Goal: Communication & Community: Answer question/provide support

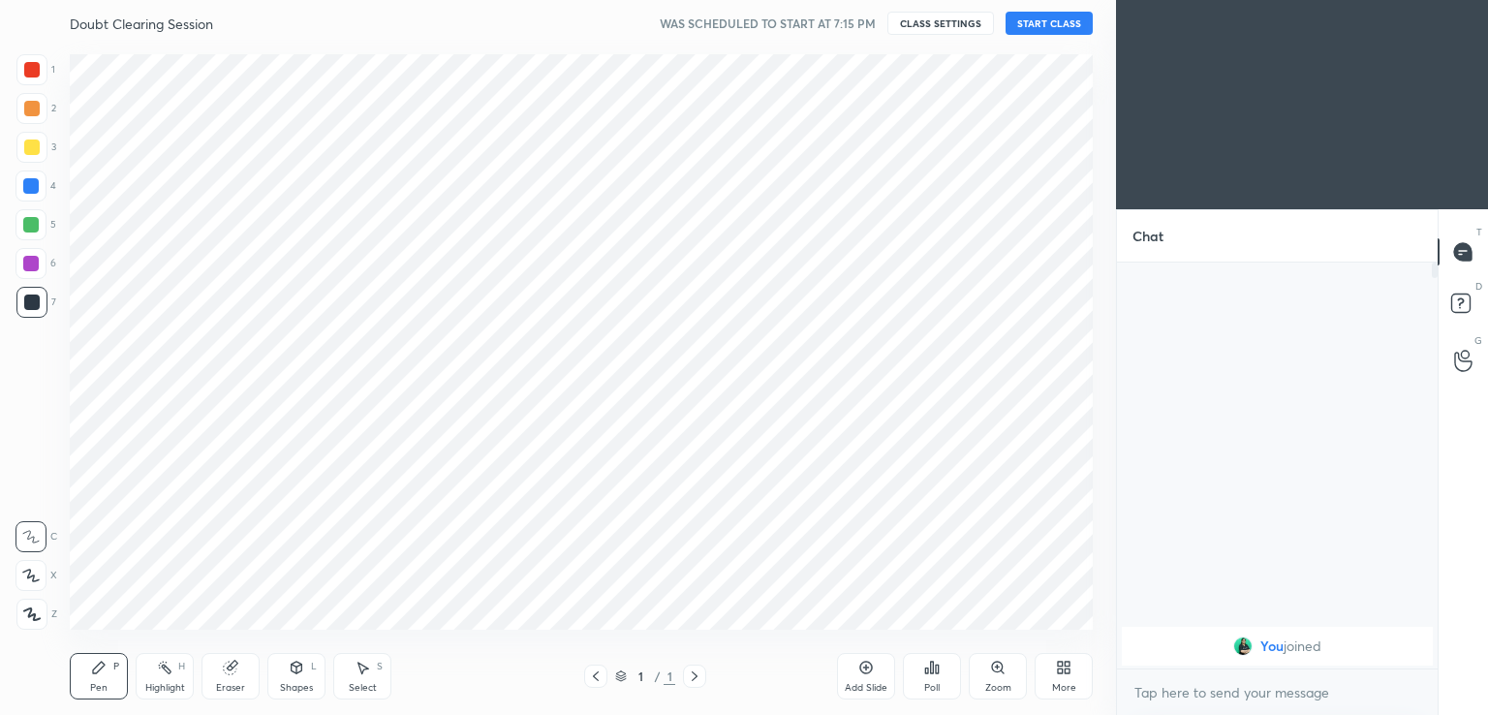
scroll to position [96305, 95858]
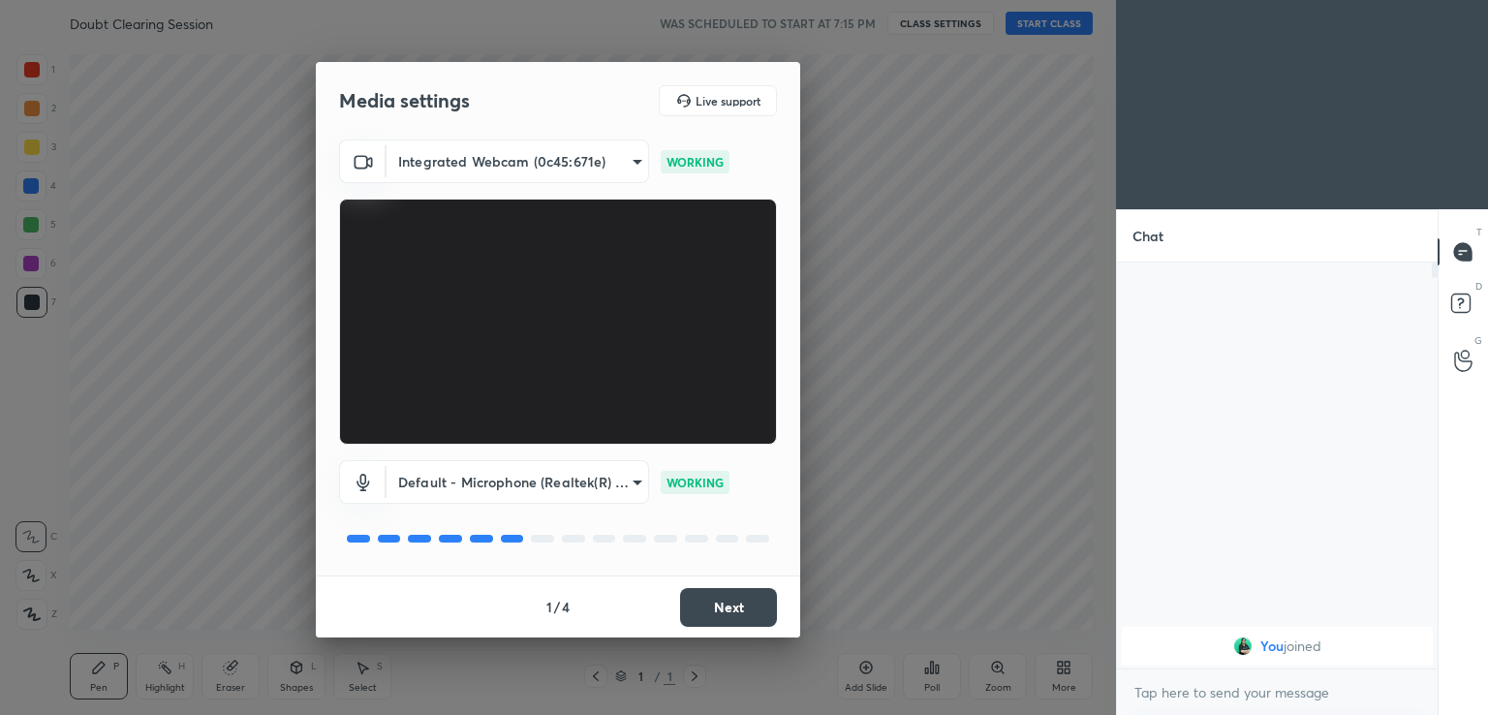
click at [733, 599] on button "Next" at bounding box center [728, 607] width 97 height 39
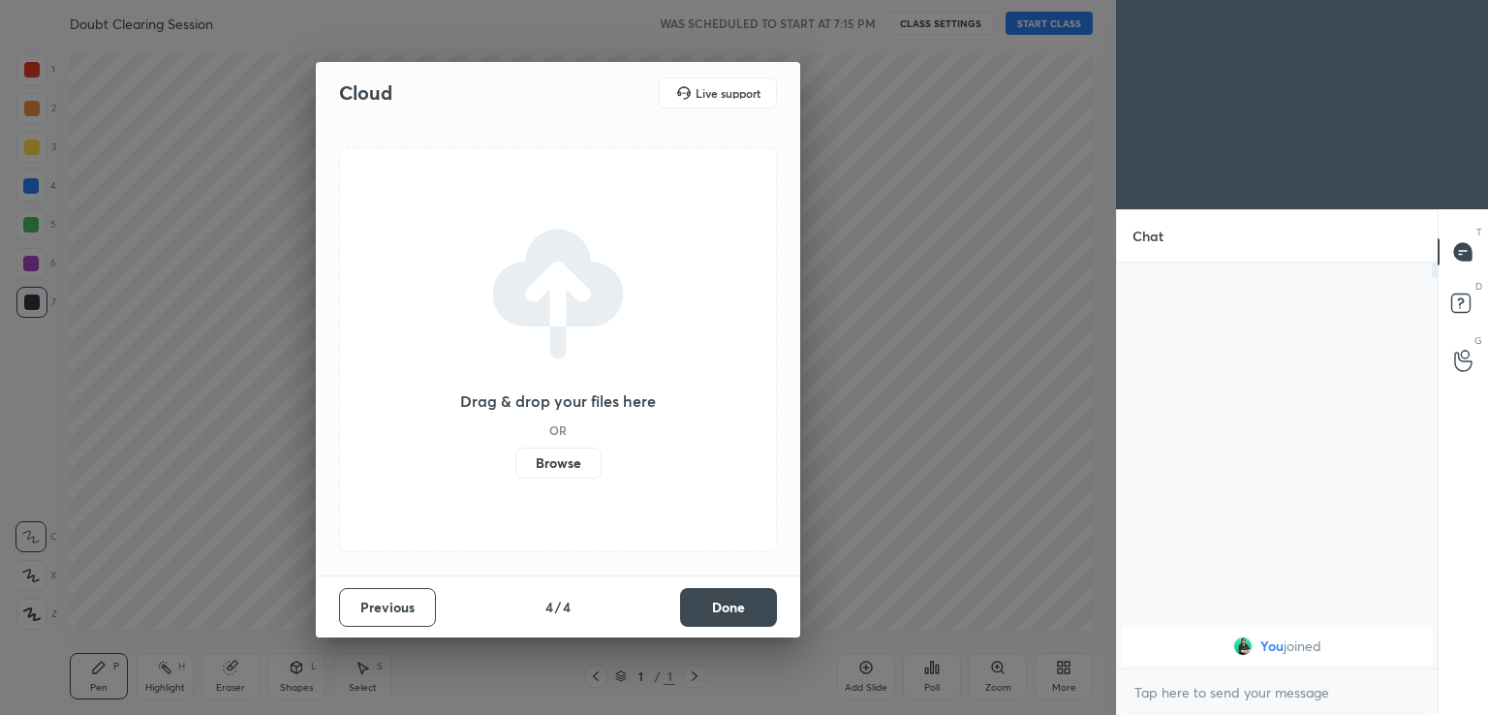
click at [736, 603] on button "Done" at bounding box center [728, 607] width 97 height 39
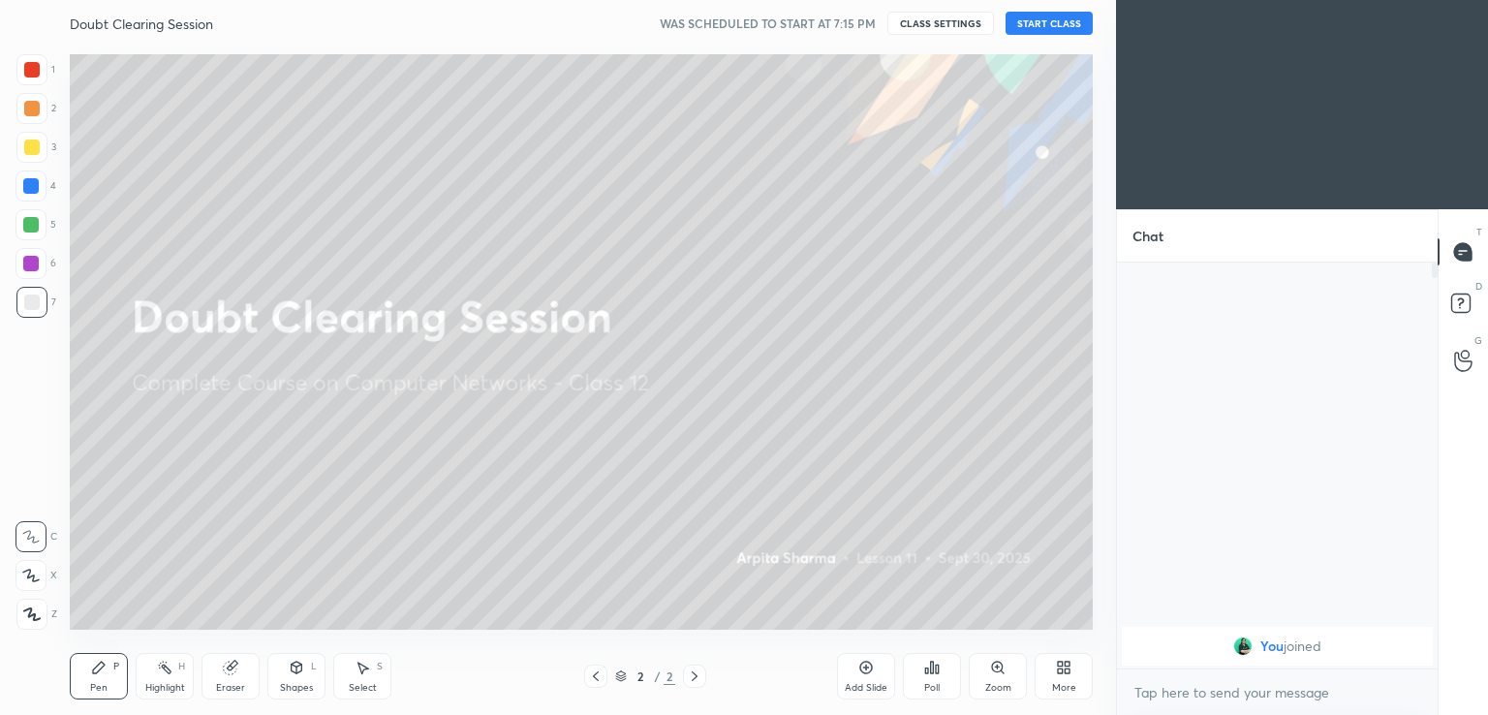
click at [1058, 18] on button "START CLASS" at bounding box center [1049, 23] width 87 height 23
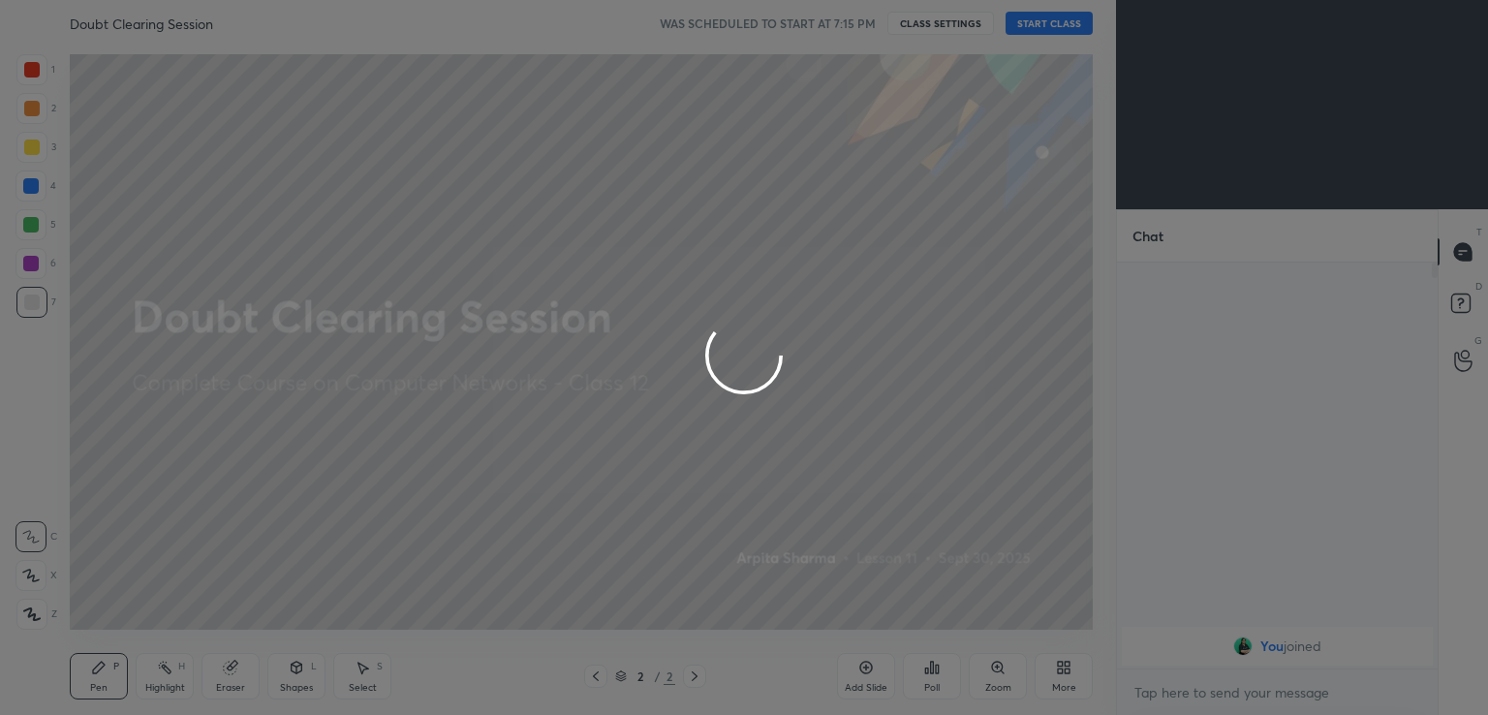
type textarea "x"
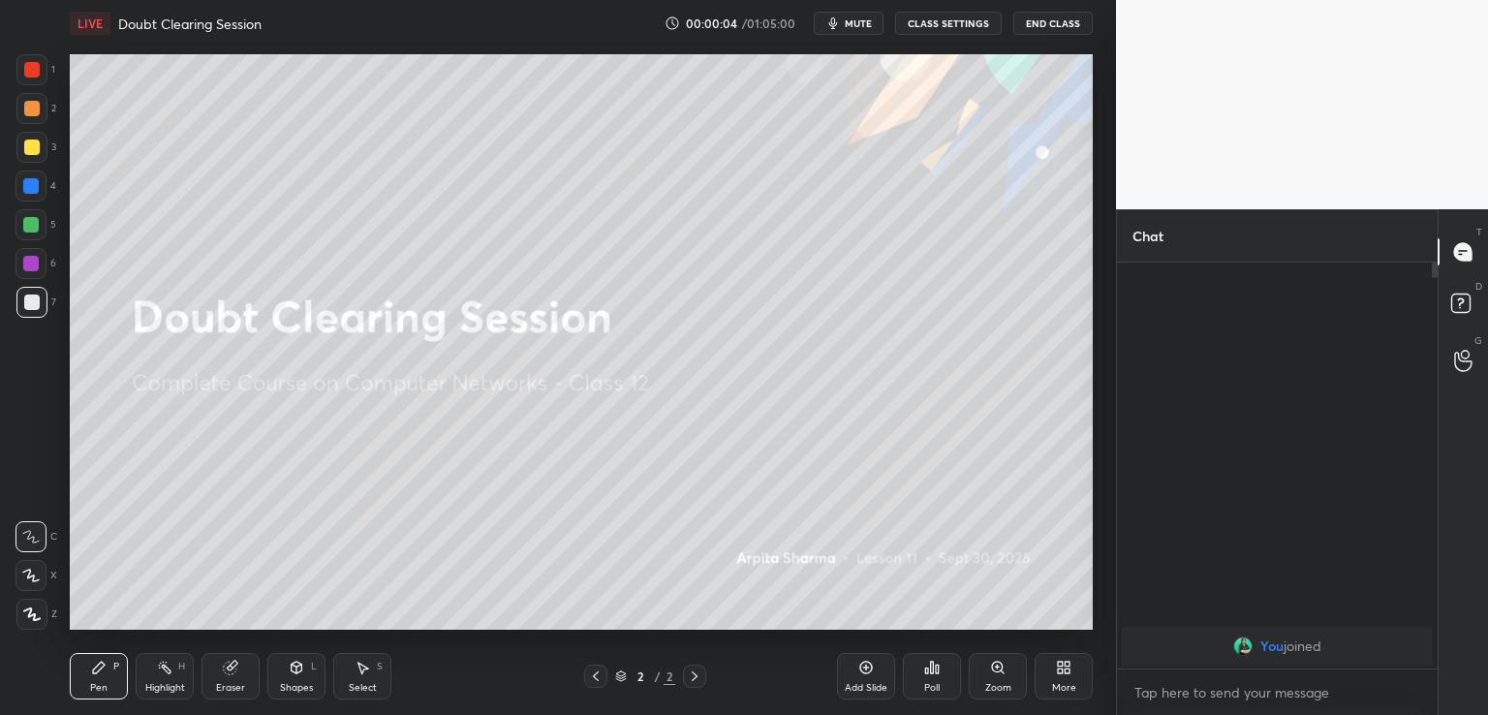
click at [867, 23] on span "mute" at bounding box center [858, 23] width 27 height 14
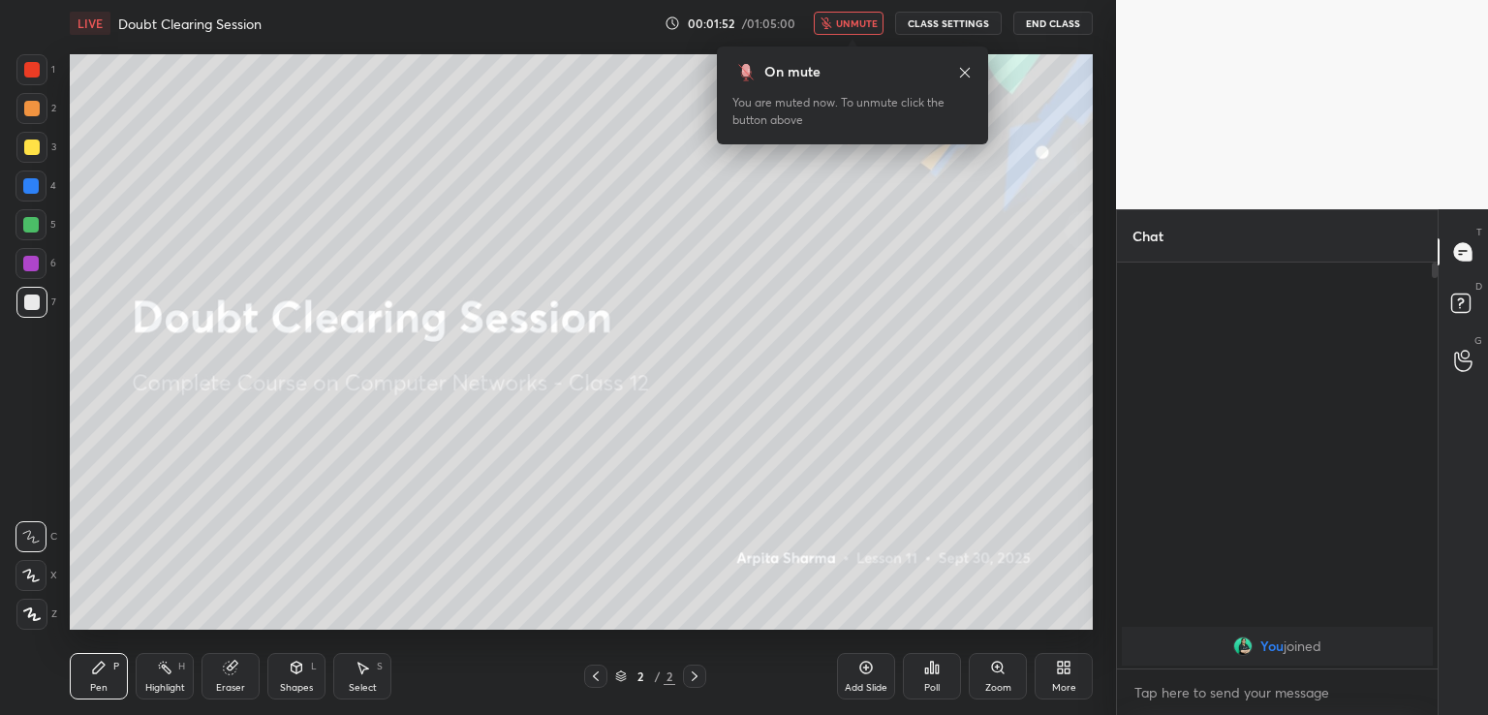
click at [1056, 671] on icon at bounding box center [1064, 668] width 16 height 16
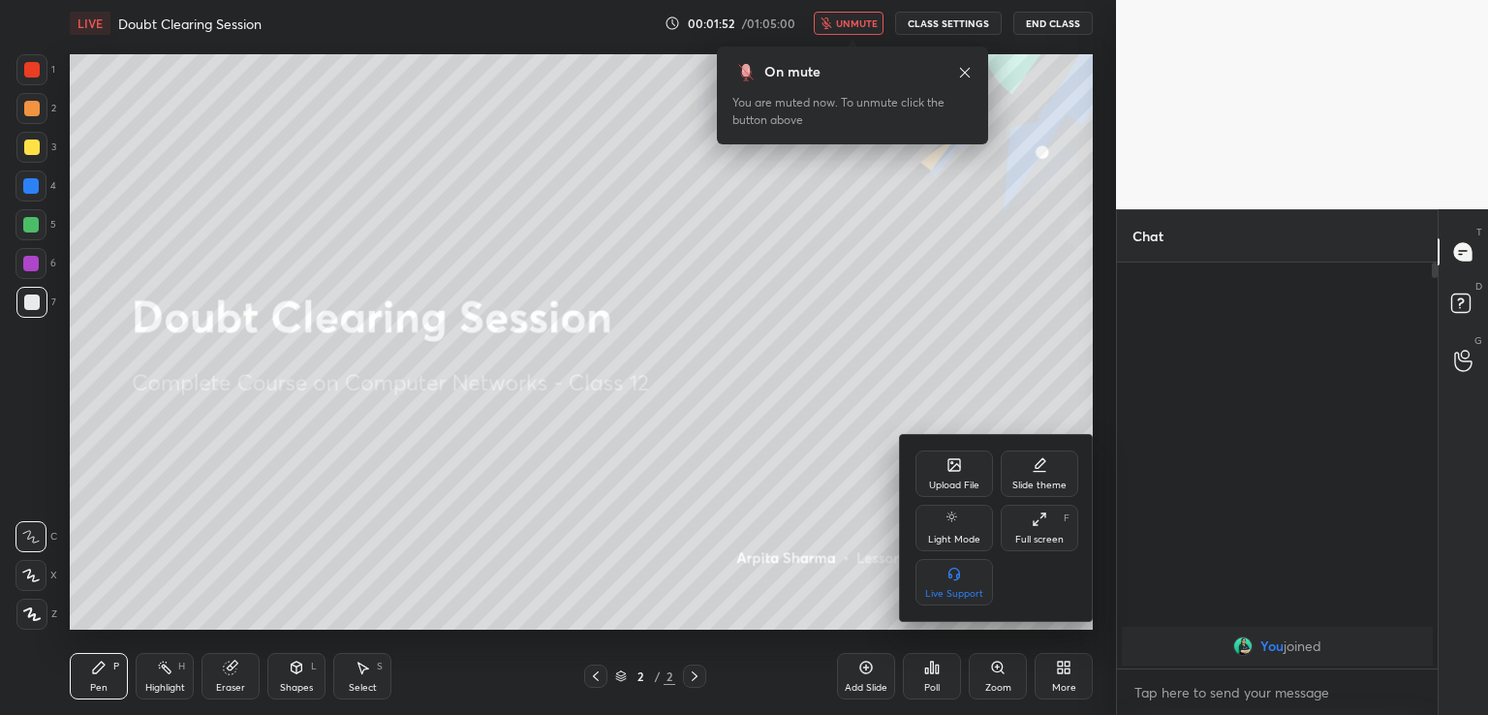
click at [955, 478] on div "Upload File" at bounding box center [955, 474] width 78 height 47
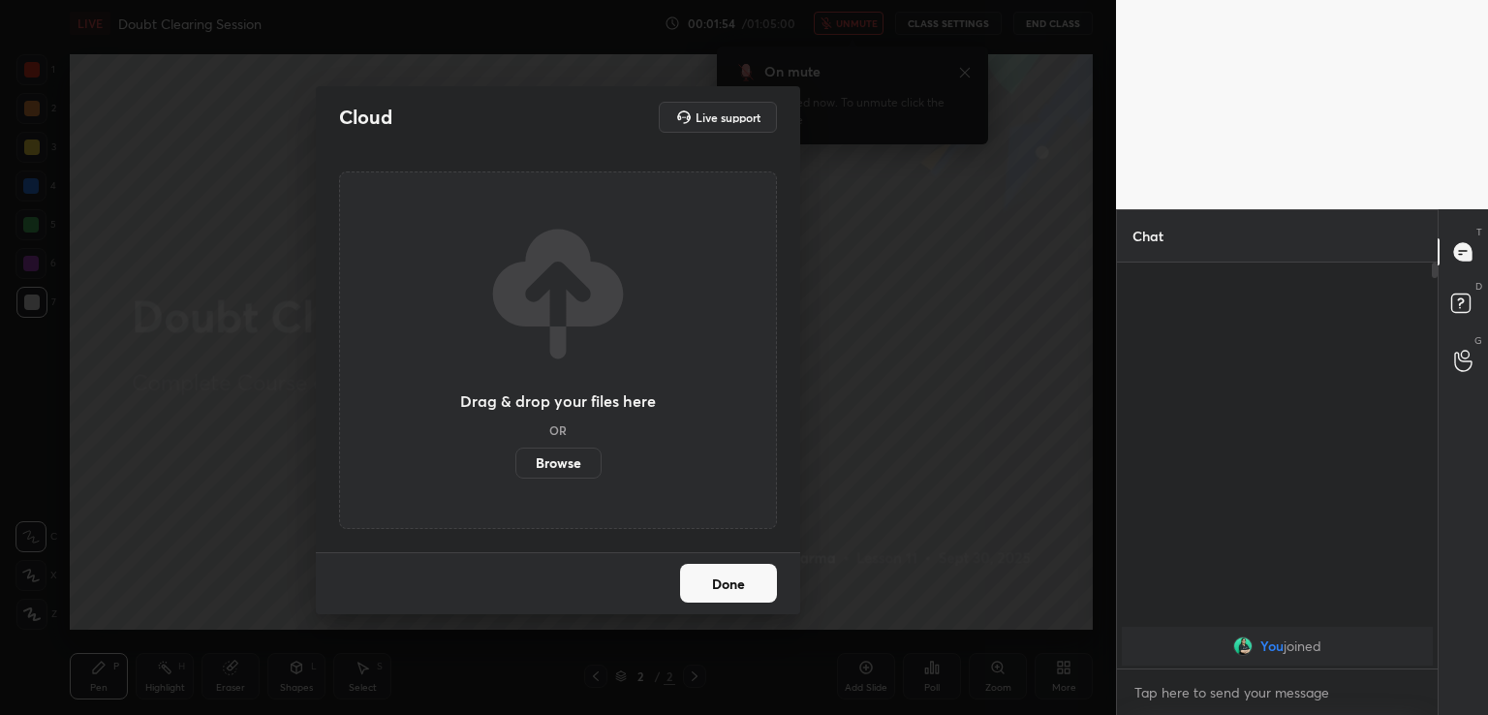
click at [555, 466] on label "Browse" at bounding box center [558, 463] width 86 height 31
click at [515, 466] on input "Browse" at bounding box center [515, 463] width 0 height 31
click at [711, 586] on button "Done" at bounding box center [728, 583] width 97 height 39
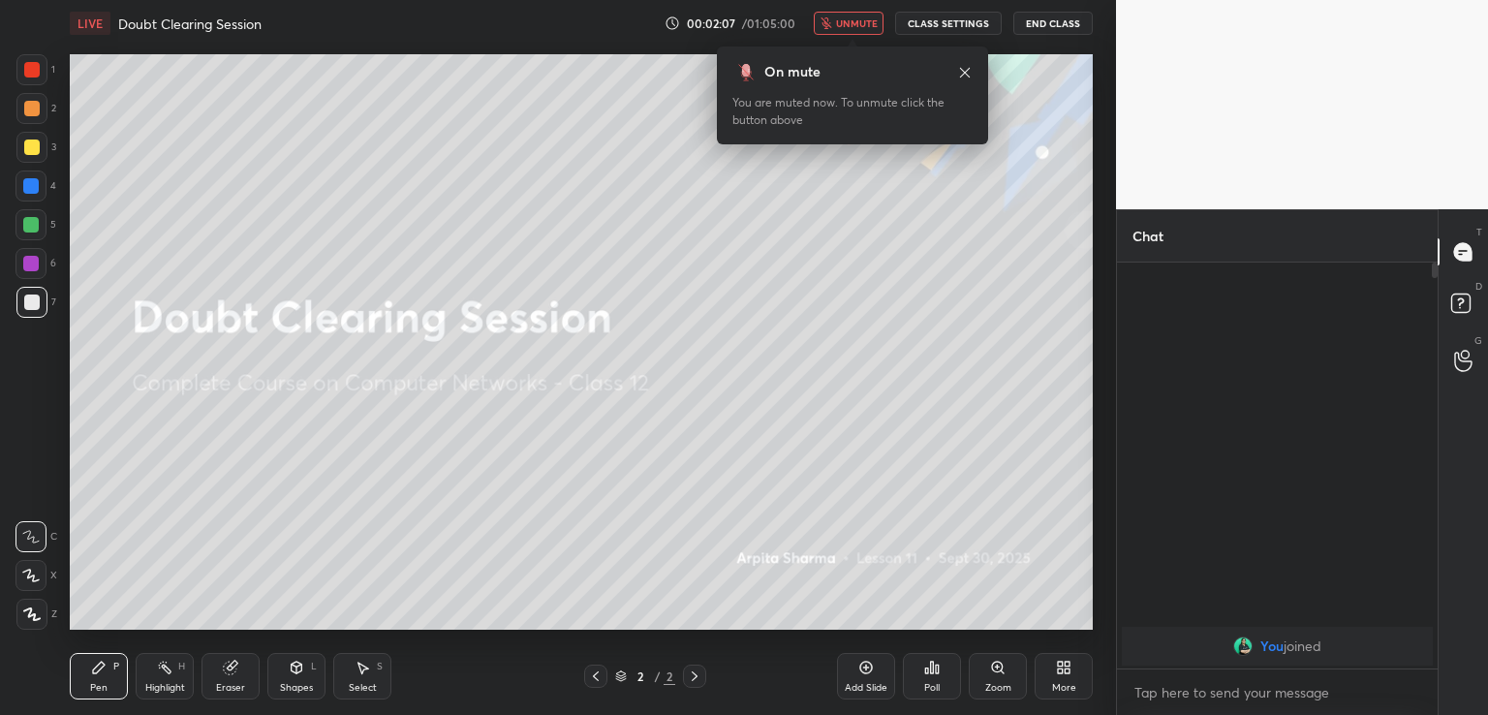
click at [1066, 679] on div "More" at bounding box center [1064, 676] width 58 height 47
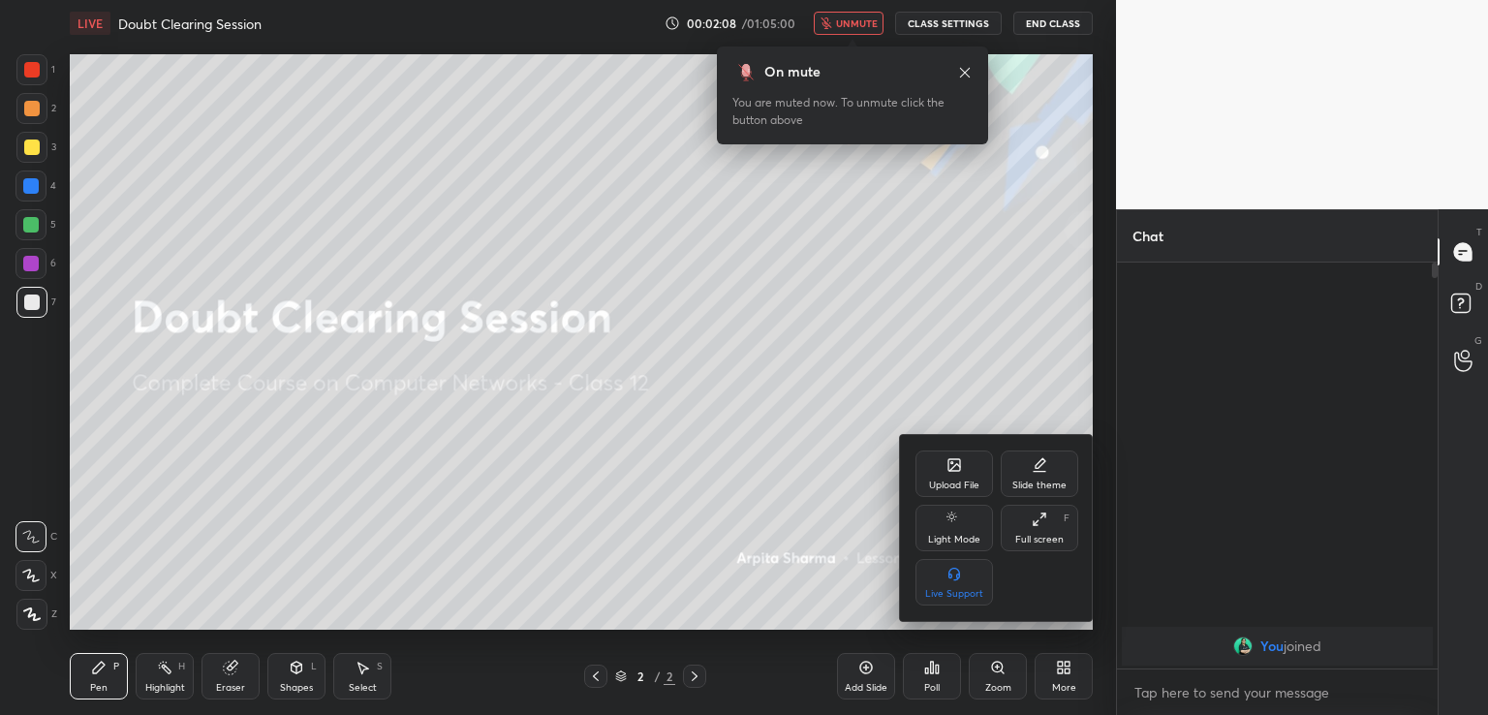
click at [958, 468] on icon at bounding box center [955, 465] width 12 height 12
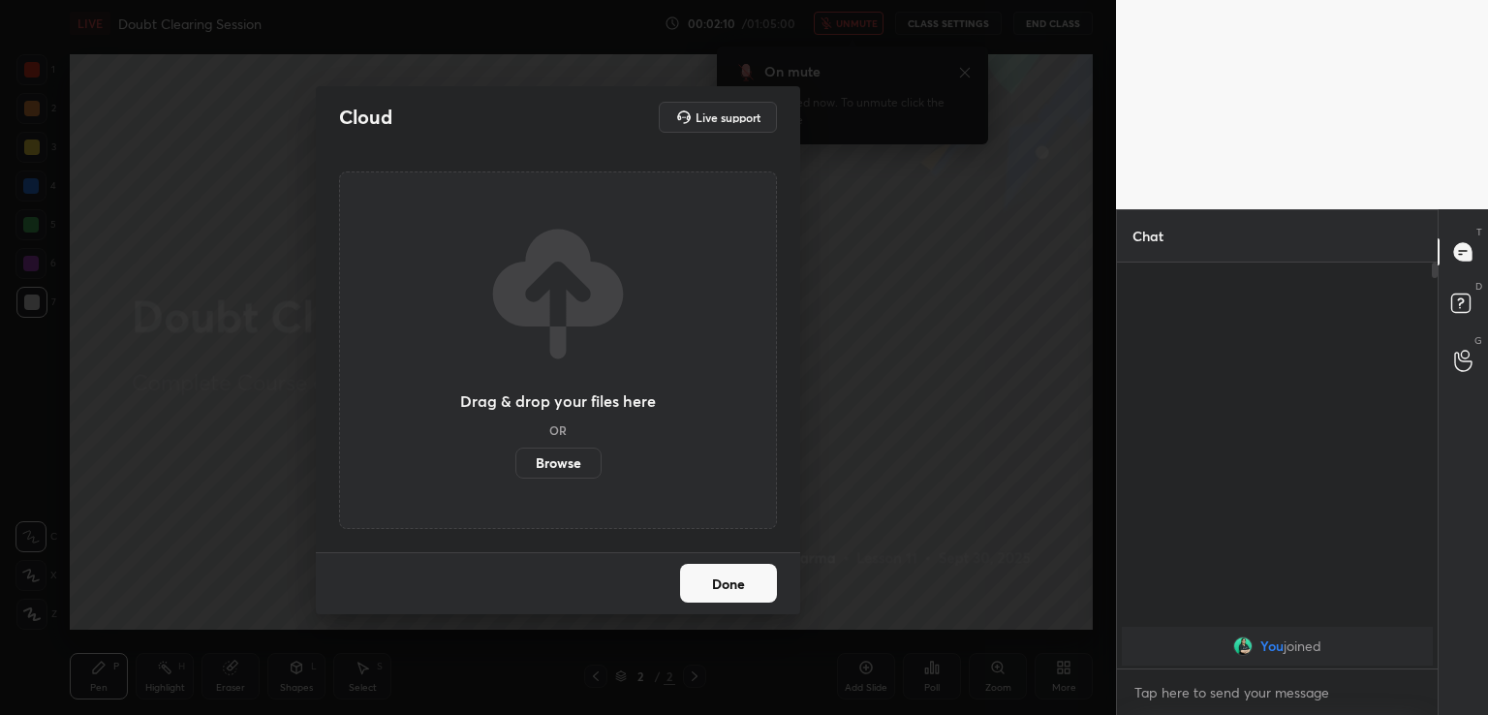
click at [567, 457] on label "Browse" at bounding box center [558, 463] width 86 height 31
click at [515, 457] on input "Browse" at bounding box center [515, 463] width 0 height 31
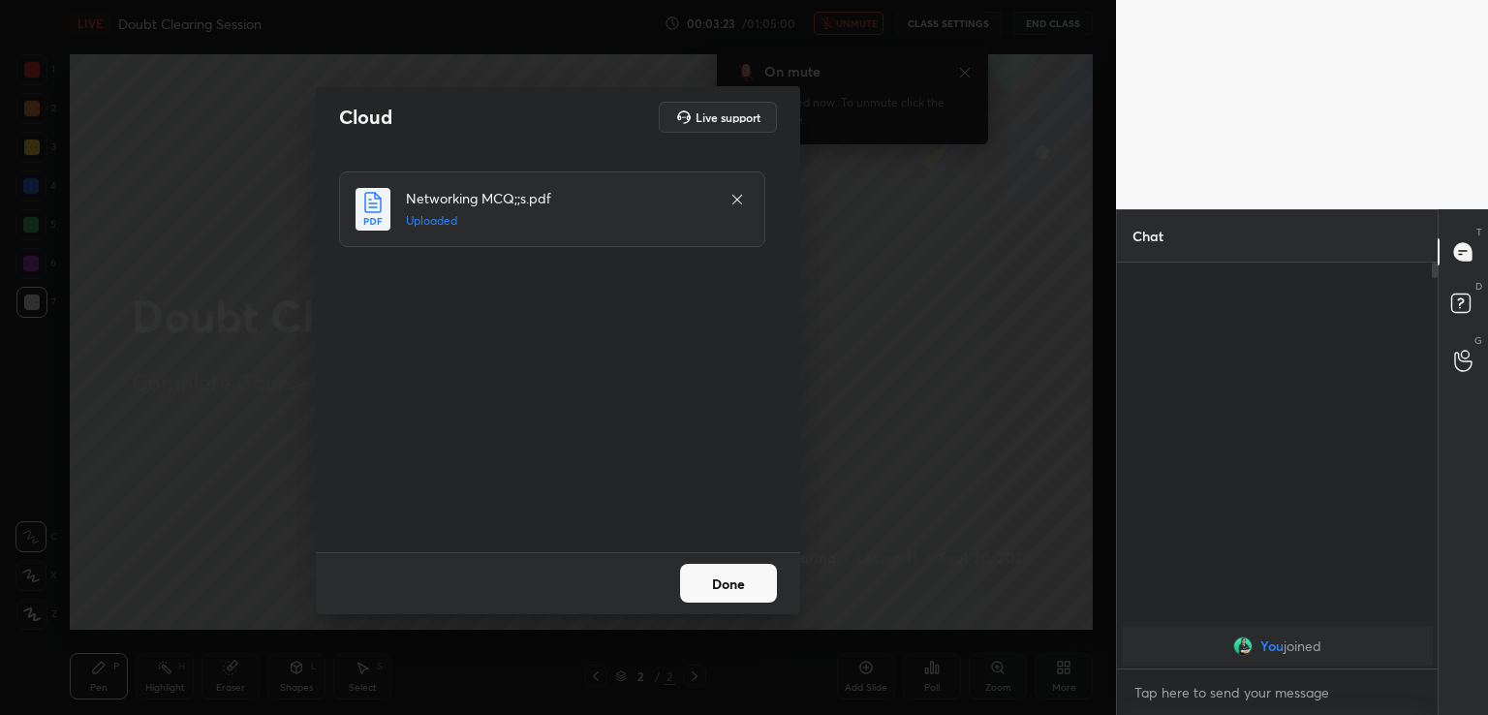
click at [734, 590] on button "Done" at bounding box center [728, 583] width 97 height 39
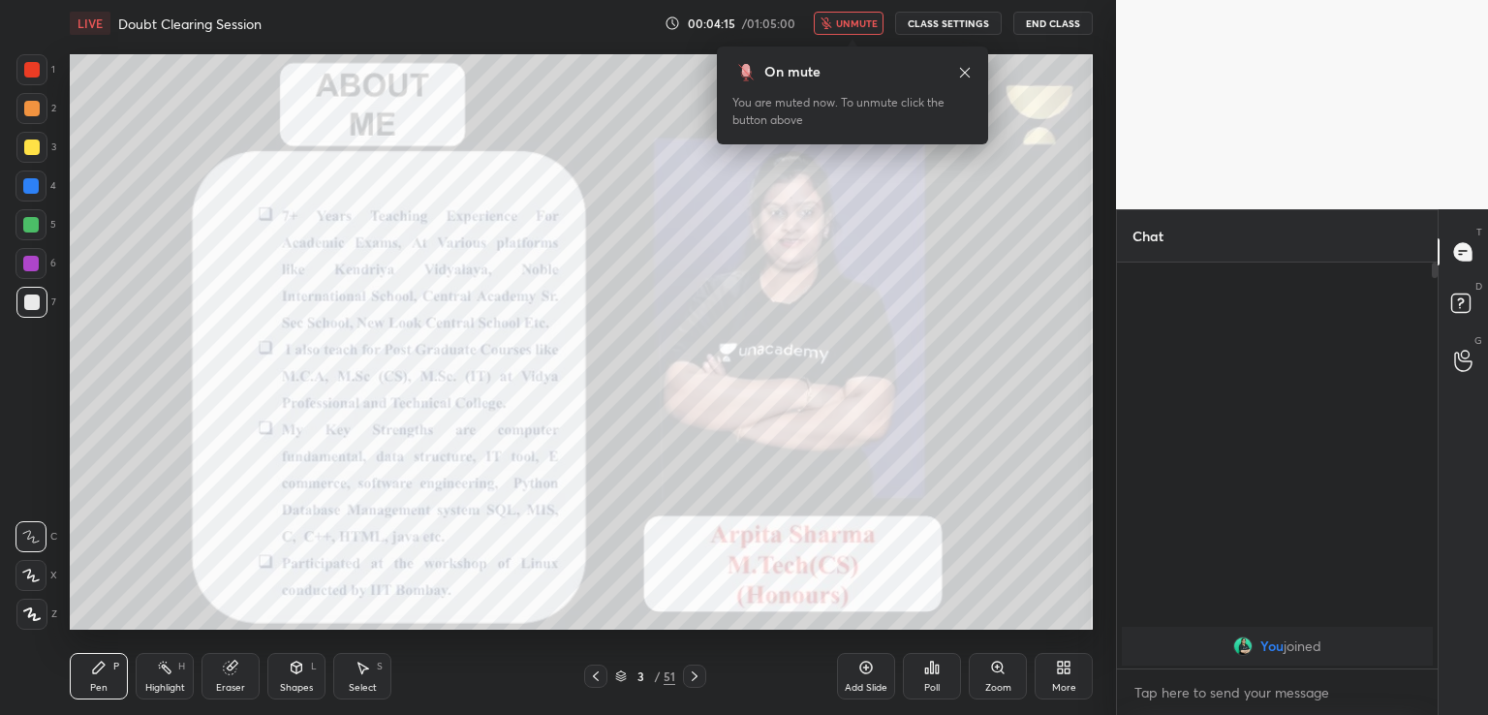
click at [869, 17] on span "unmute" at bounding box center [857, 23] width 42 height 14
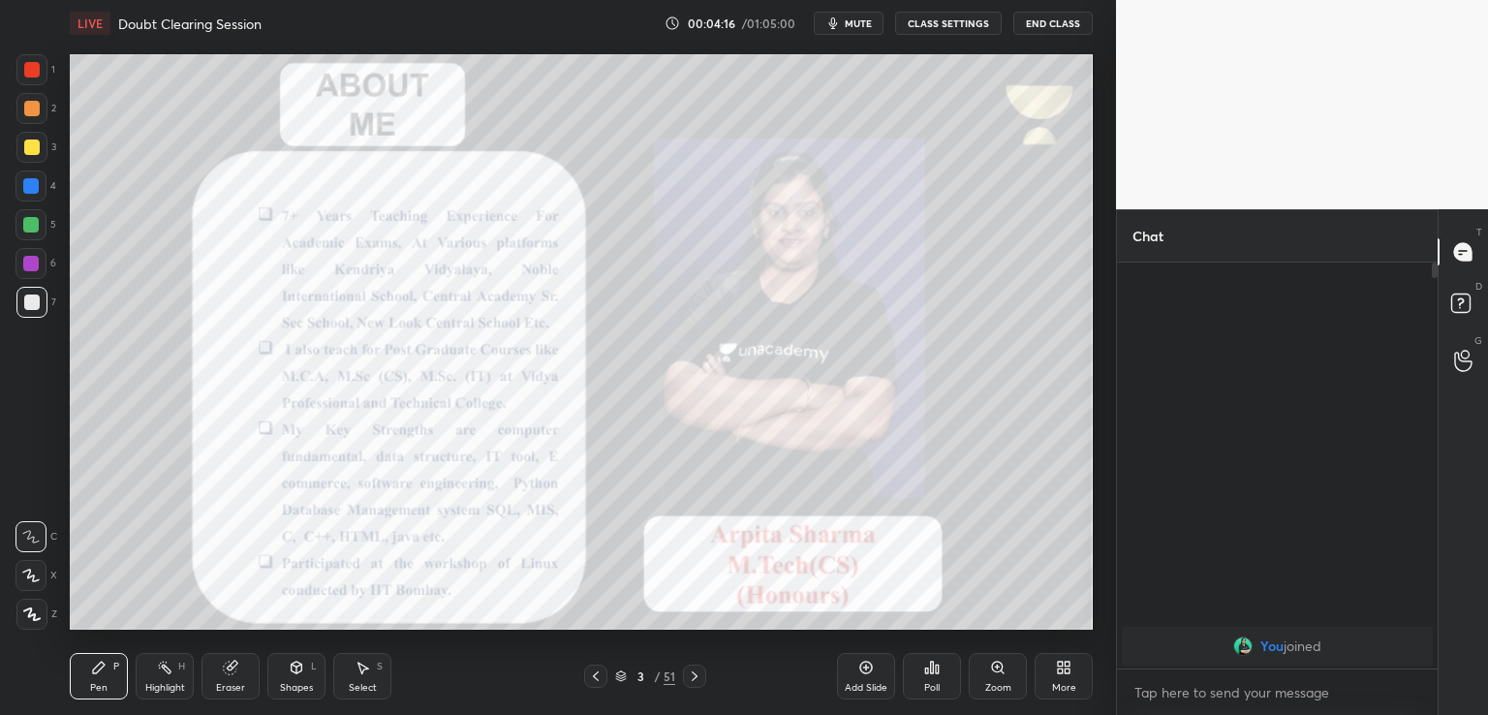
click at [43, 73] on div at bounding box center [31, 69] width 31 height 31
click at [47, 613] on div "Z" at bounding box center [36, 614] width 41 height 31
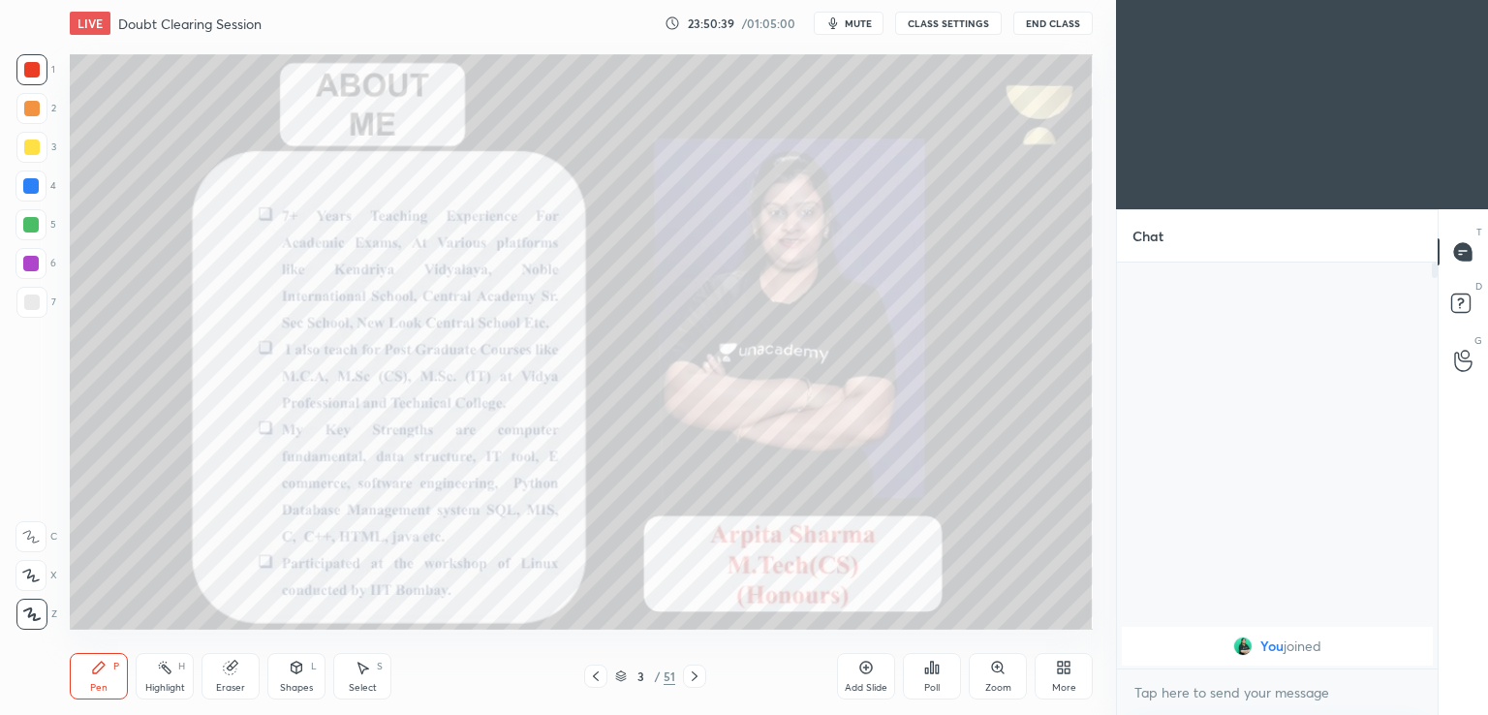
scroll to position [96305, 95858]
click at [705, 672] on div at bounding box center [694, 676] width 23 height 23
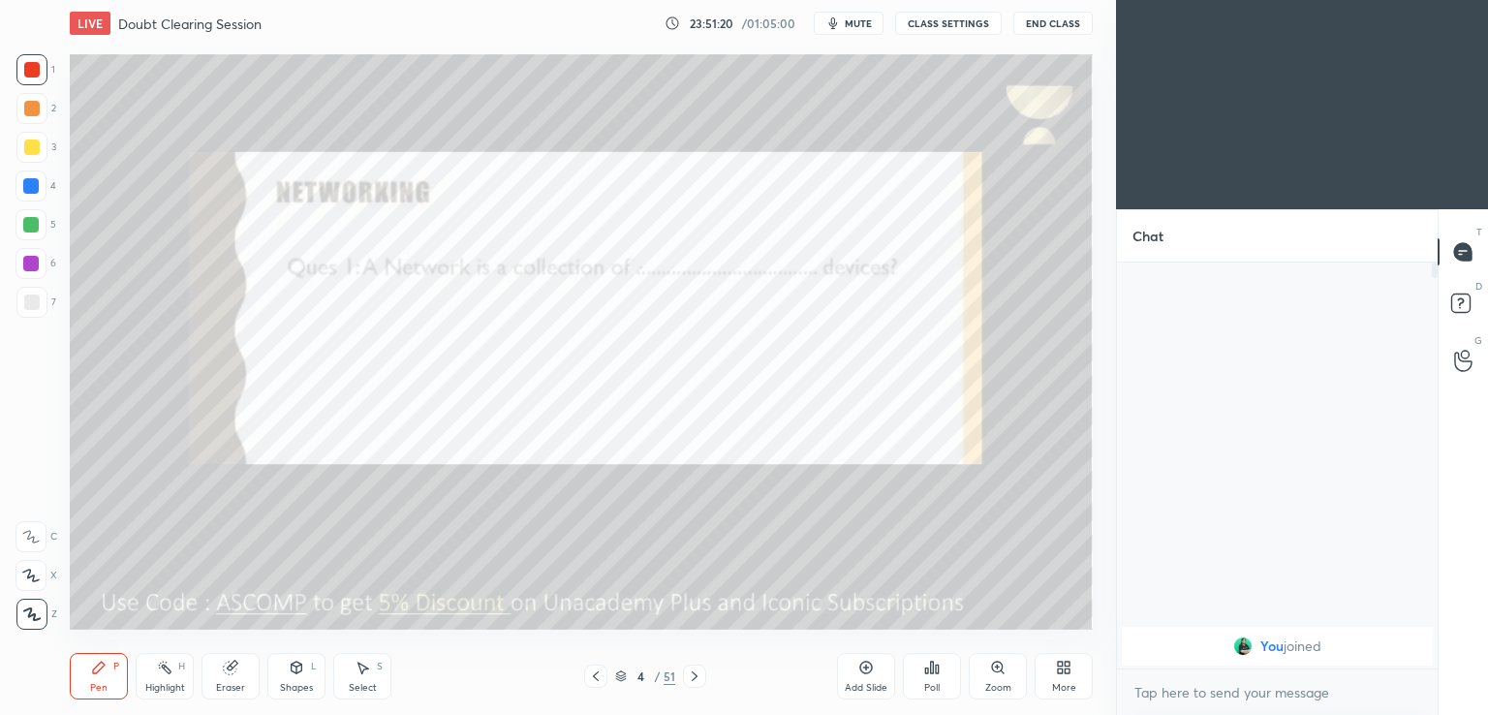
click at [857, 35] on div "LIVE Doubt Clearing Session 23:51:20 / 01:05:00 mute CLASS SETTINGS End Class" at bounding box center [581, 23] width 1023 height 47
click at [864, 16] on button "mute" at bounding box center [849, 23] width 70 height 23
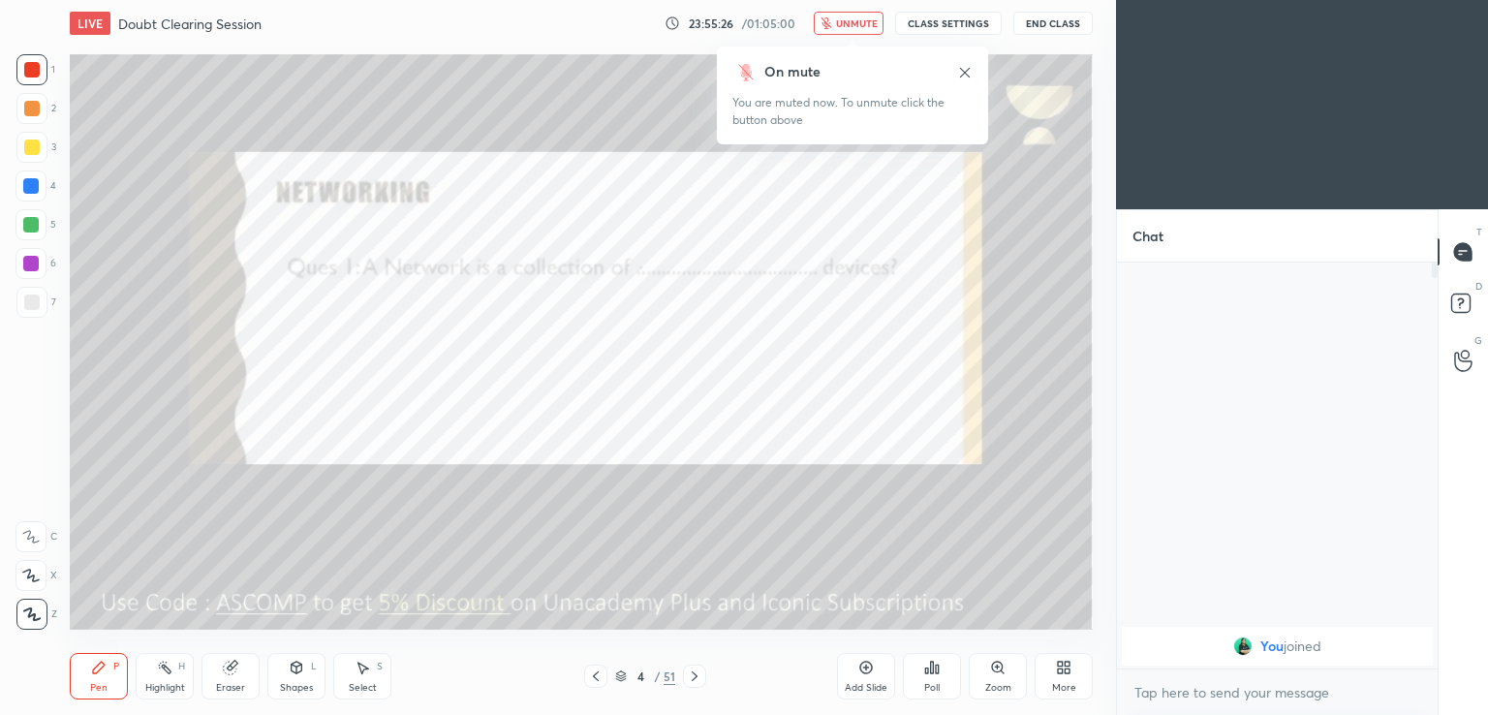
click at [853, 19] on span "unmute" at bounding box center [857, 23] width 42 height 14
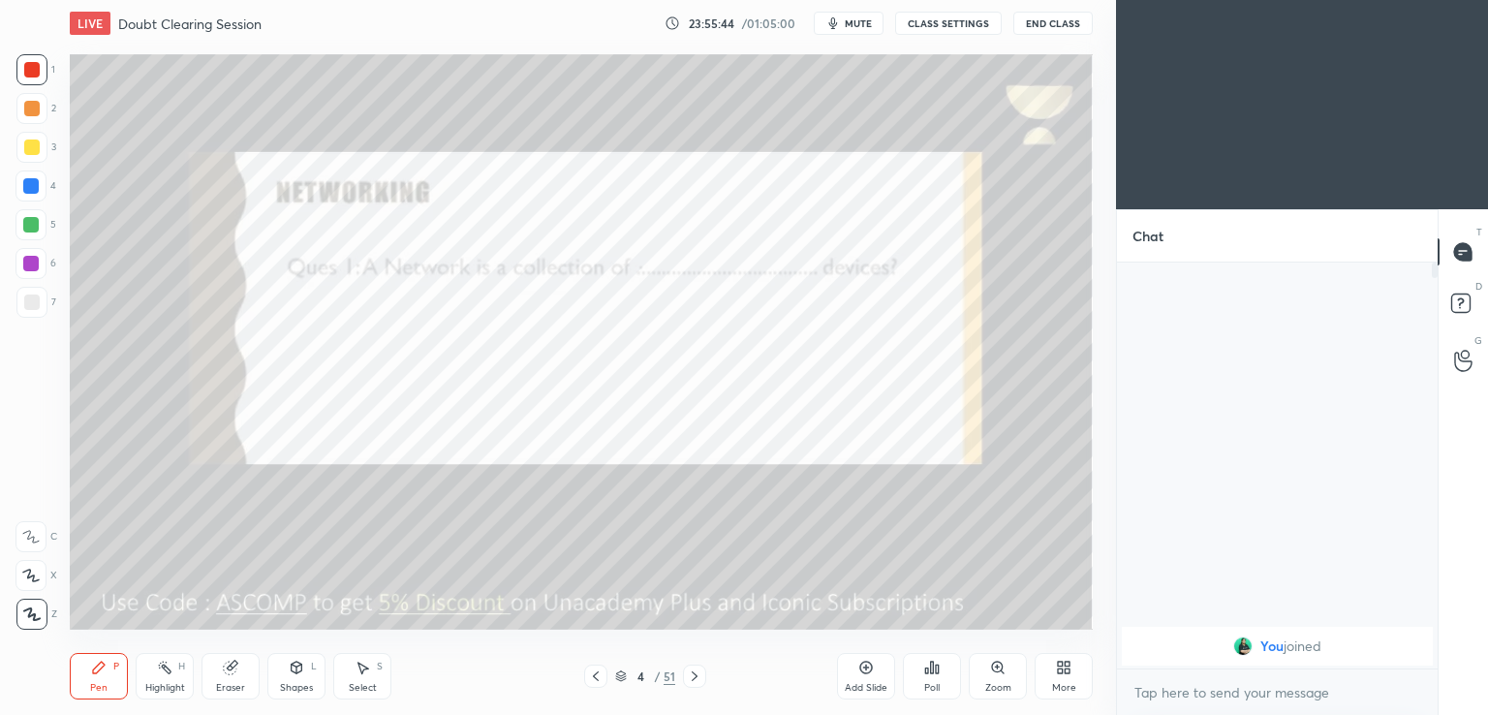
click at [699, 675] on icon at bounding box center [695, 677] width 16 height 16
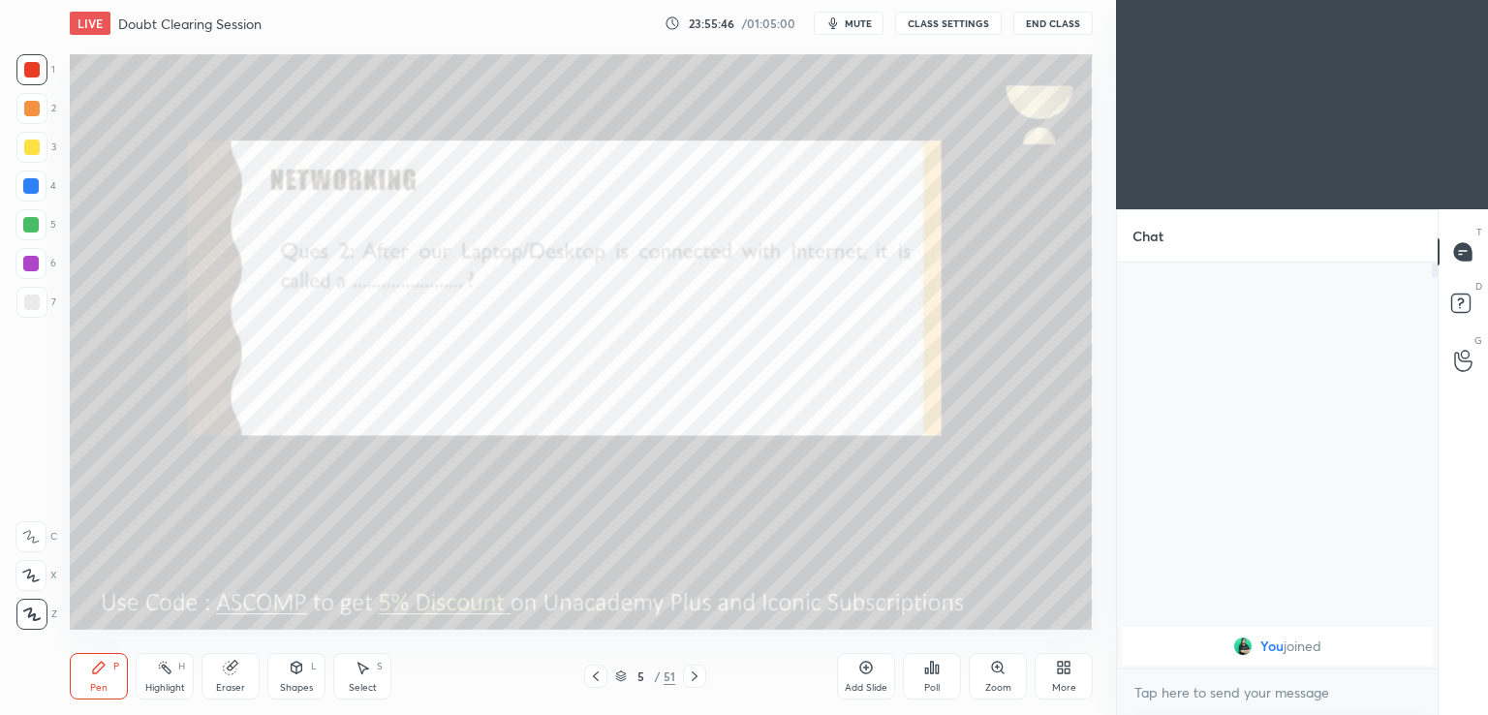
click at [860, 27] on span "mute" at bounding box center [858, 23] width 27 height 14
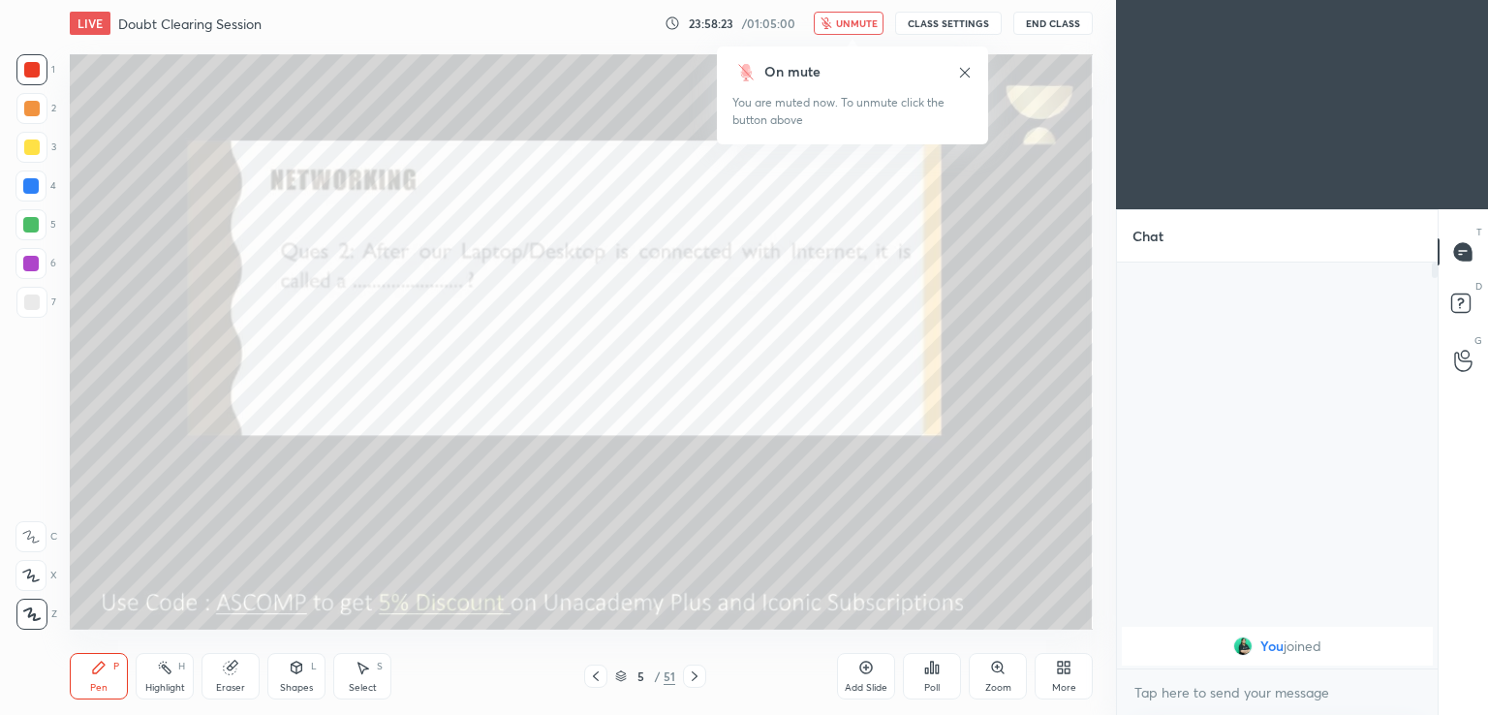
click at [862, 24] on span "unmute" at bounding box center [857, 23] width 42 height 14
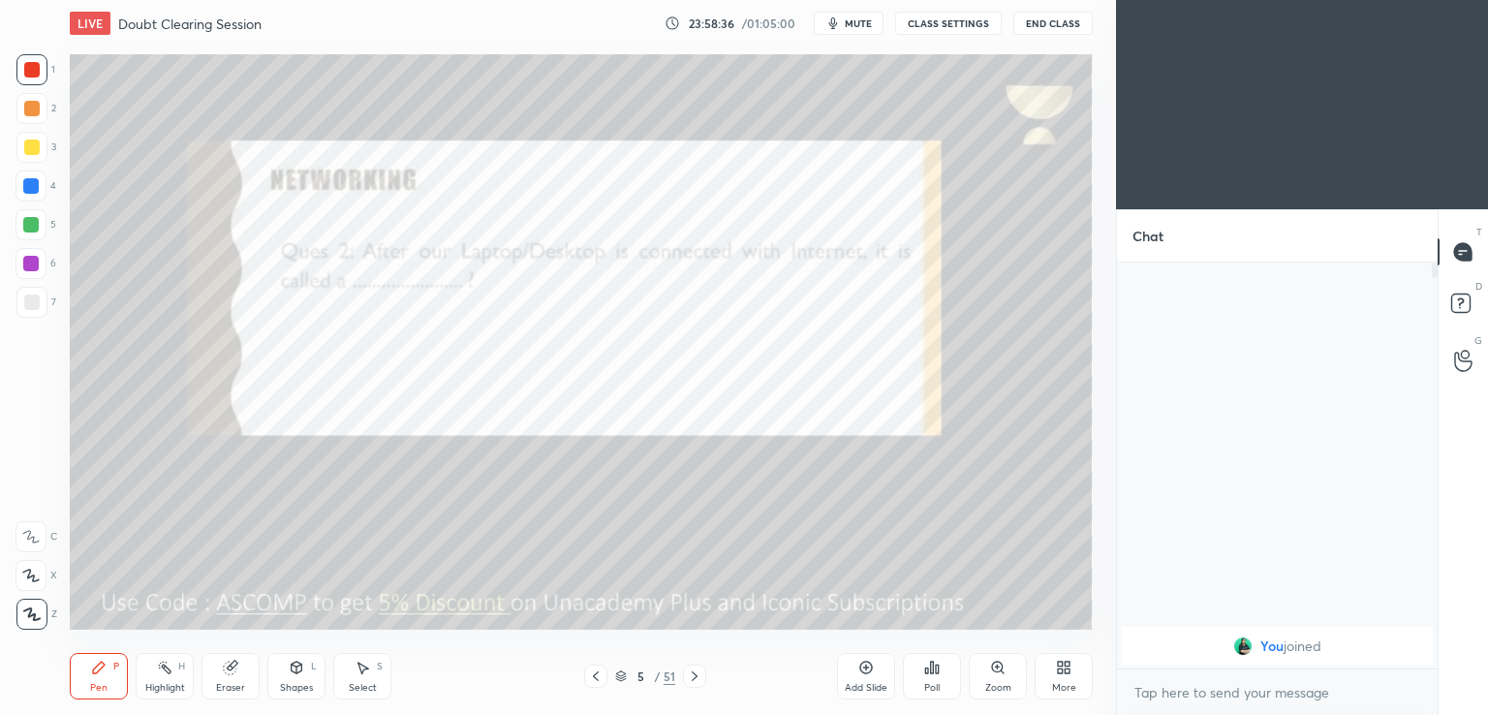
click at [698, 671] on icon at bounding box center [695, 677] width 16 height 16
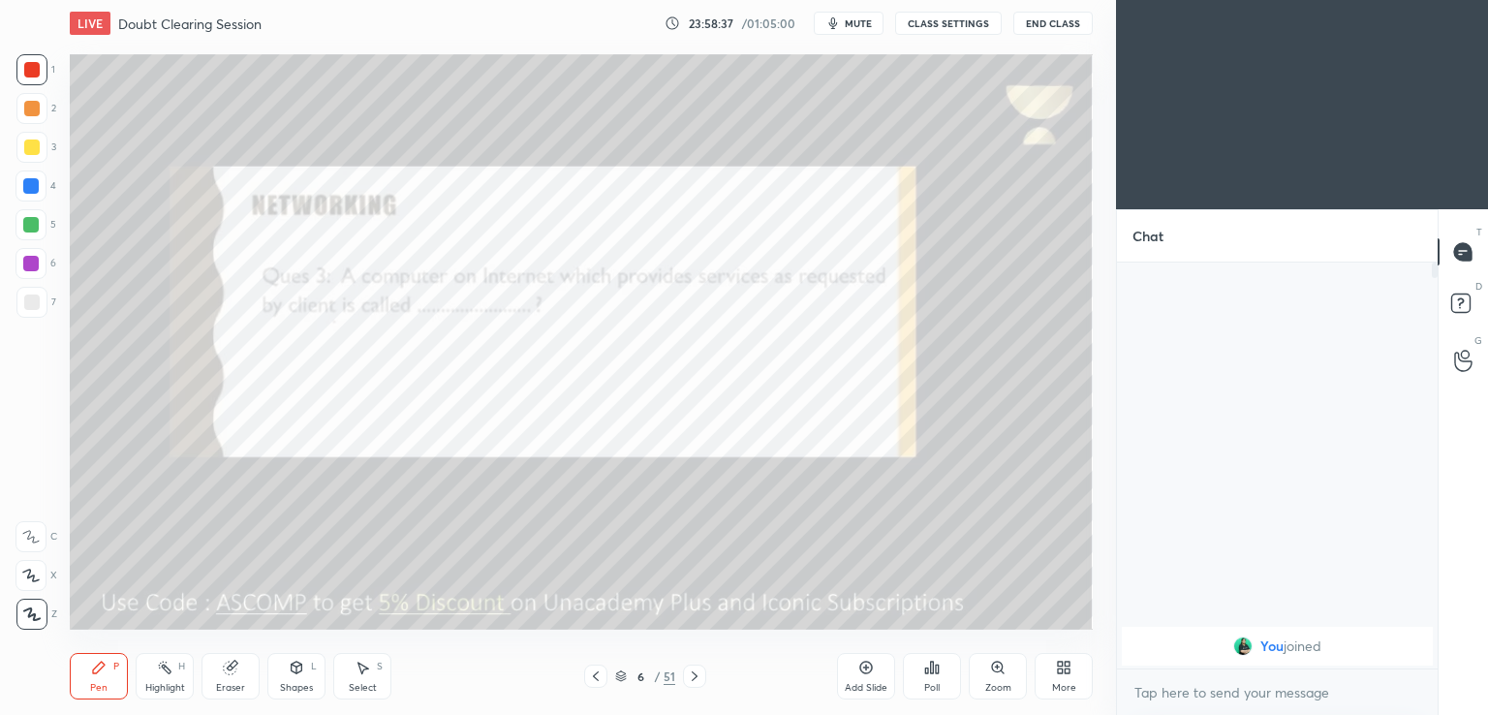
click at [857, 30] on button "mute" at bounding box center [849, 23] width 70 height 23
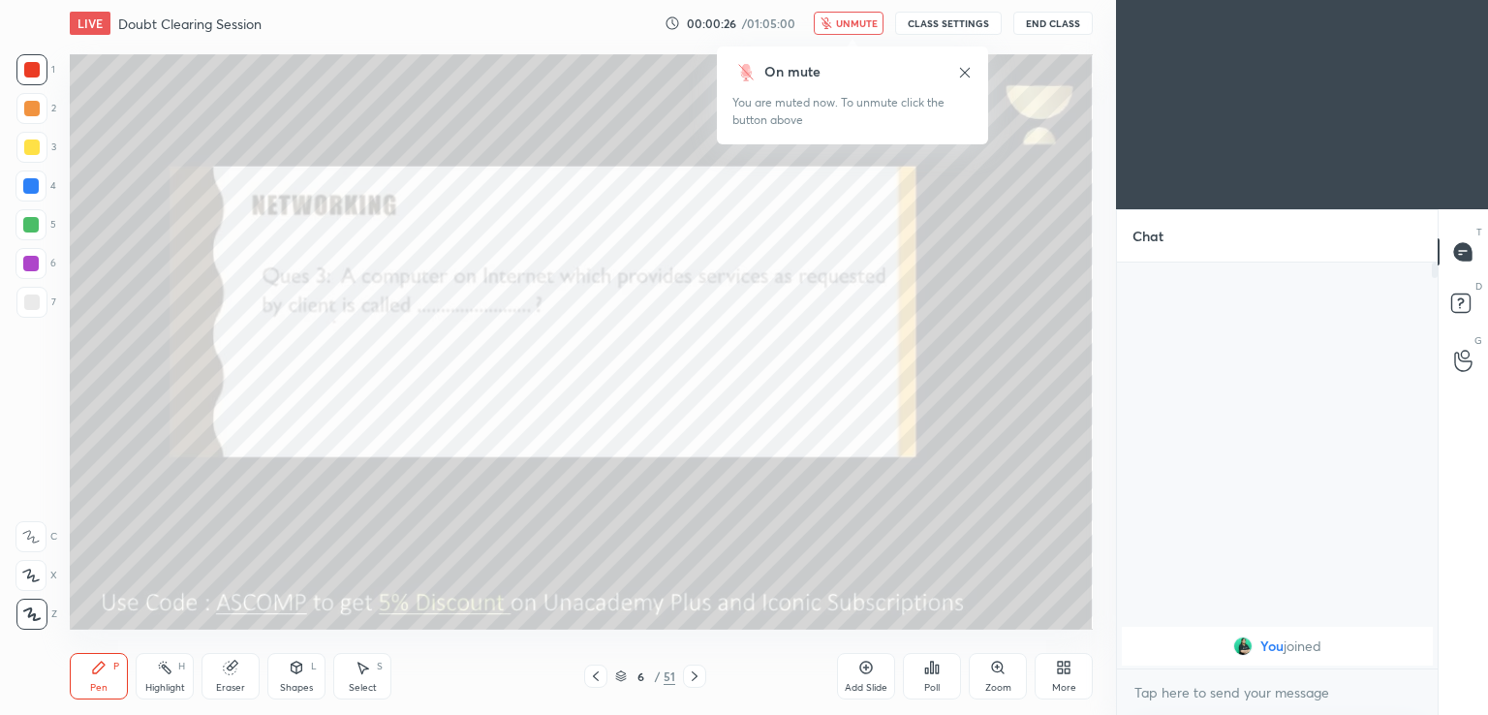
click at [854, 22] on span "unmute" at bounding box center [857, 23] width 42 height 14
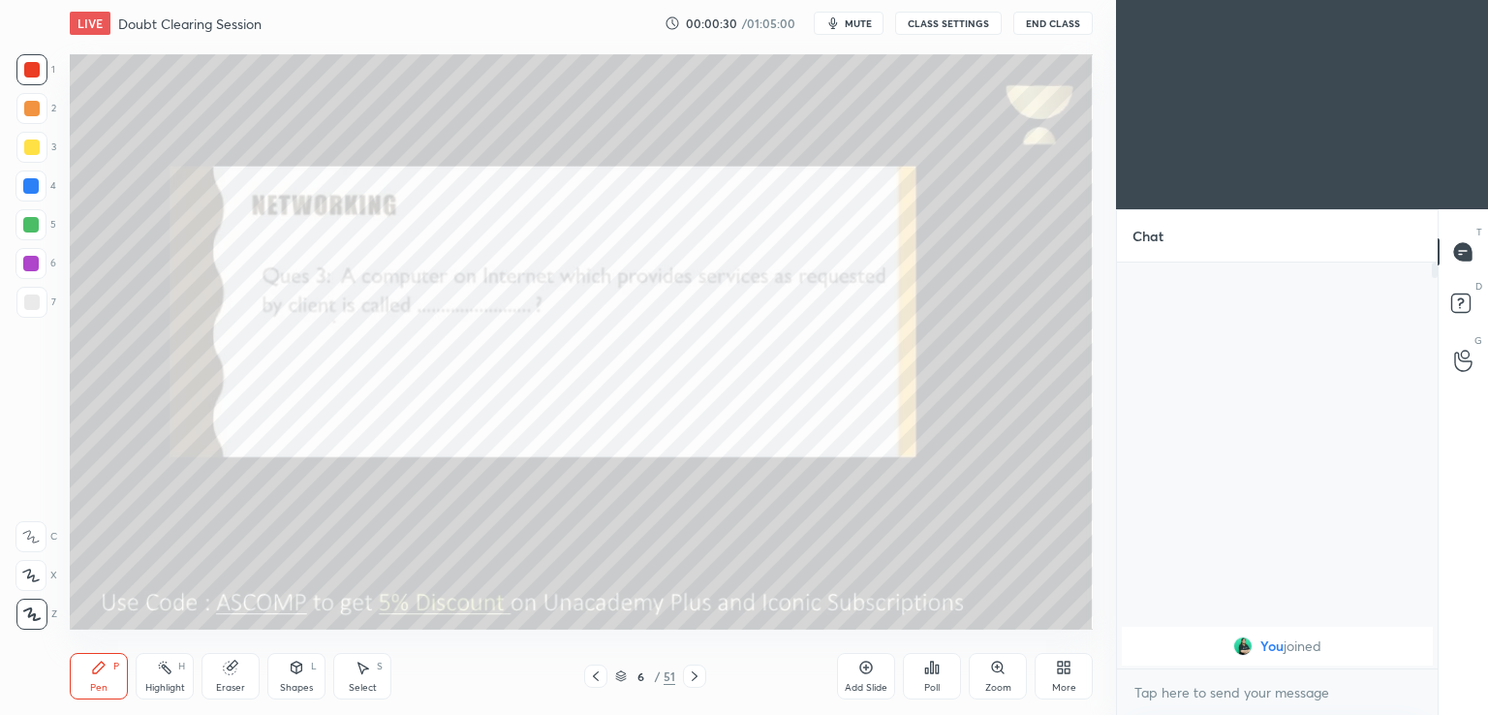
click at [700, 672] on icon at bounding box center [695, 677] width 16 height 16
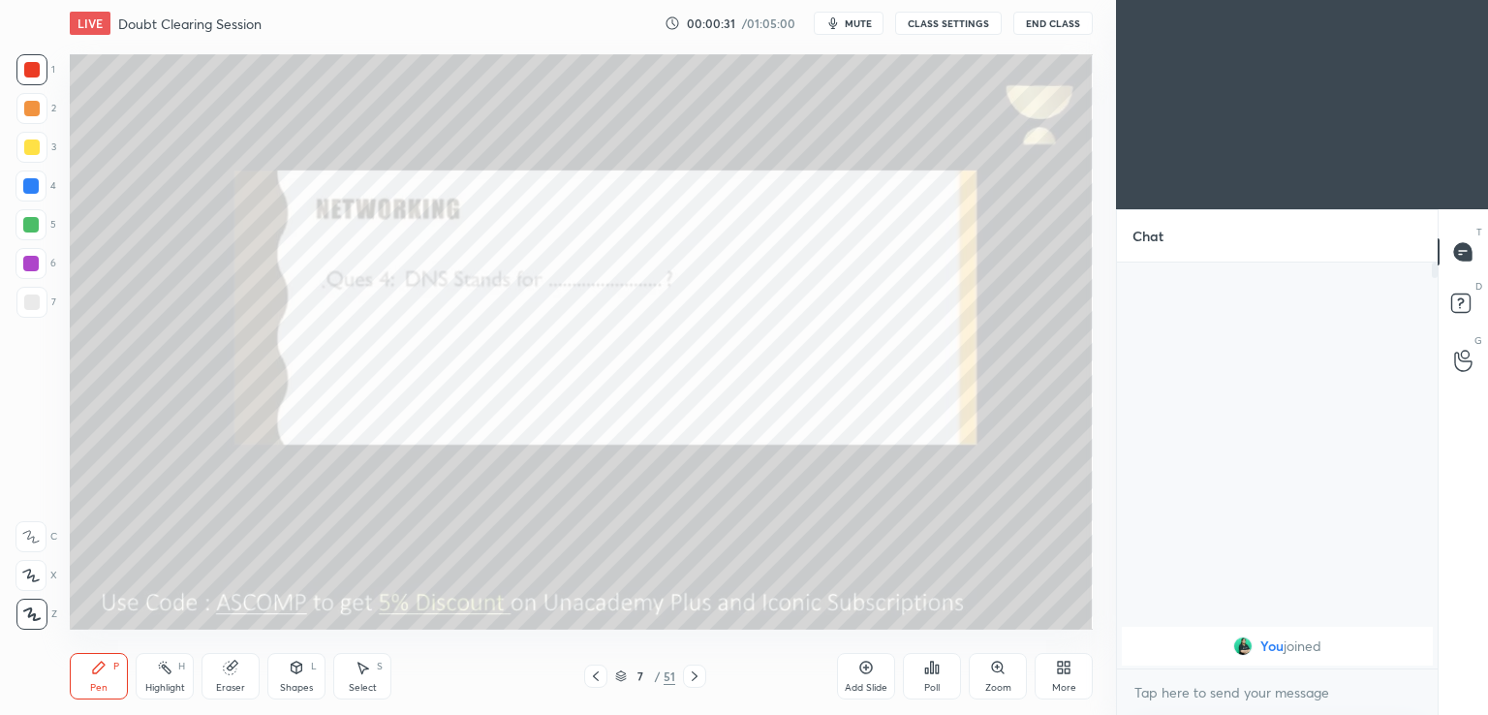
click at [855, 28] on span "mute" at bounding box center [858, 23] width 27 height 14
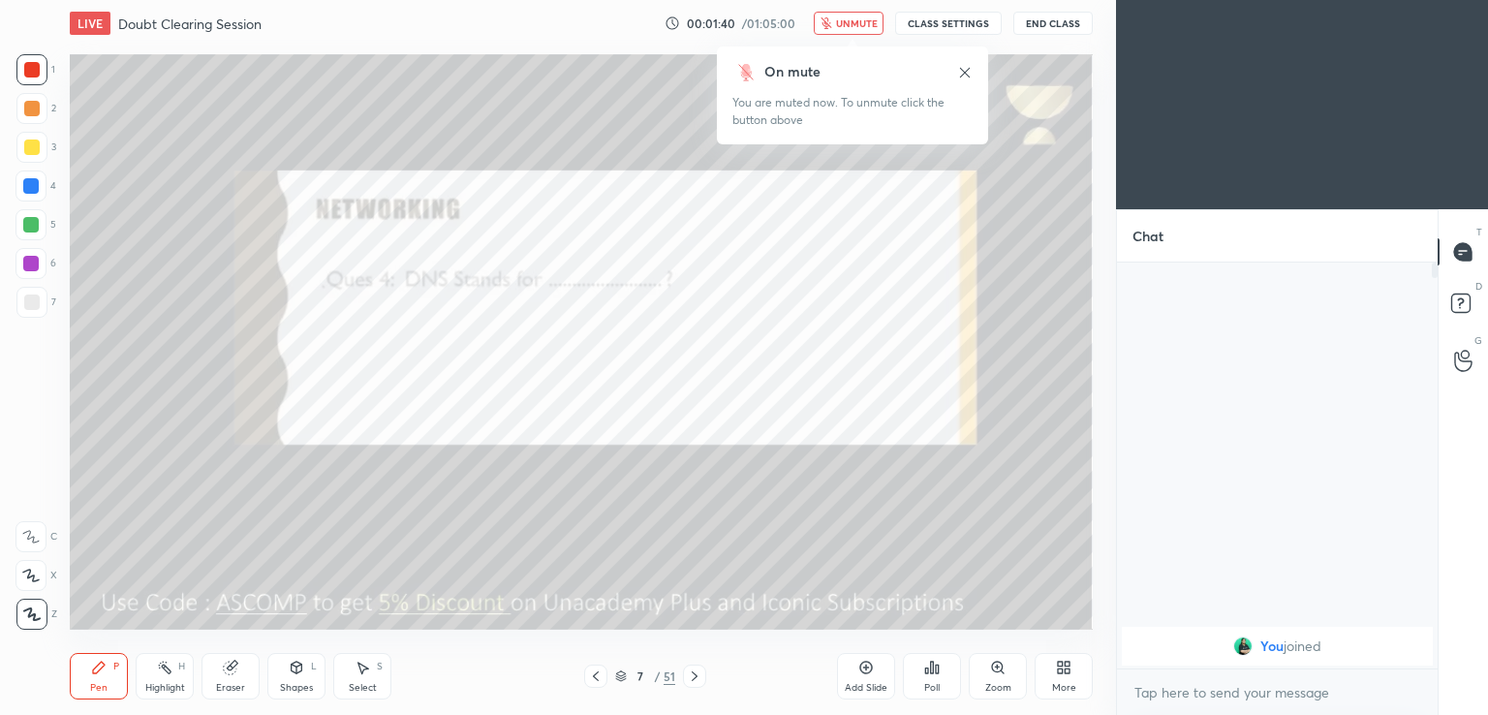
click at [841, 19] on span "unmute" at bounding box center [857, 23] width 42 height 14
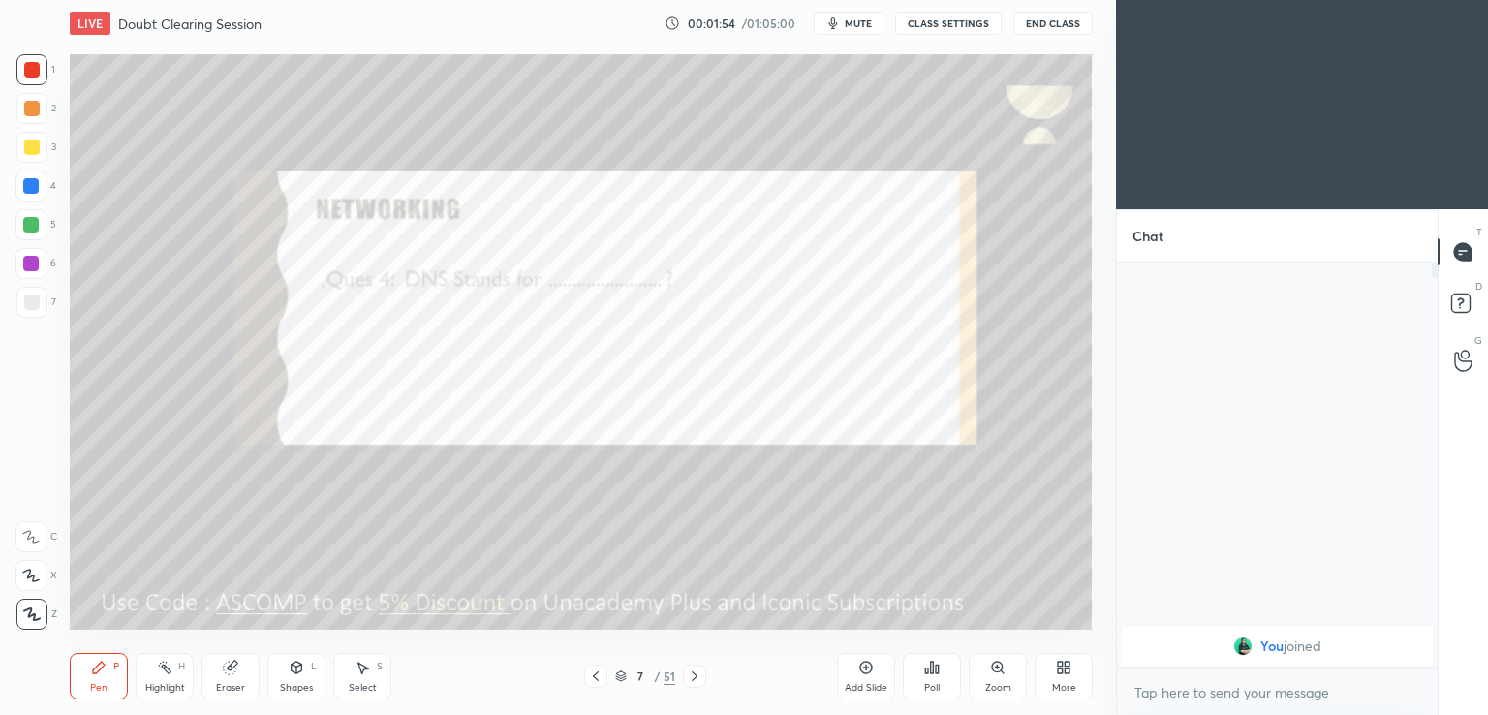
click at [698, 674] on icon at bounding box center [695, 677] width 16 height 16
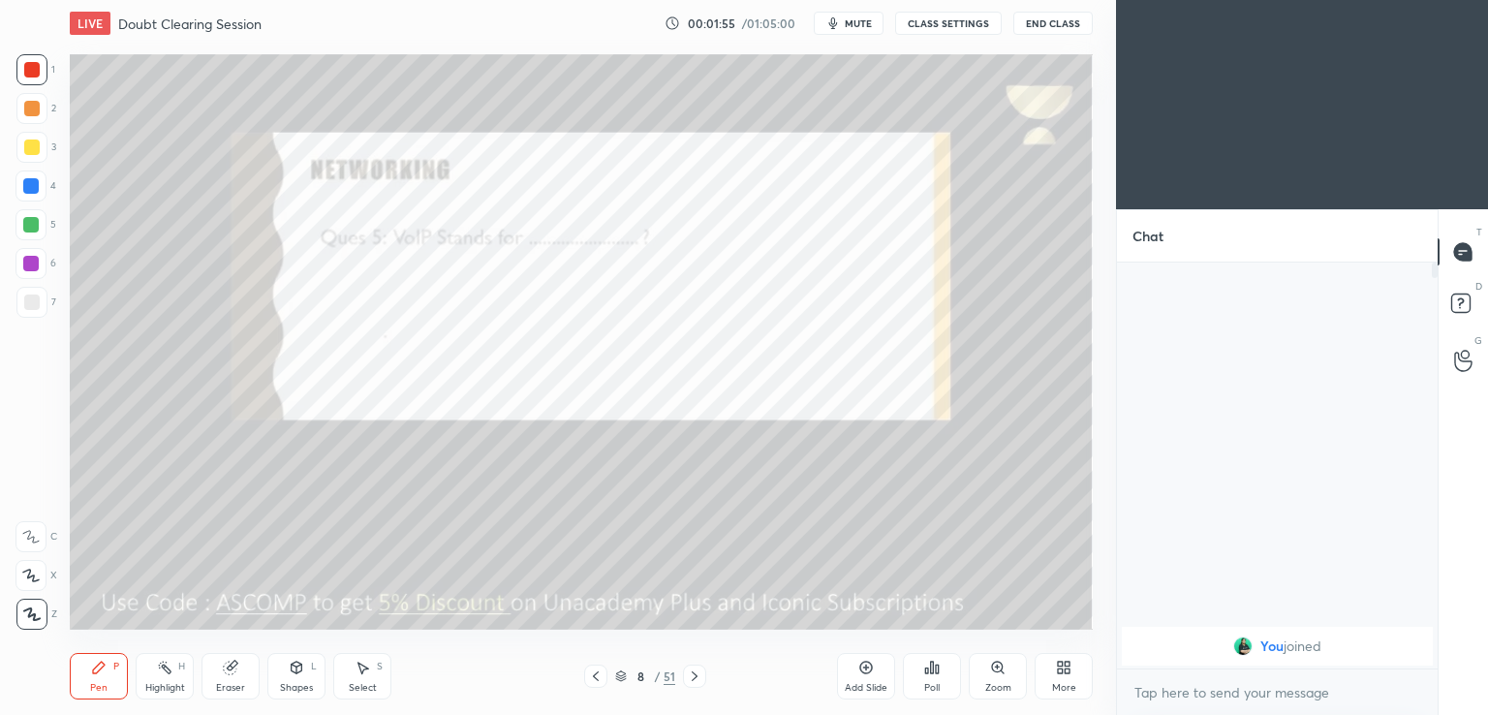
click at [859, 26] on span "mute" at bounding box center [858, 23] width 27 height 14
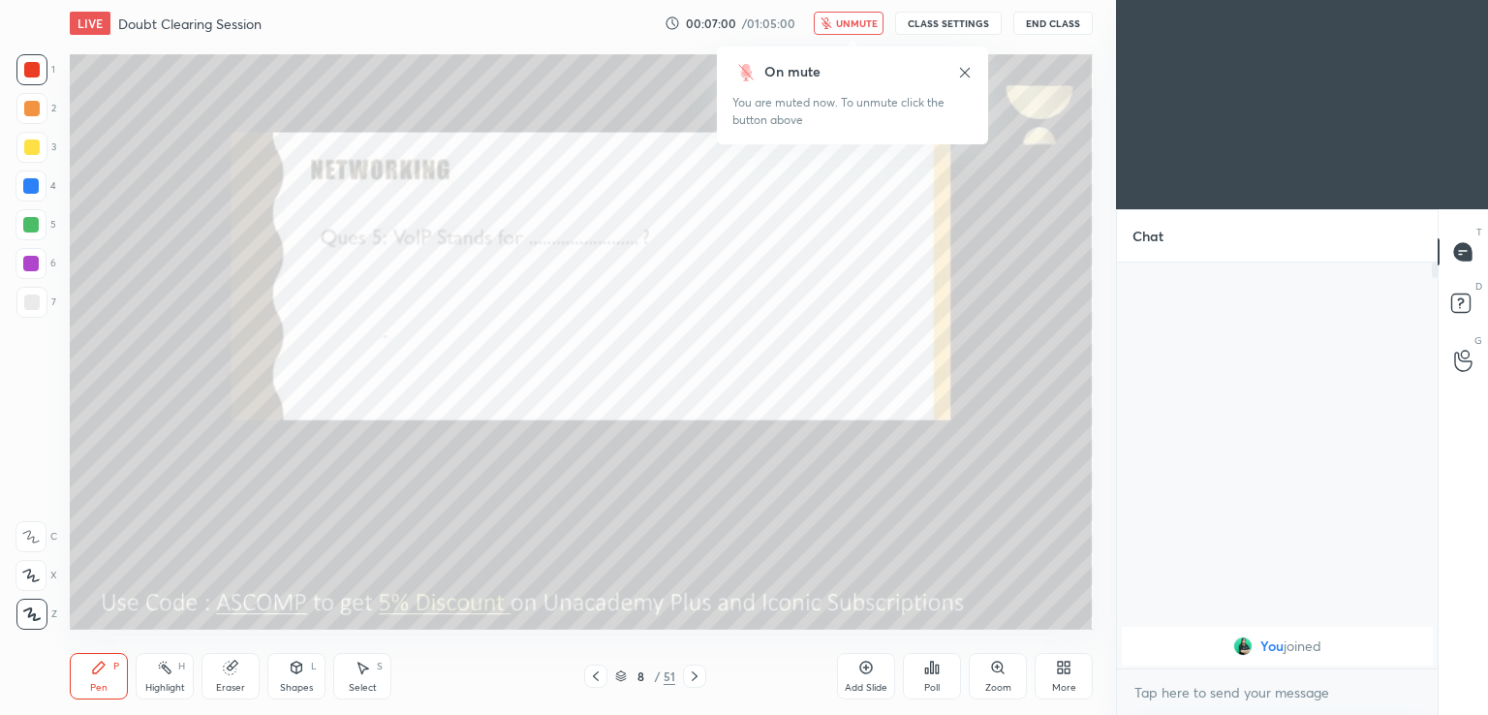
click at [857, 23] on span "unmute" at bounding box center [857, 23] width 42 height 14
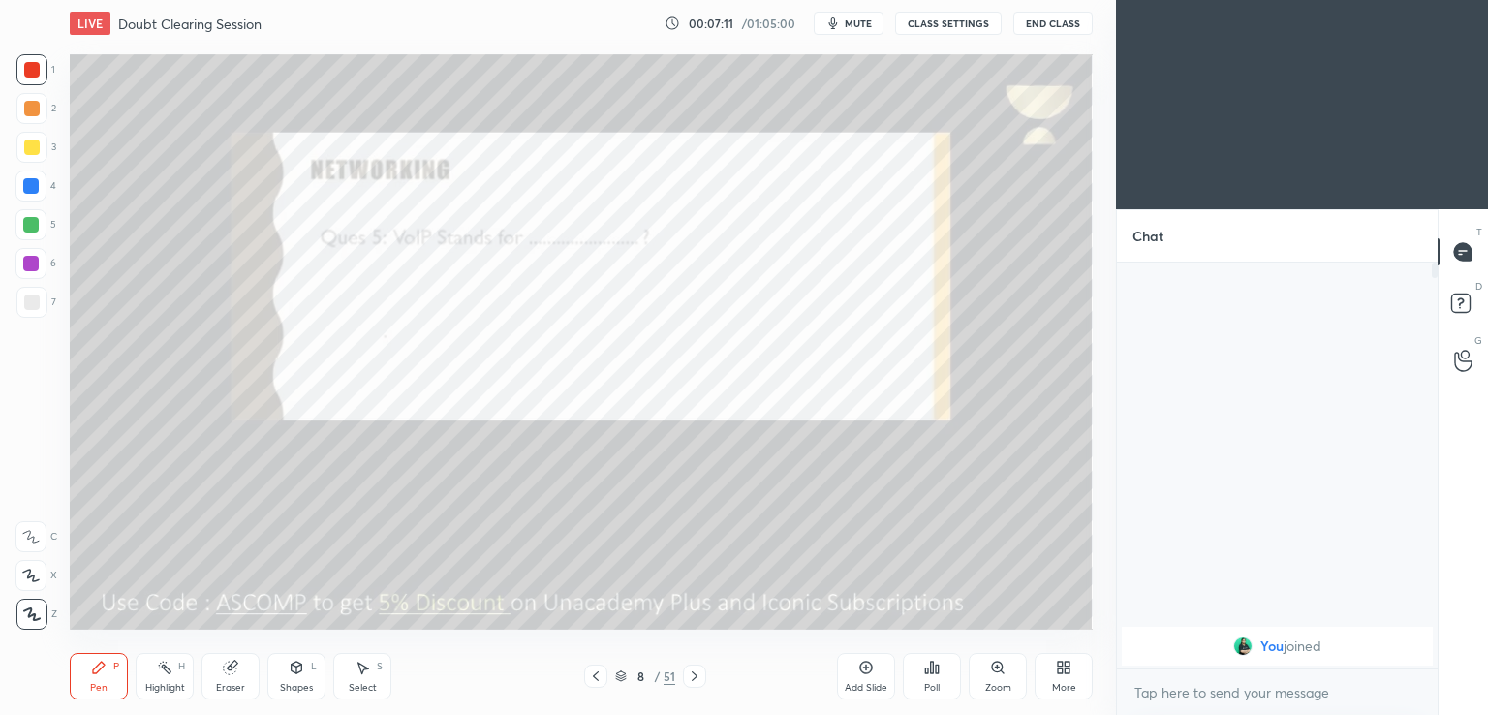
click at [699, 673] on icon at bounding box center [695, 677] width 16 height 16
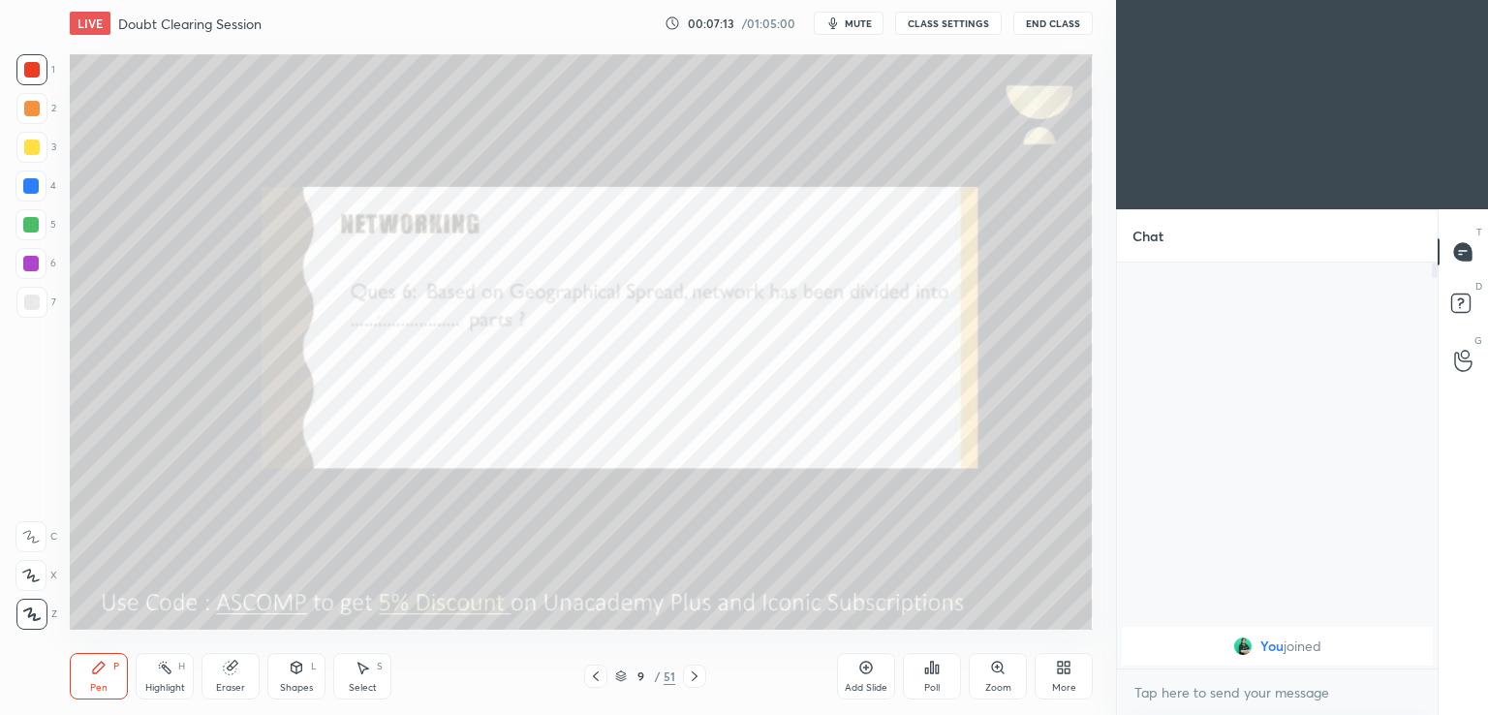
click at [863, 21] on span "mute" at bounding box center [858, 23] width 27 height 14
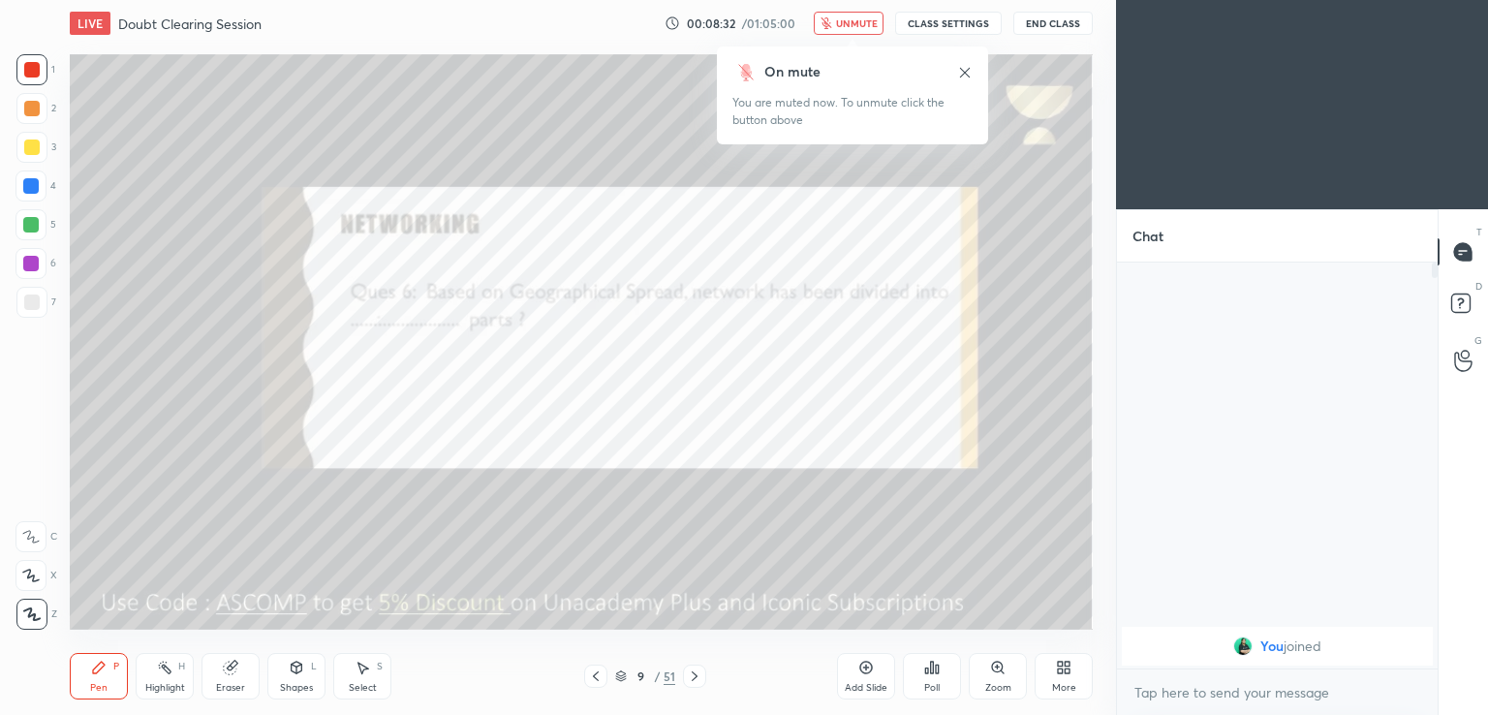
click at [865, 19] on span "unmute" at bounding box center [857, 23] width 42 height 14
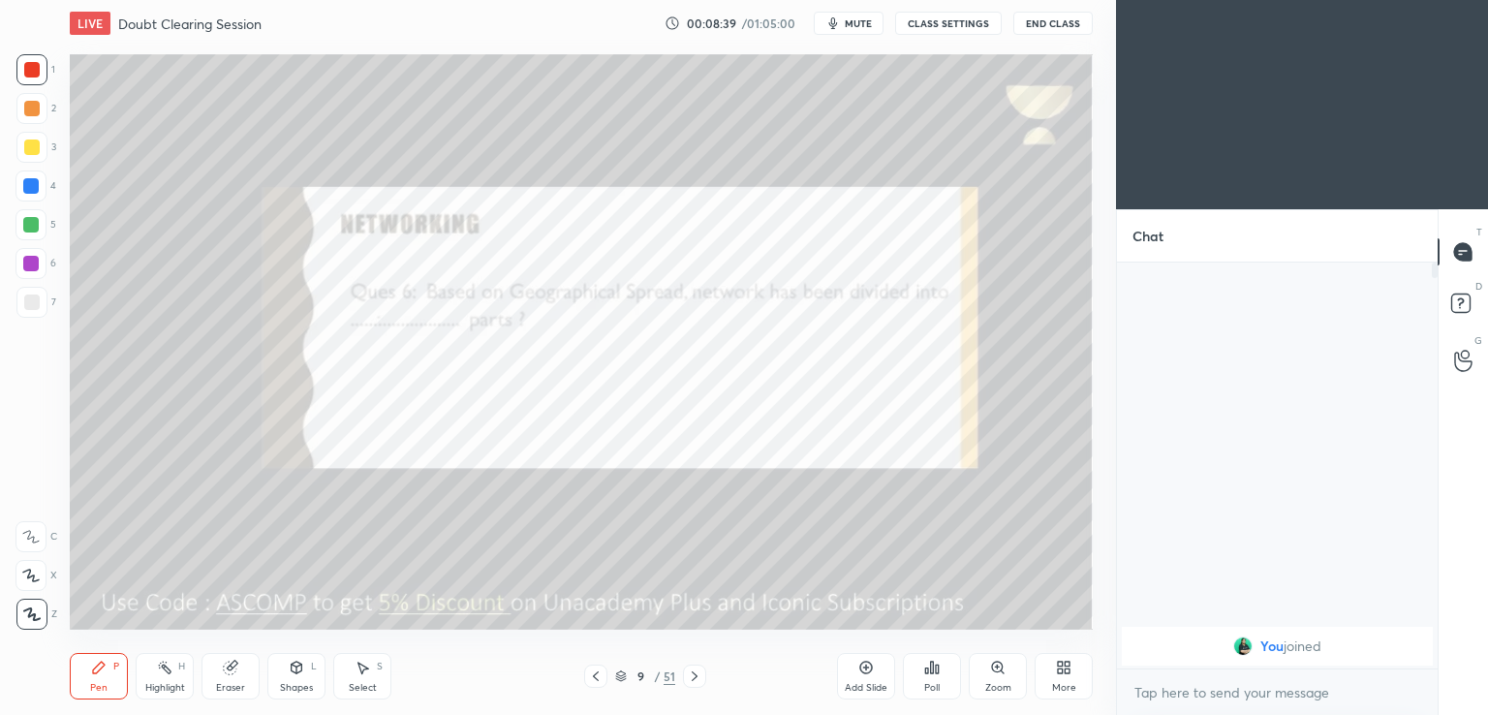
click at [702, 679] on icon at bounding box center [695, 677] width 16 height 16
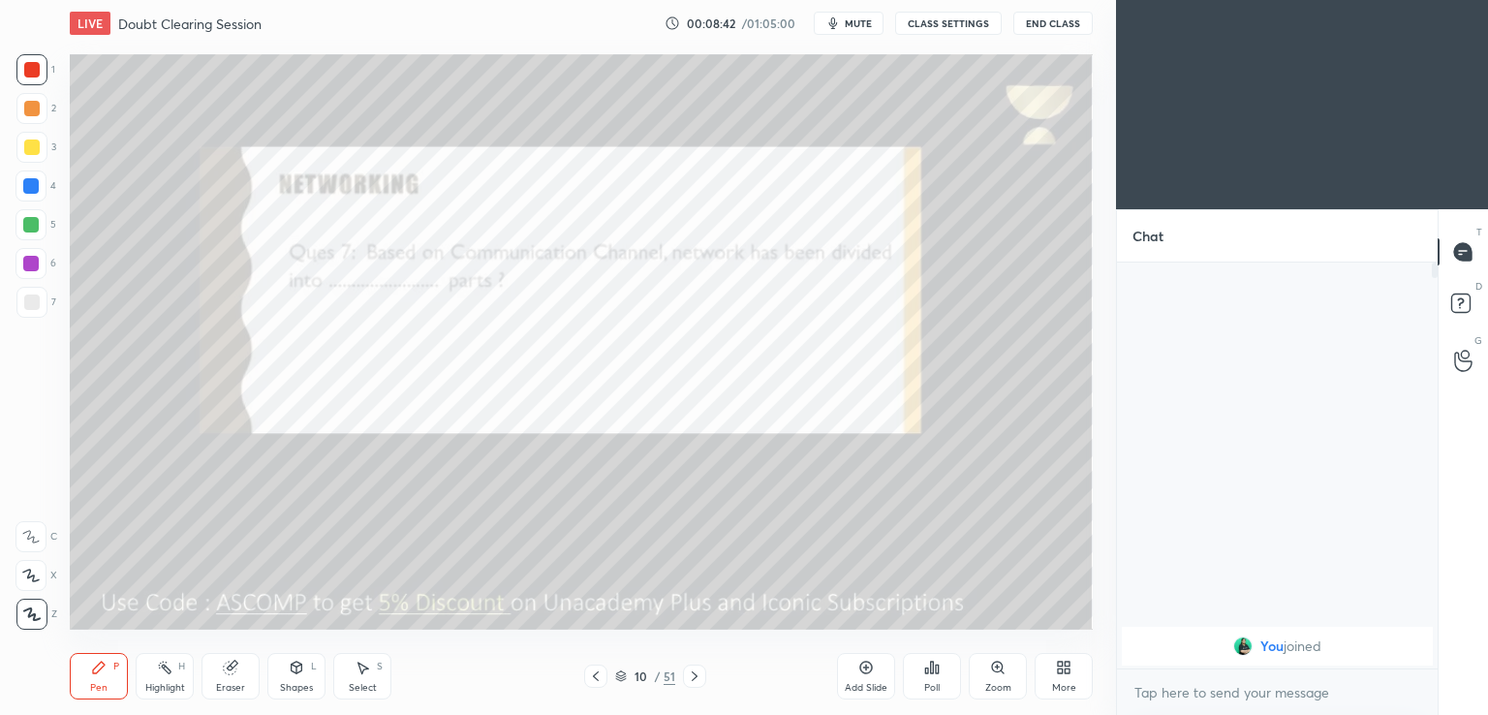
click at [862, 28] on span "mute" at bounding box center [858, 23] width 27 height 14
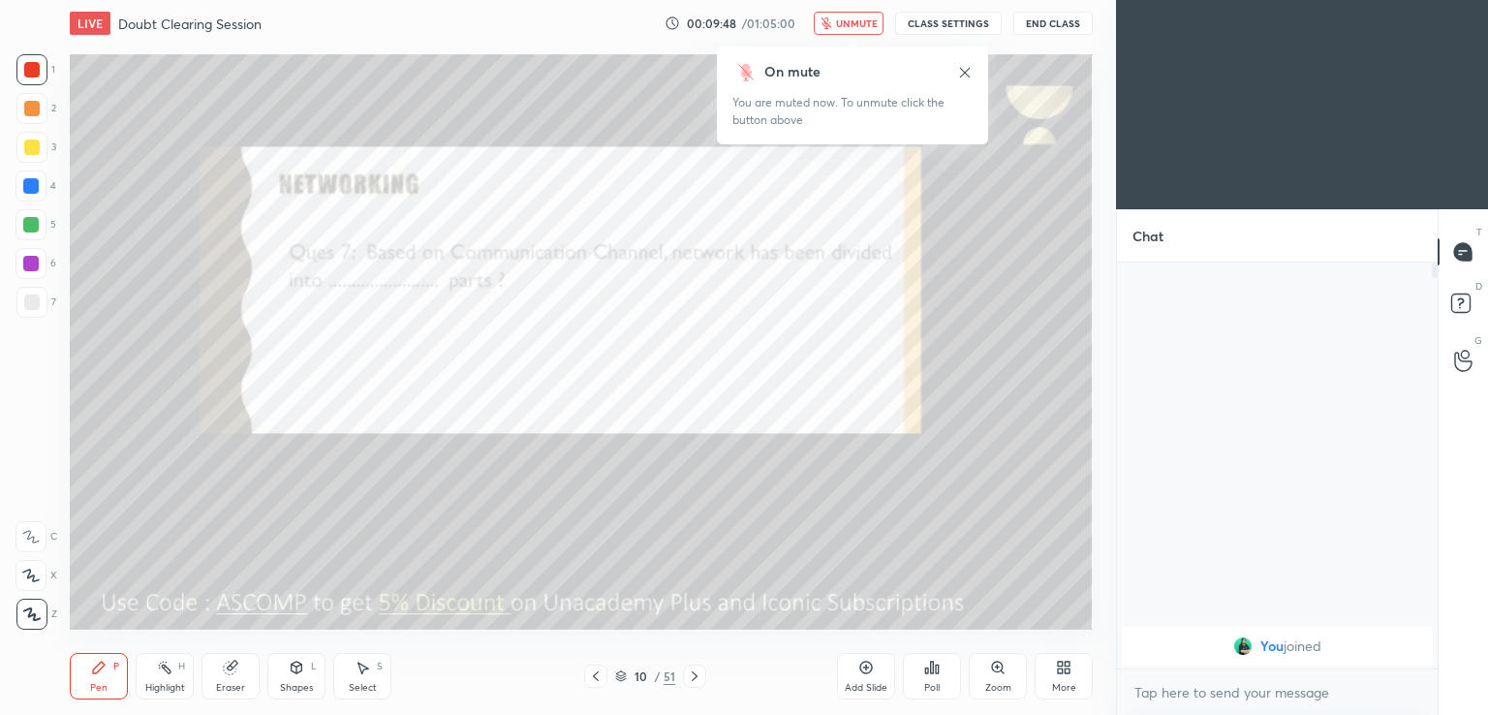
click at [822, 51] on div "On mute You are muted now. To unmute click the button above" at bounding box center [852, 96] width 271 height 98
click at [849, 26] on span "unmute" at bounding box center [857, 23] width 42 height 14
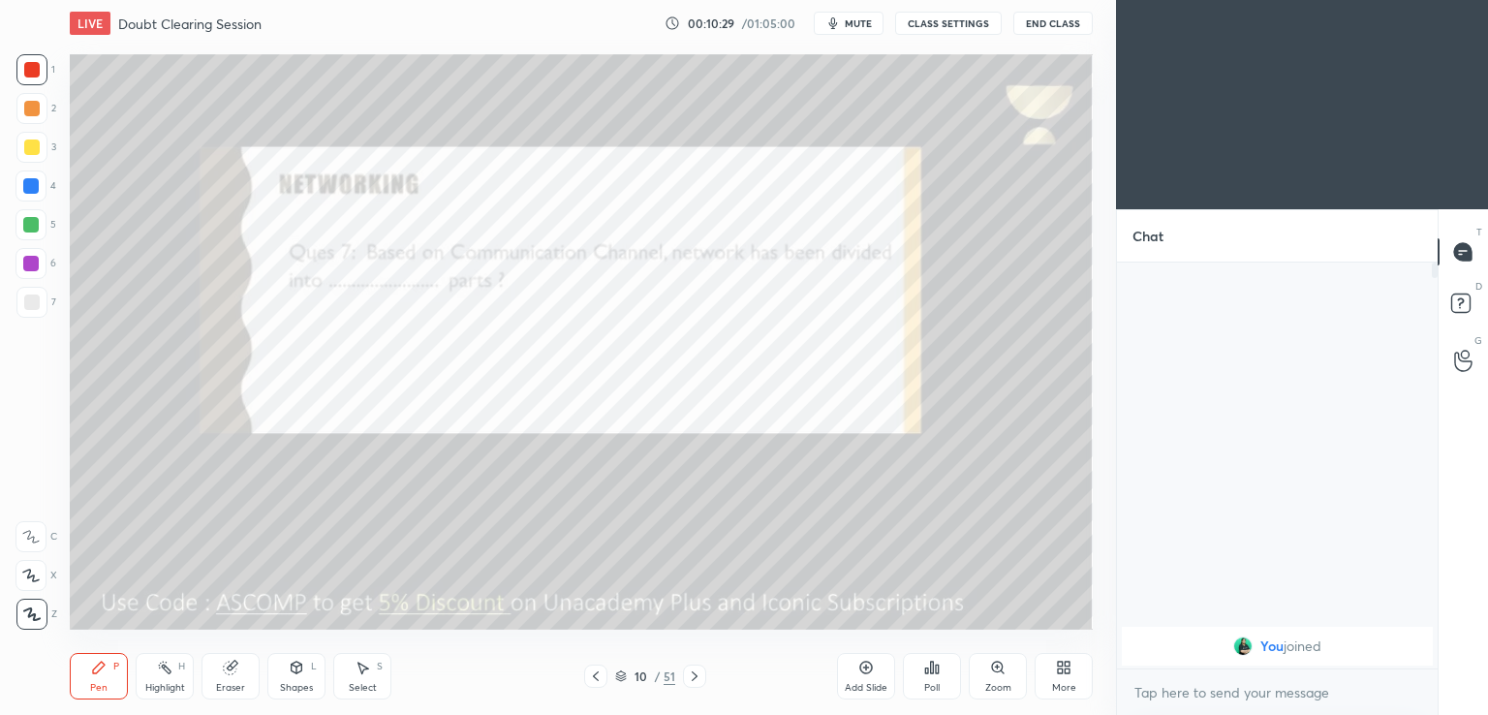
click at [695, 668] on div at bounding box center [694, 676] width 23 height 23
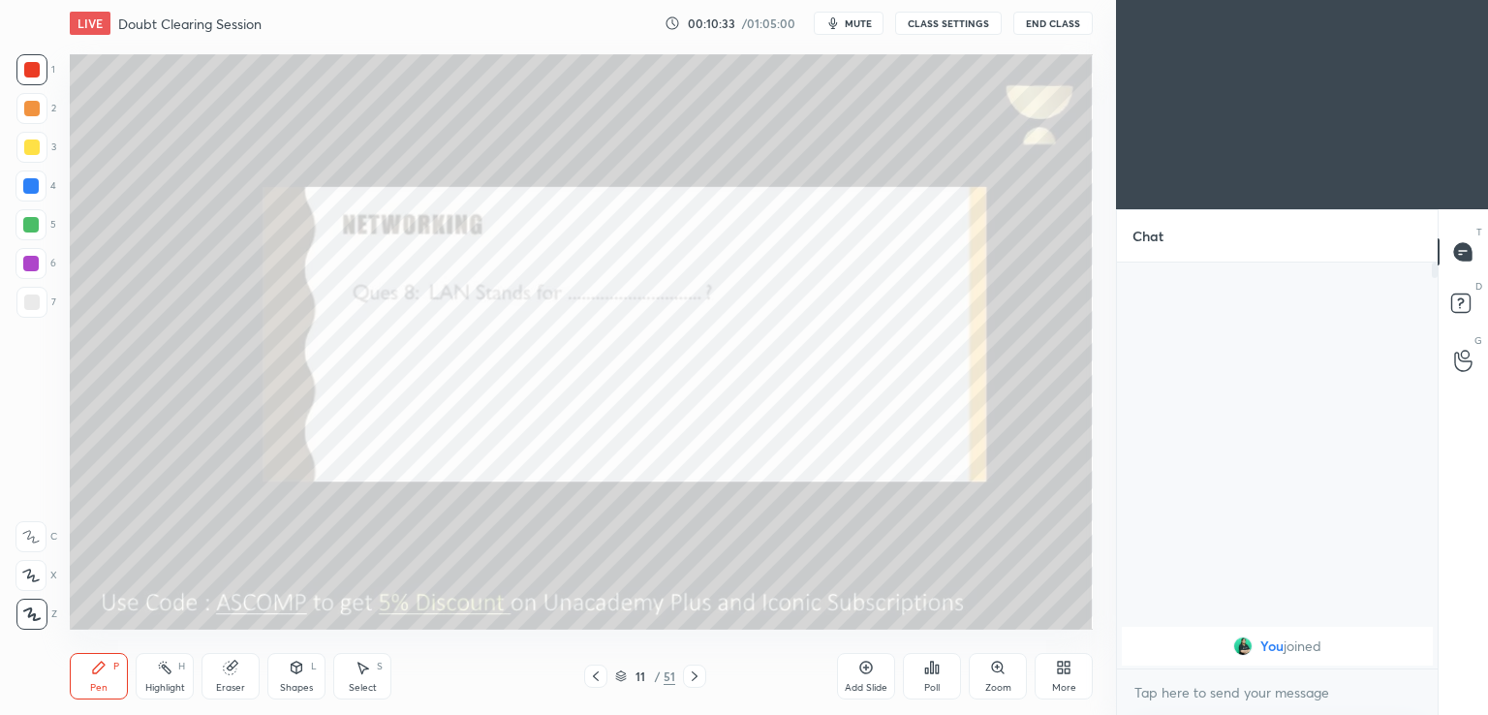
click at [860, 24] on span "mute" at bounding box center [858, 23] width 27 height 14
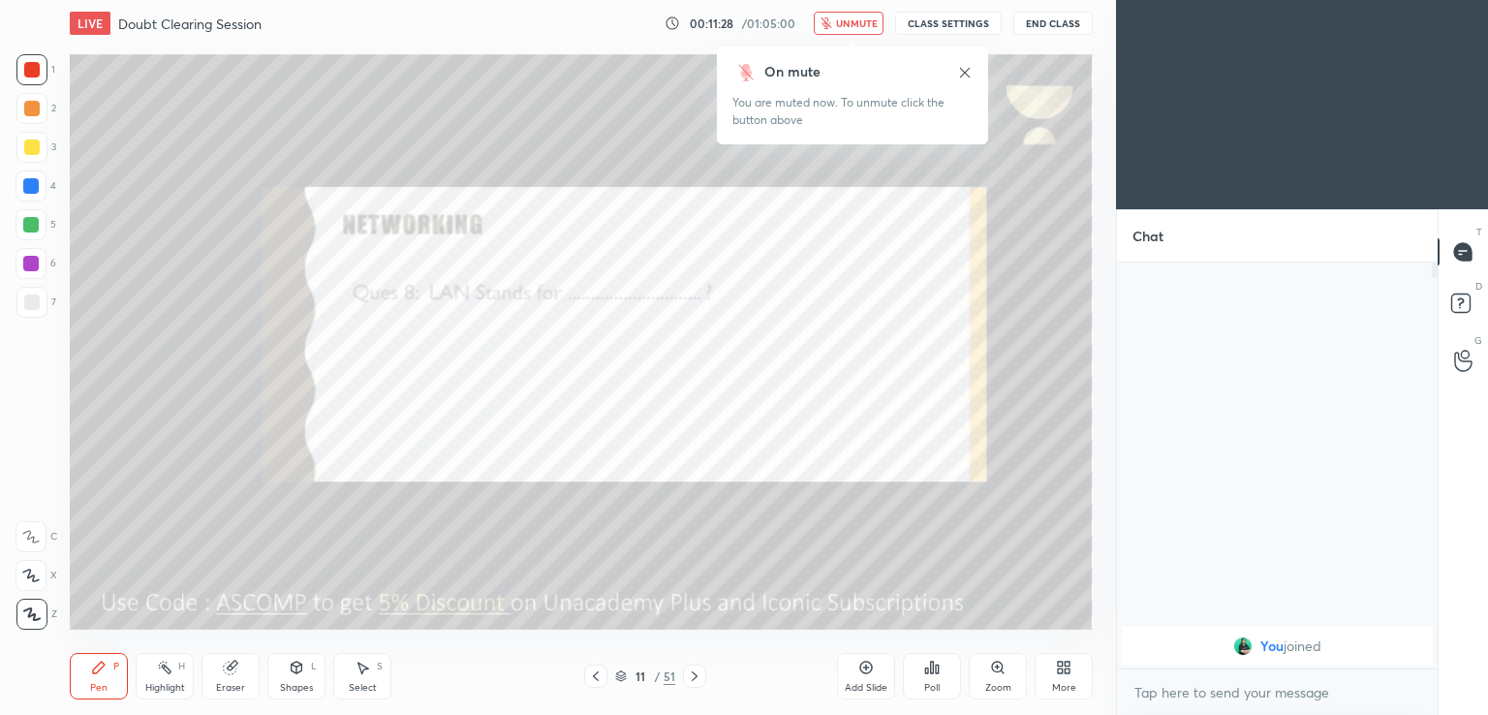
click at [961, 74] on icon at bounding box center [965, 73] width 16 height 16
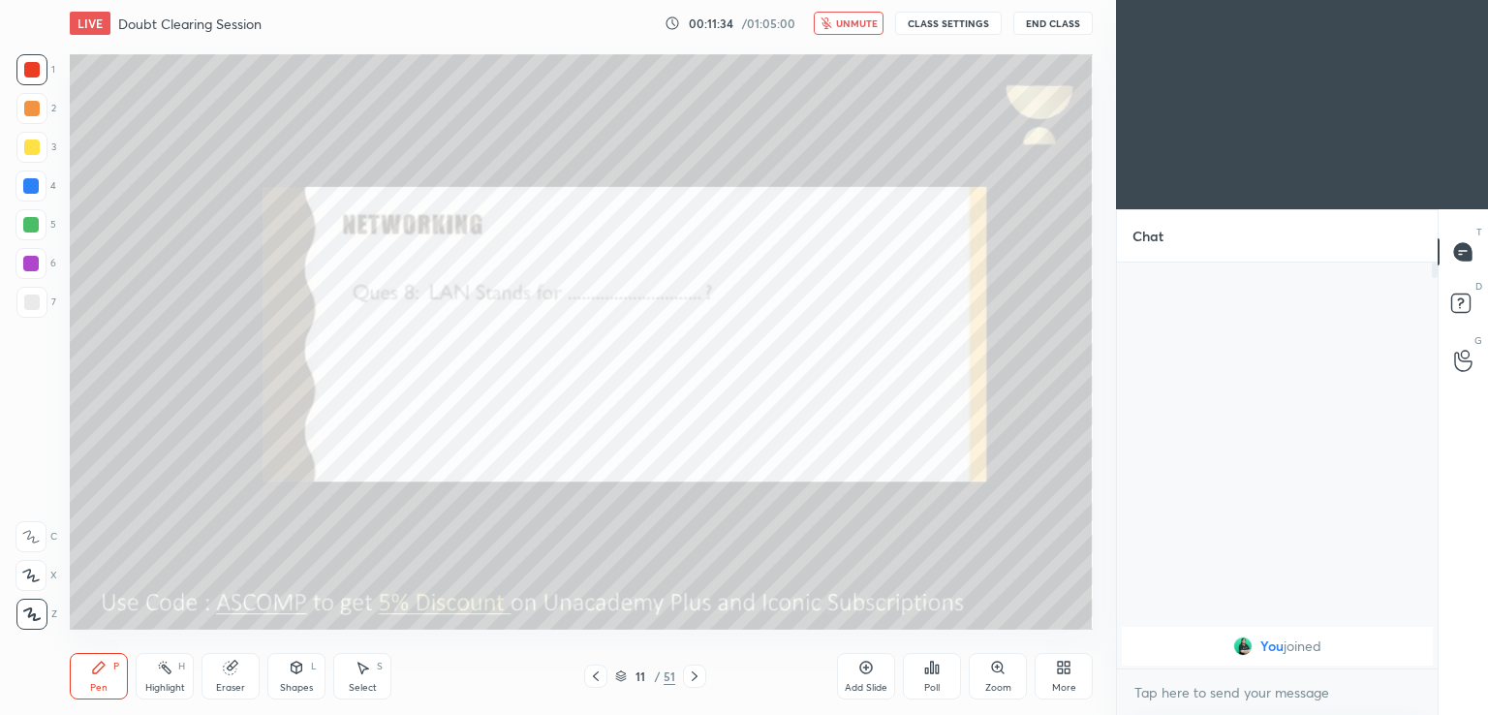
click at [852, 30] on button "unmute" at bounding box center [849, 23] width 70 height 23
click at [854, 28] on span "mute" at bounding box center [858, 23] width 27 height 14
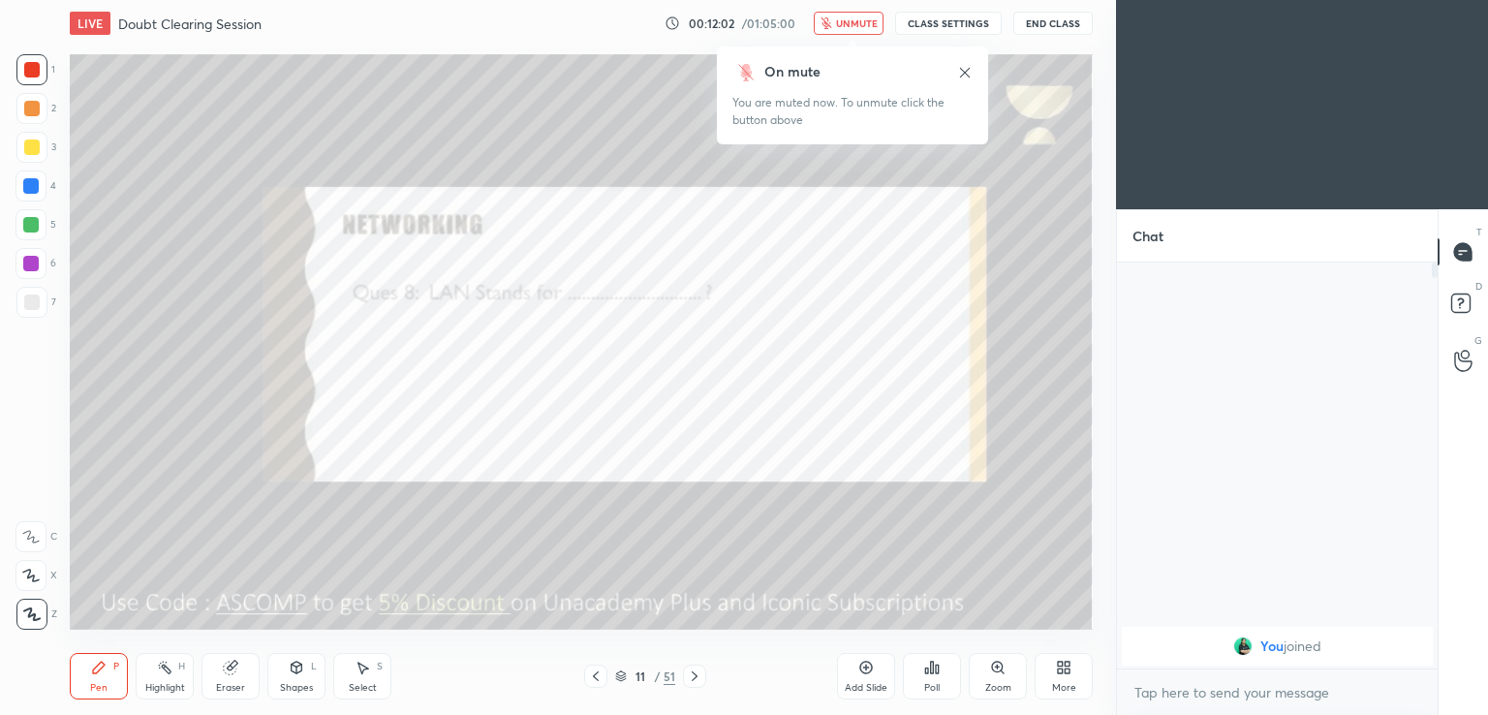
click at [860, 18] on span "unmute" at bounding box center [857, 23] width 42 height 14
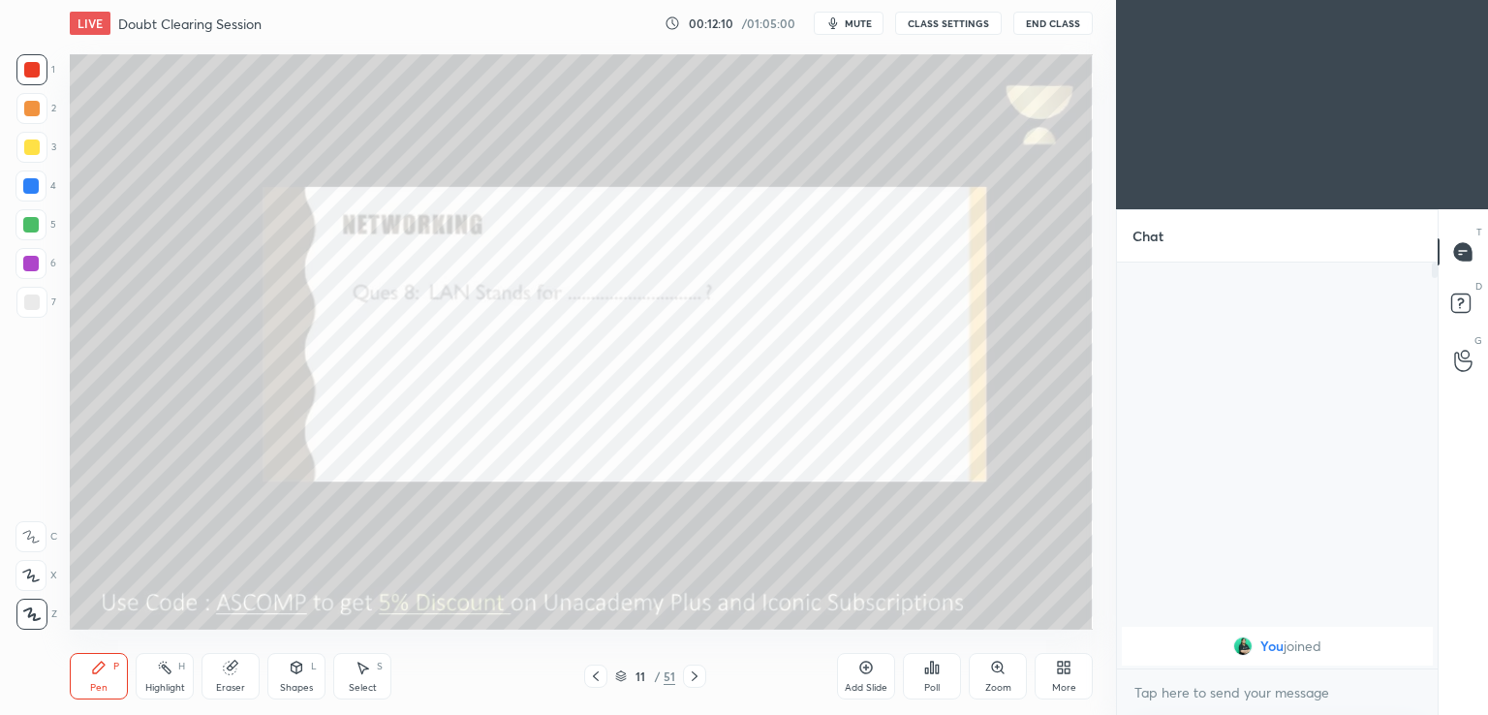
click at [721, 648] on div "Pen P Highlight H Eraser Shapes L Select S 11 / 51 Add Slide Poll Zoom More" at bounding box center [581, 677] width 1023 height 78
click at [696, 672] on icon at bounding box center [695, 677] width 16 height 16
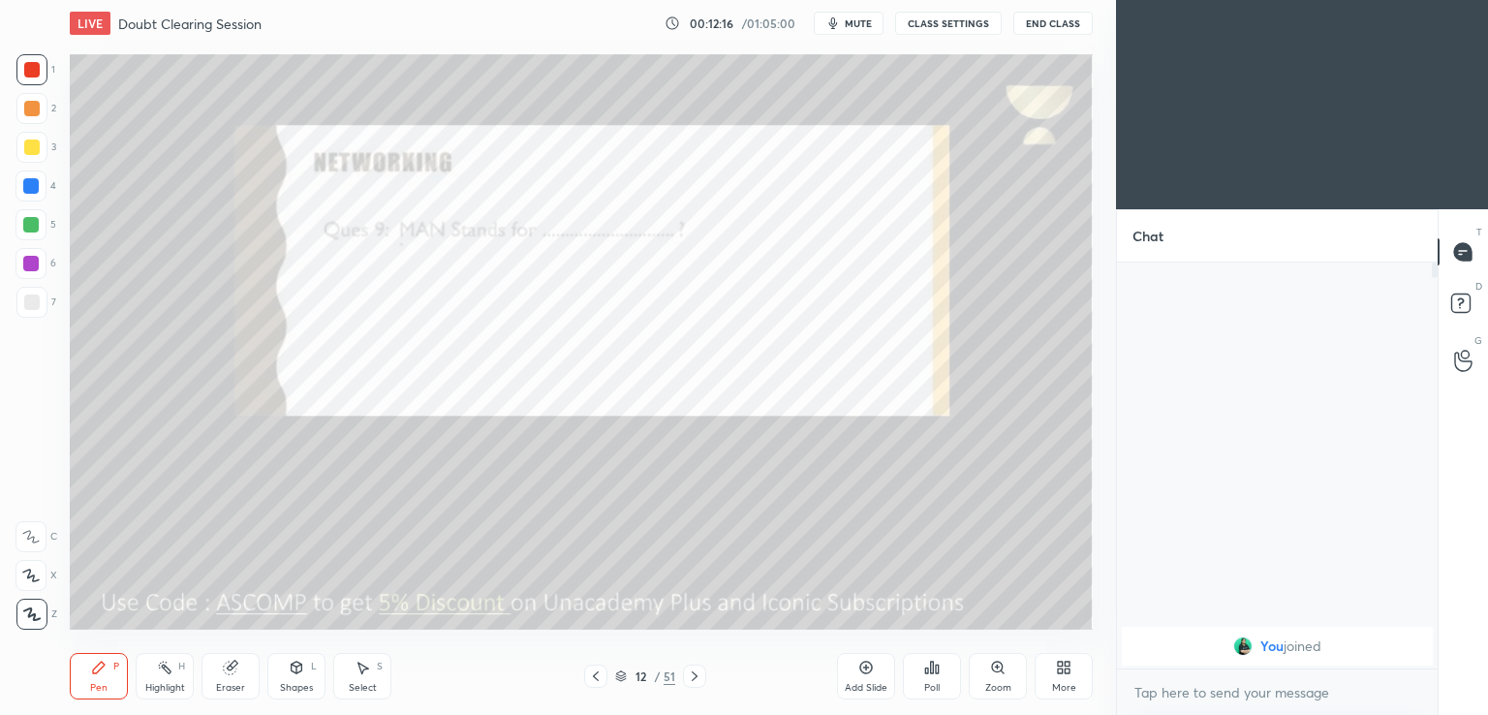
click at [868, 22] on span "mute" at bounding box center [858, 23] width 27 height 14
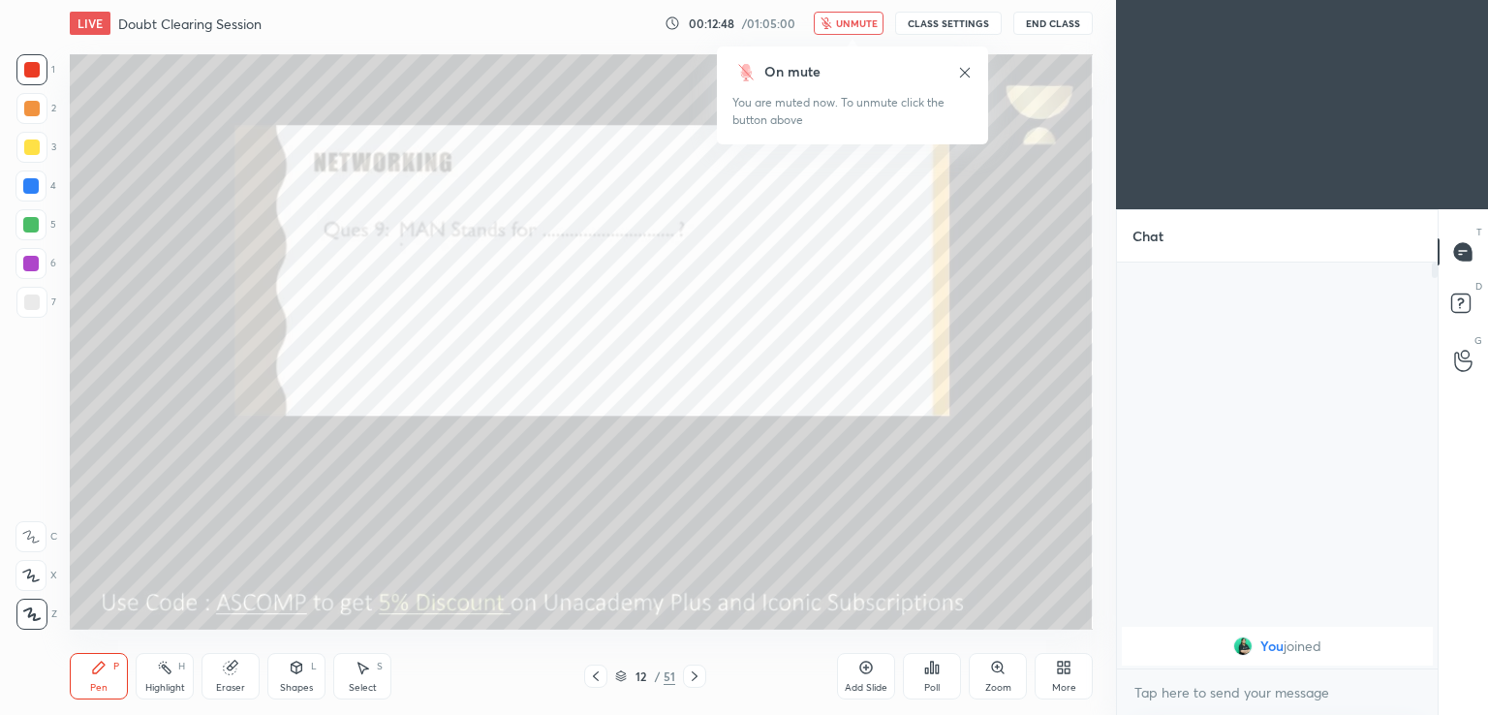
click at [966, 76] on icon at bounding box center [965, 73] width 16 height 16
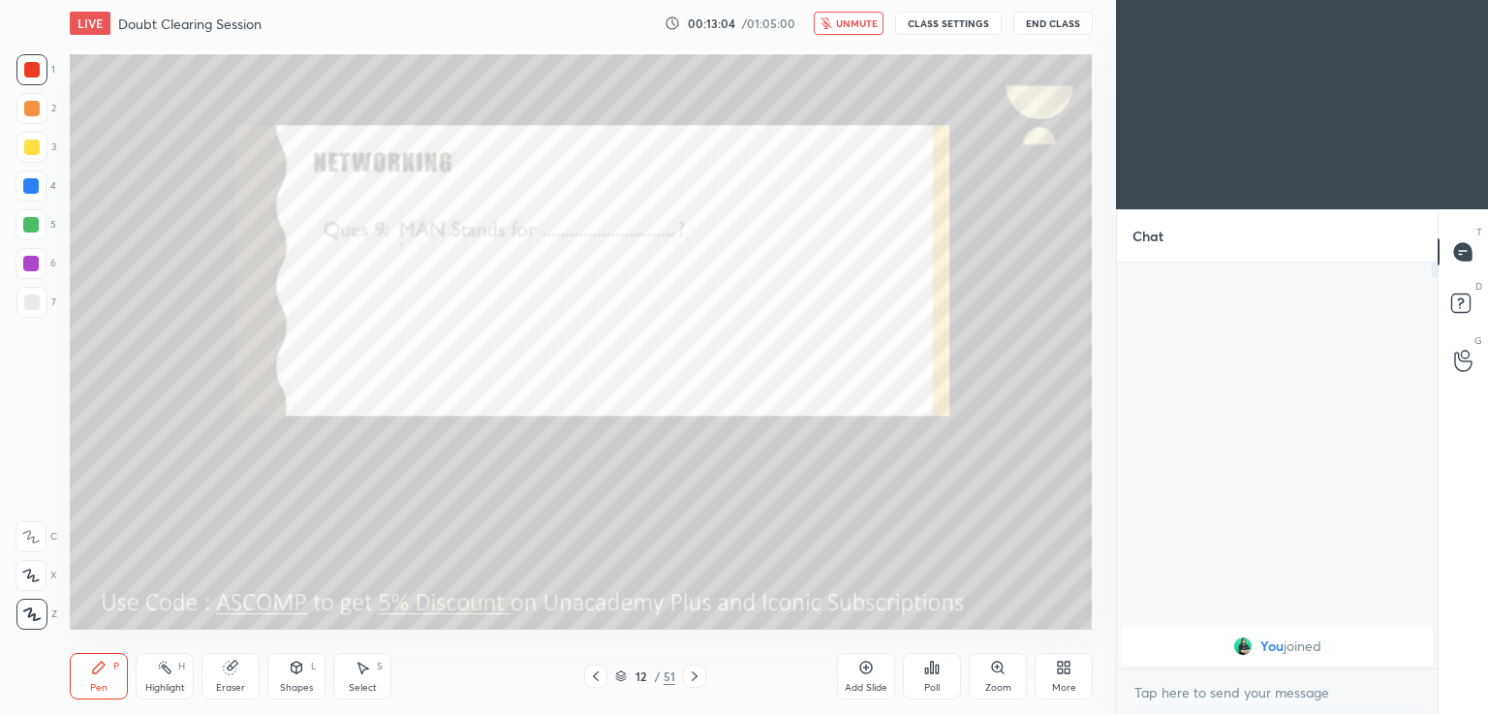
click at [859, 28] on span "unmute" at bounding box center [857, 23] width 42 height 14
click at [865, 29] on button "mute" at bounding box center [849, 23] width 70 height 23
click at [693, 671] on icon at bounding box center [695, 677] width 16 height 16
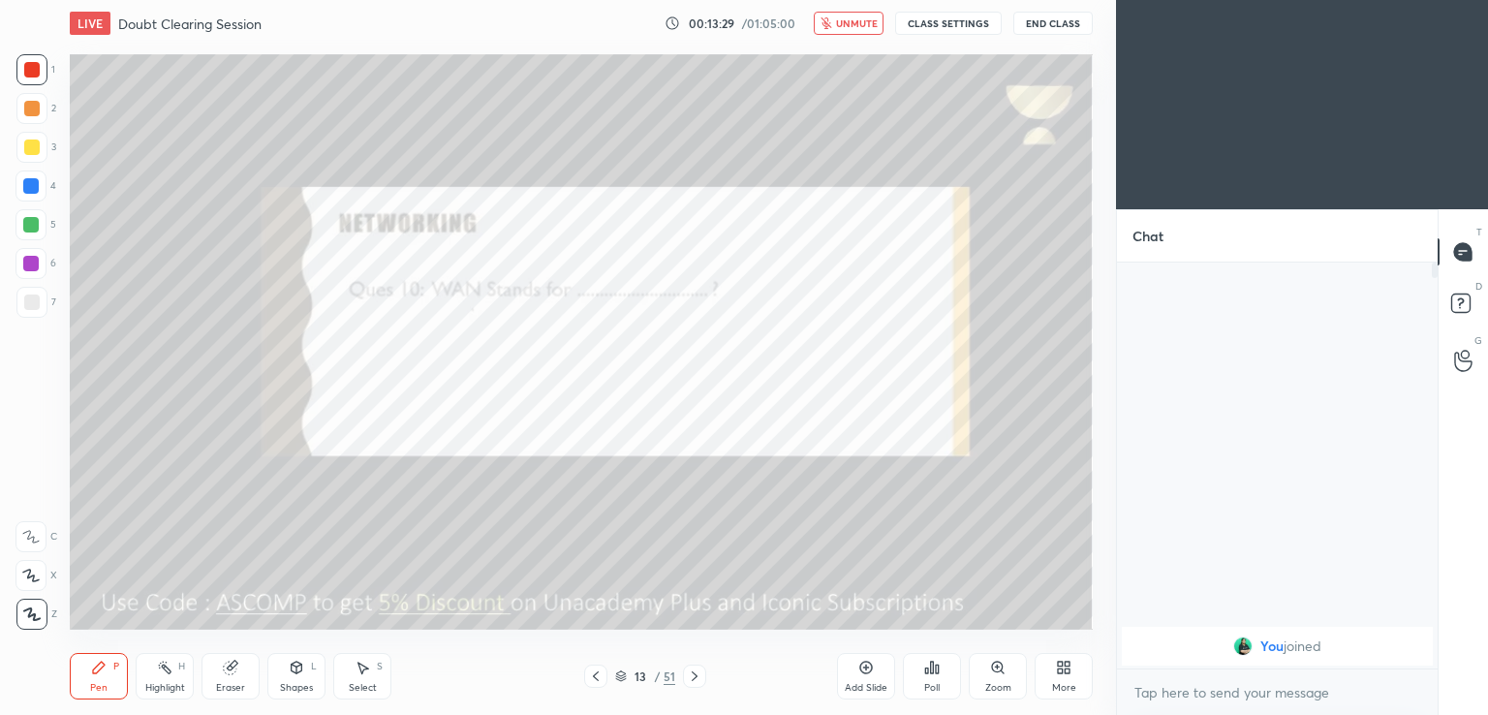
click at [846, 24] on span "unmute" at bounding box center [857, 23] width 42 height 14
click at [867, 20] on span "mute" at bounding box center [858, 23] width 27 height 14
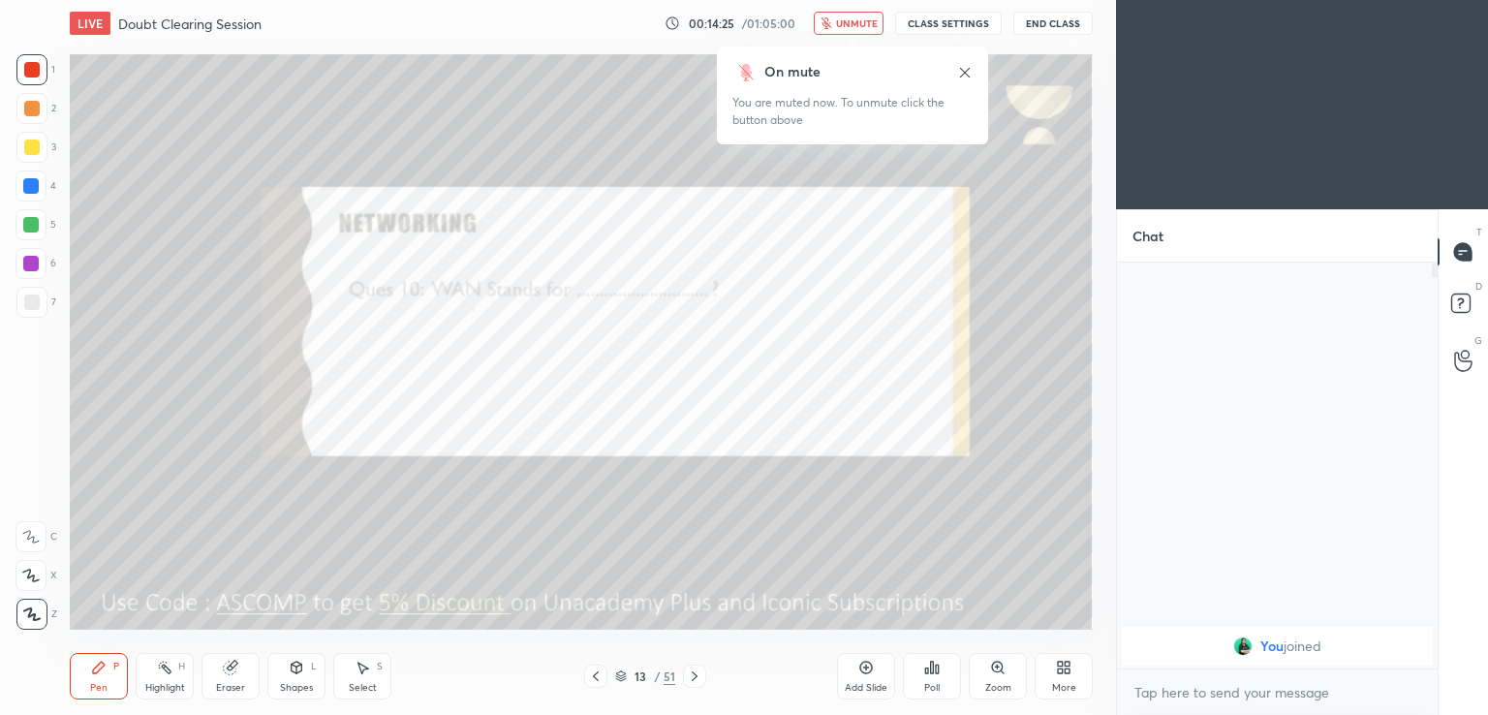
click at [864, 17] on span "unmute" at bounding box center [857, 23] width 42 height 14
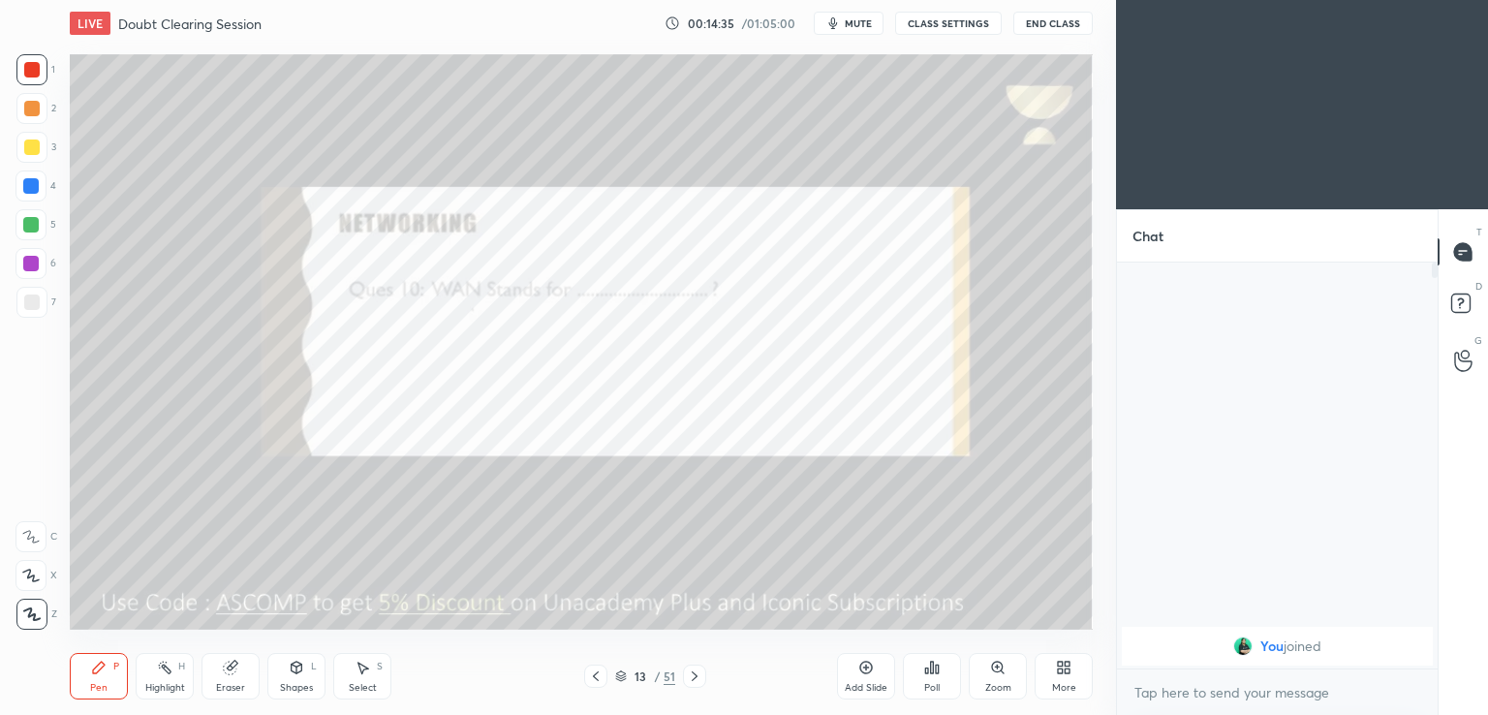
click at [698, 672] on icon at bounding box center [695, 677] width 16 height 16
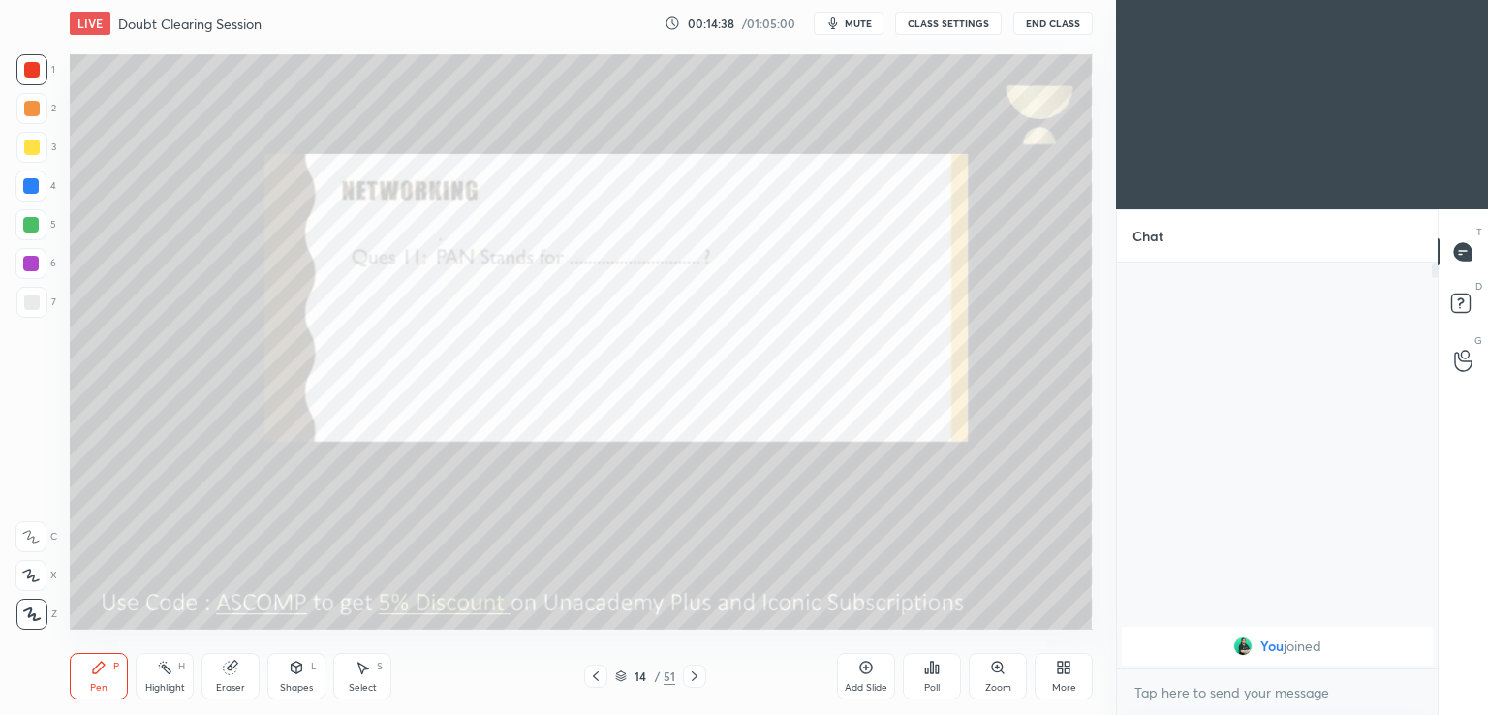
click at [862, 22] on span "mute" at bounding box center [858, 23] width 27 height 14
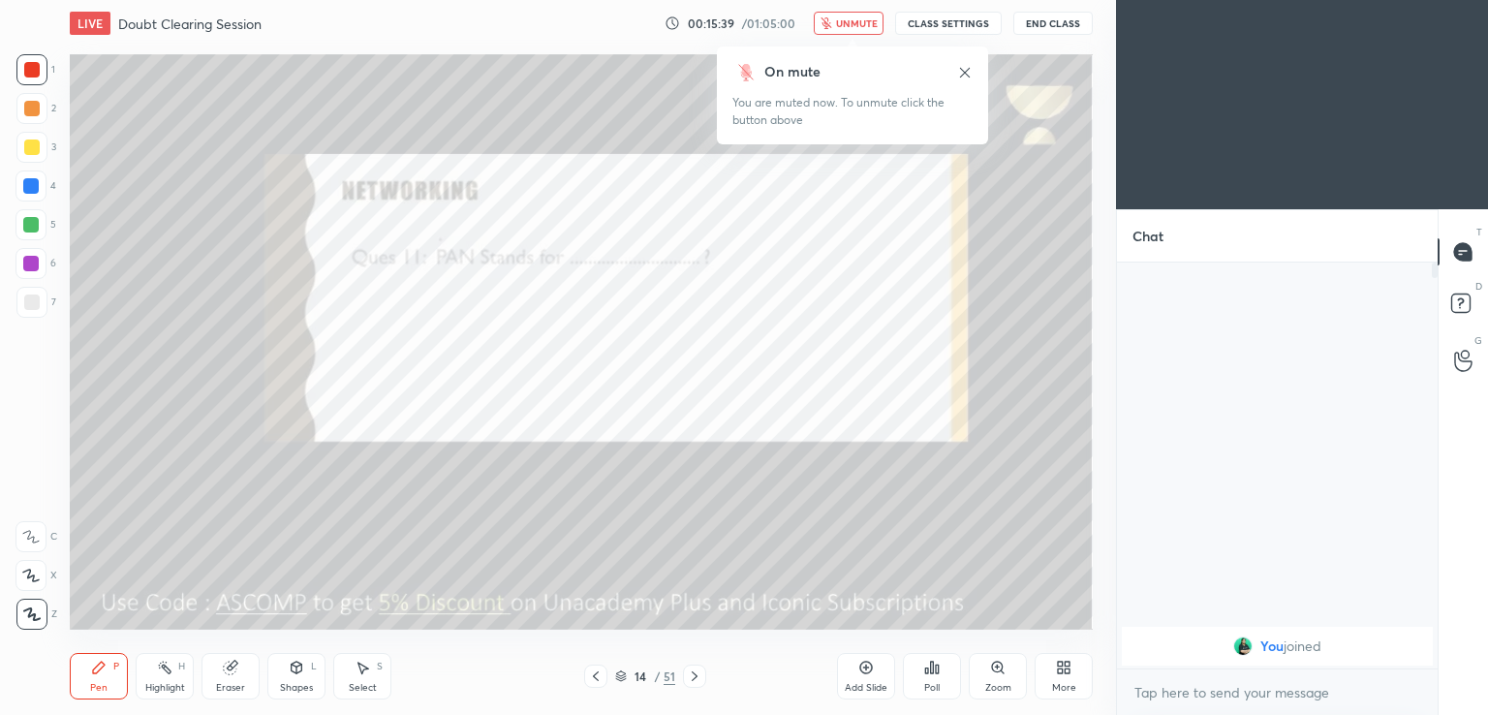
click at [852, 22] on span "unmute" at bounding box center [857, 23] width 42 height 14
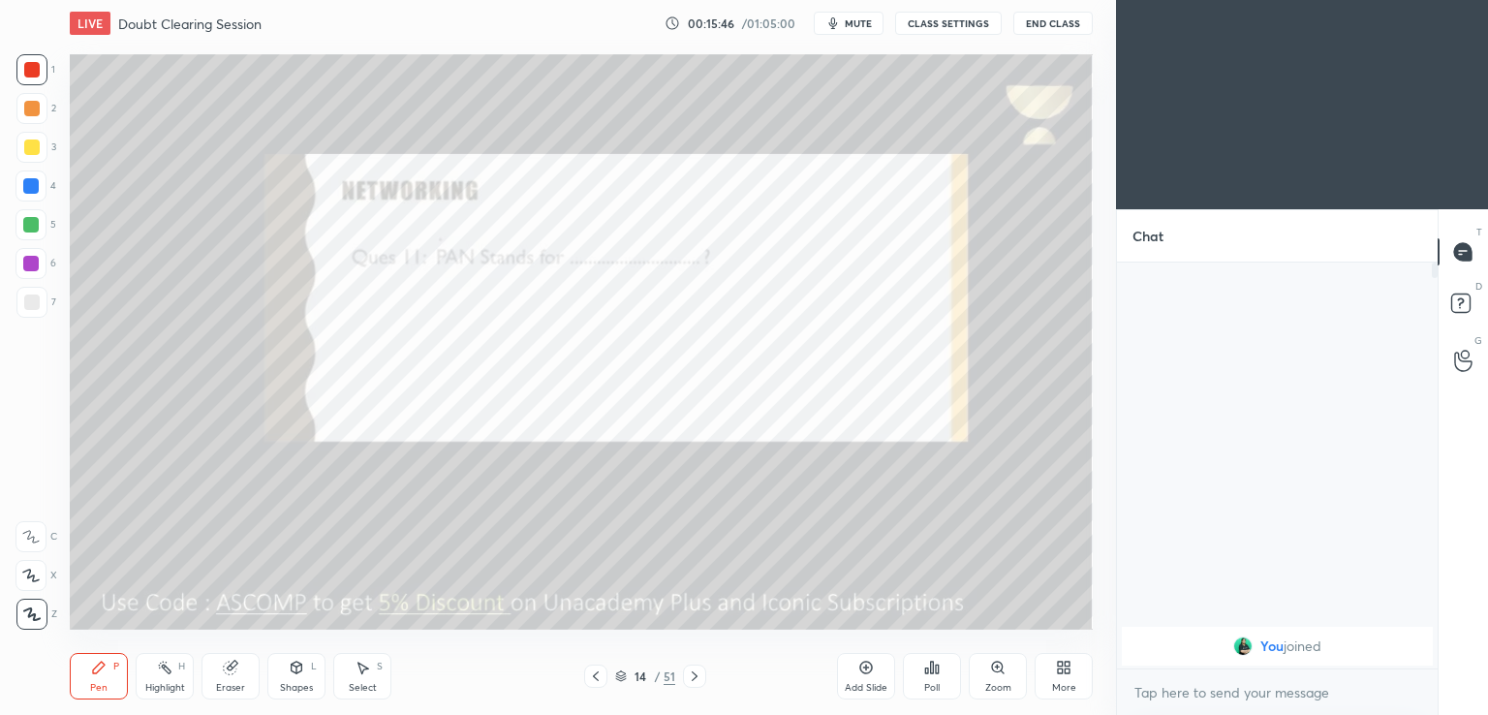
click at [690, 669] on icon at bounding box center [695, 677] width 16 height 16
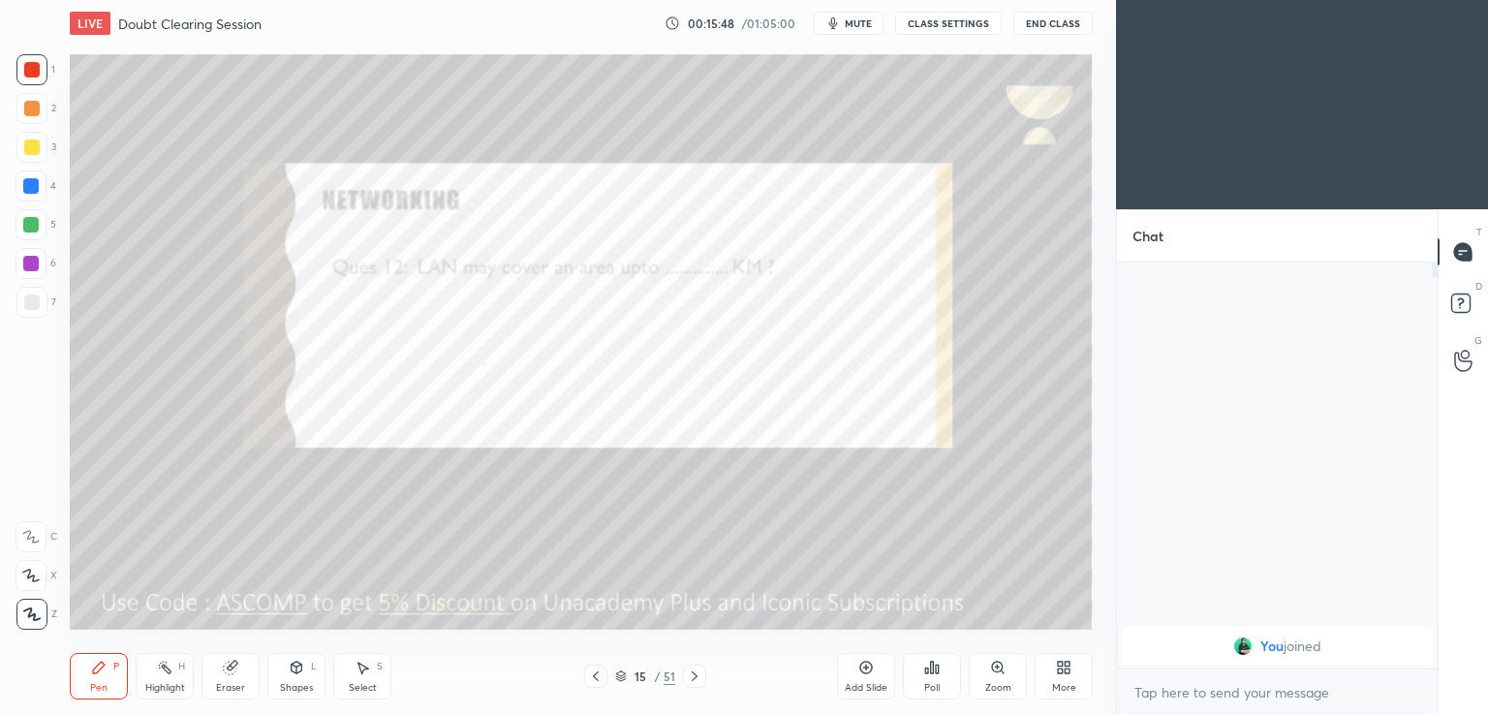
click at [694, 676] on icon at bounding box center [695, 677] width 16 height 16
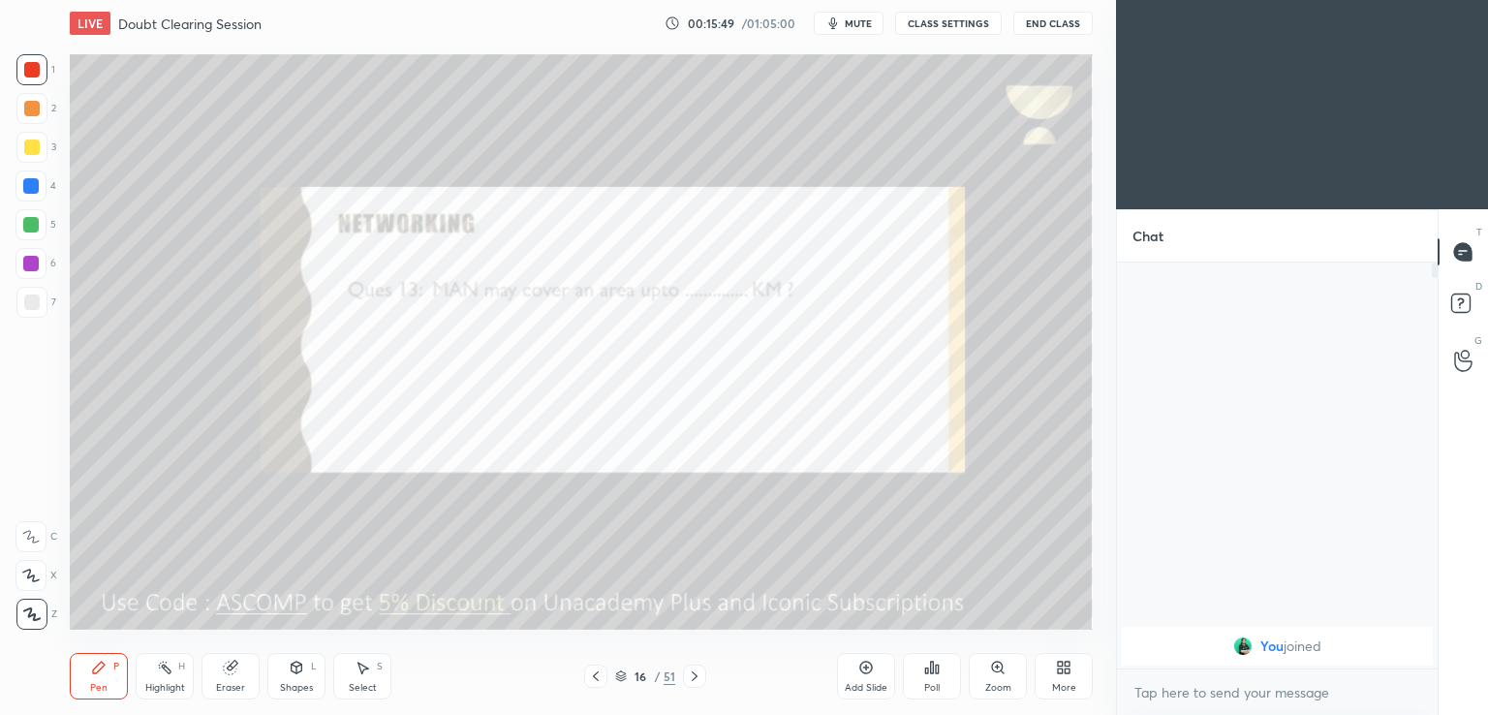
click at [693, 682] on icon at bounding box center [695, 677] width 16 height 16
click at [849, 16] on button "mute" at bounding box center [849, 23] width 70 height 23
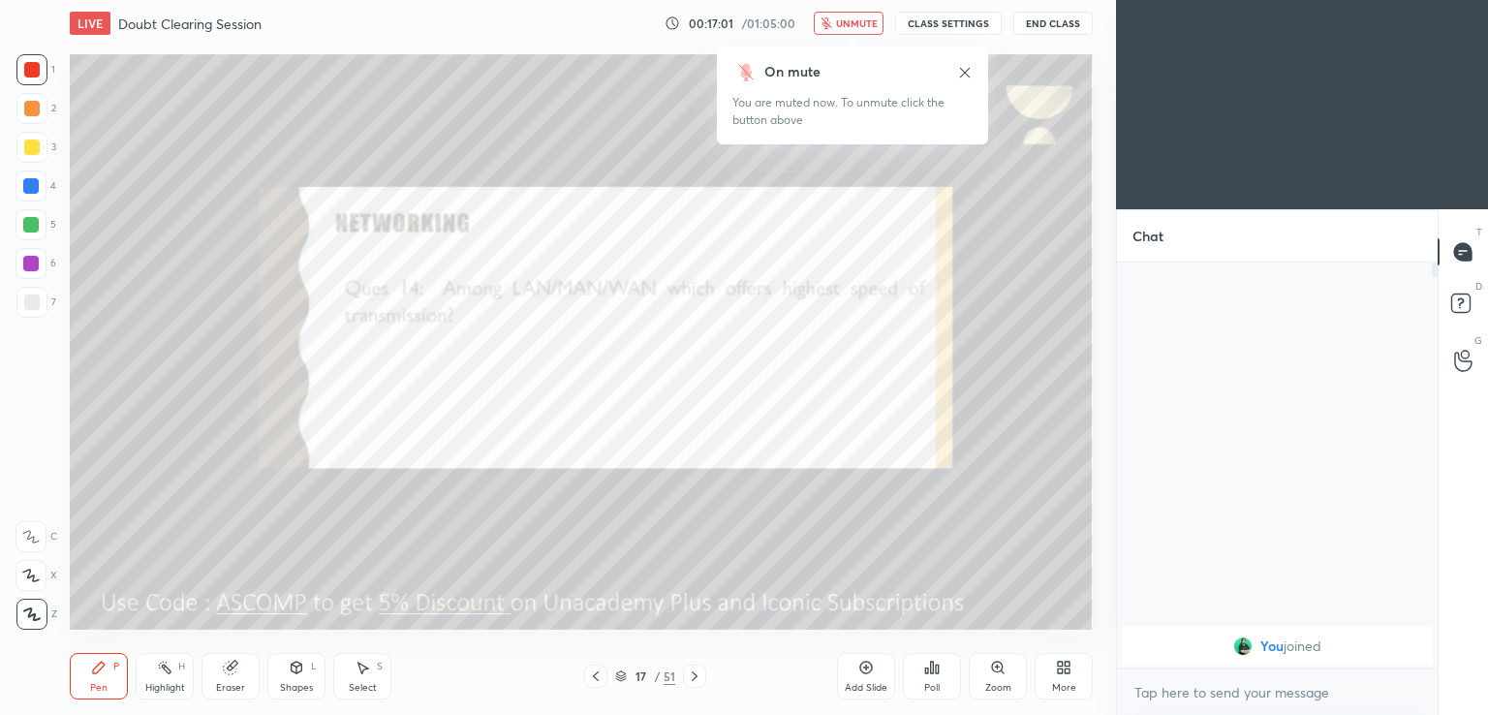
click at [969, 72] on icon at bounding box center [965, 73] width 16 height 16
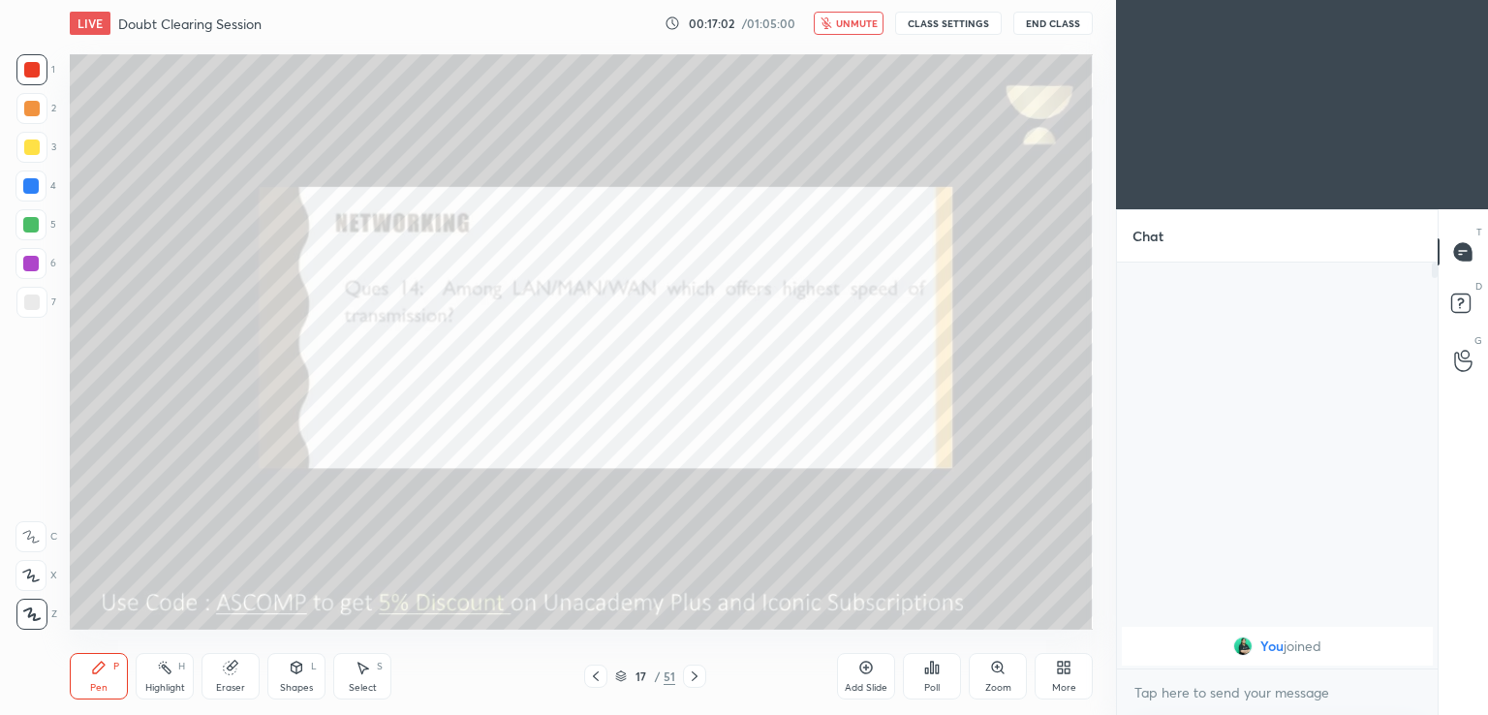
click at [868, 24] on span "unmute" at bounding box center [857, 23] width 42 height 14
click at [694, 671] on icon at bounding box center [695, 677] width 16 height 16
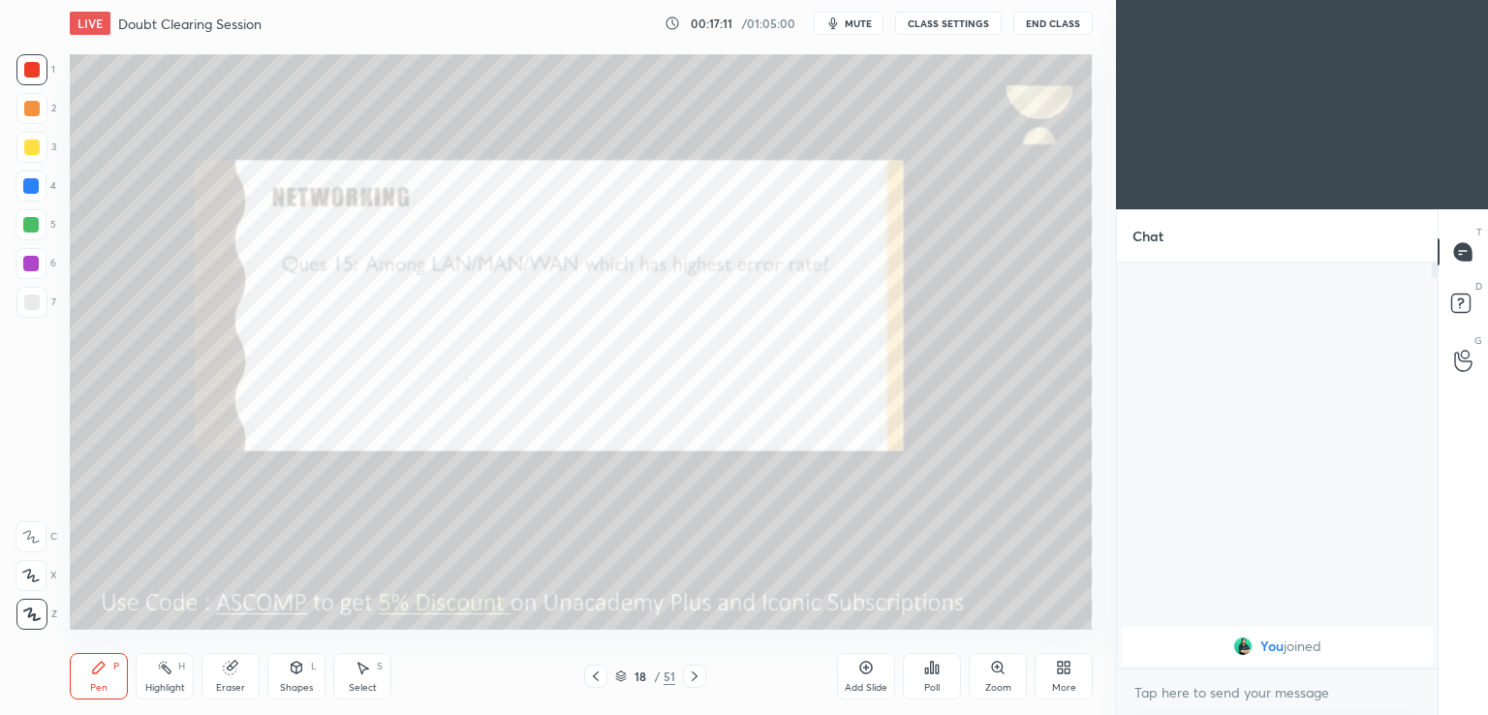
click at [856, 27] on span "mute" at bounding box center [858, 23] width 27 height 14
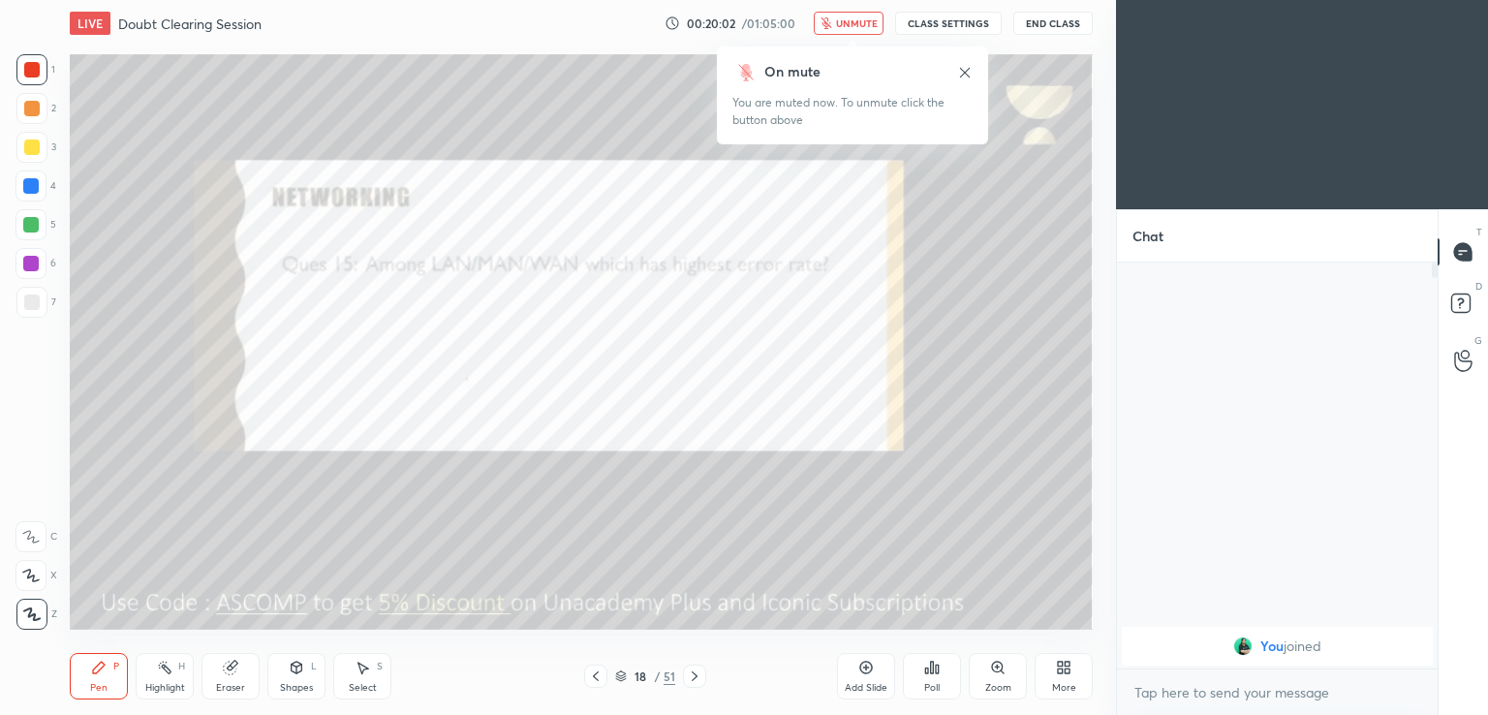
click at [846, 22] on span "unmute" at bounding box center [857, 23] width 42 height 14
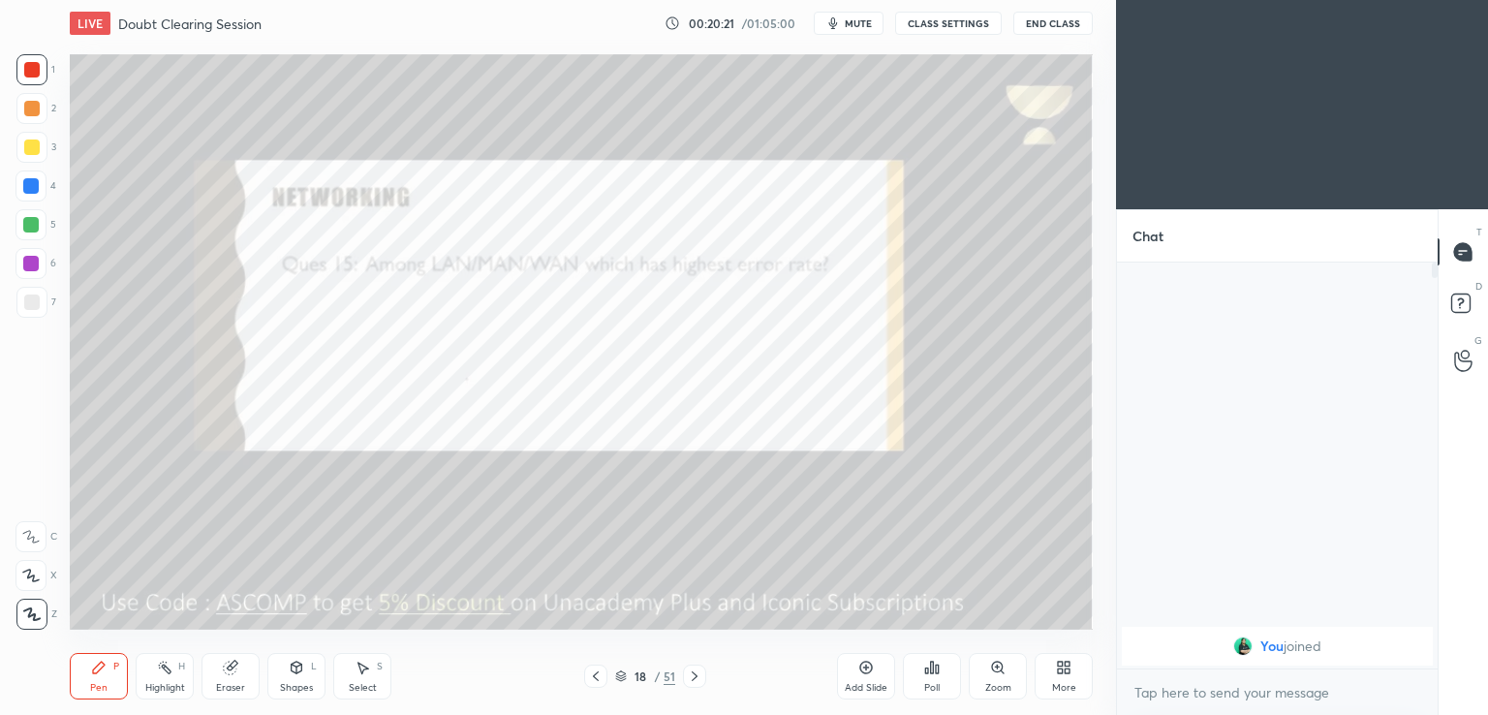
click at [702, 674] on icon at bounding box center [695, 677] width 16 height 16
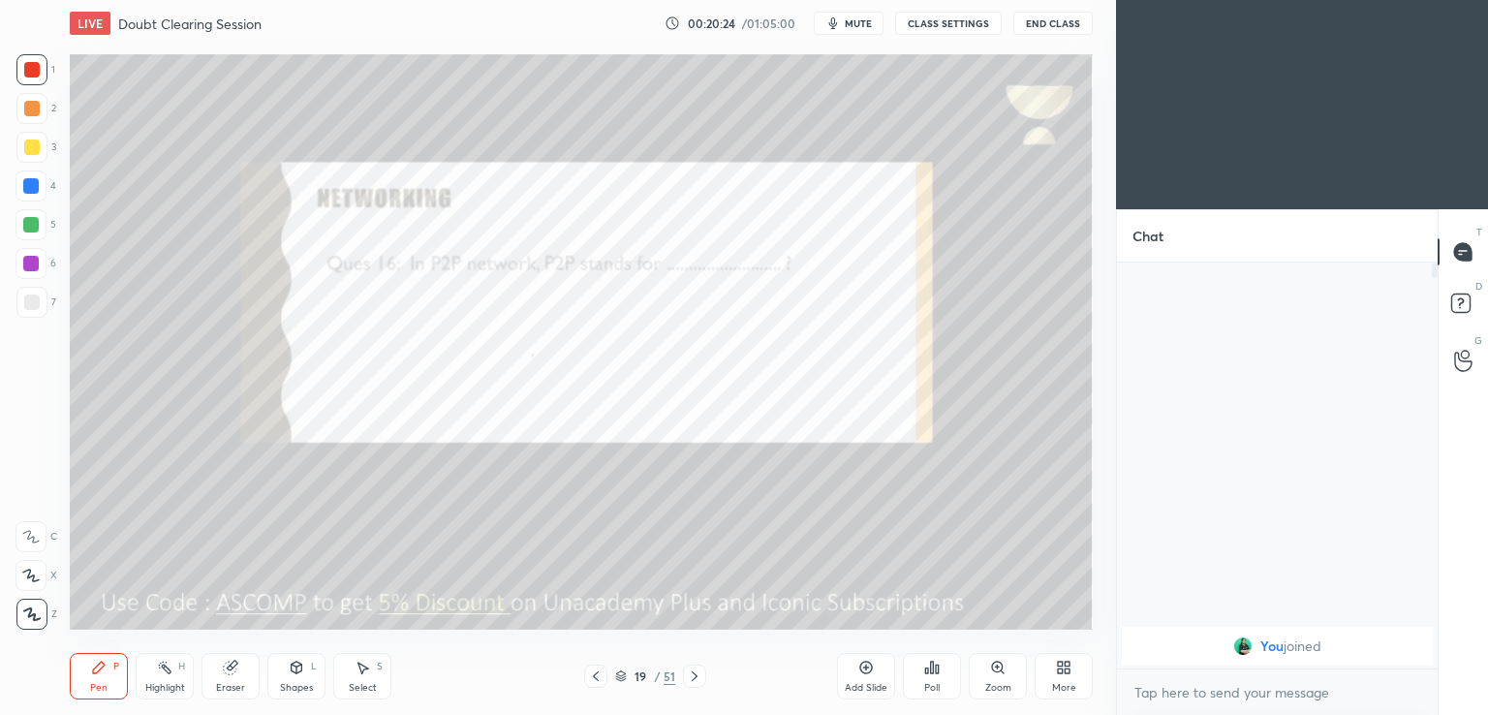
click at [859, 17] on span "mute" at bounding box center [858, 23] width 27 height 14
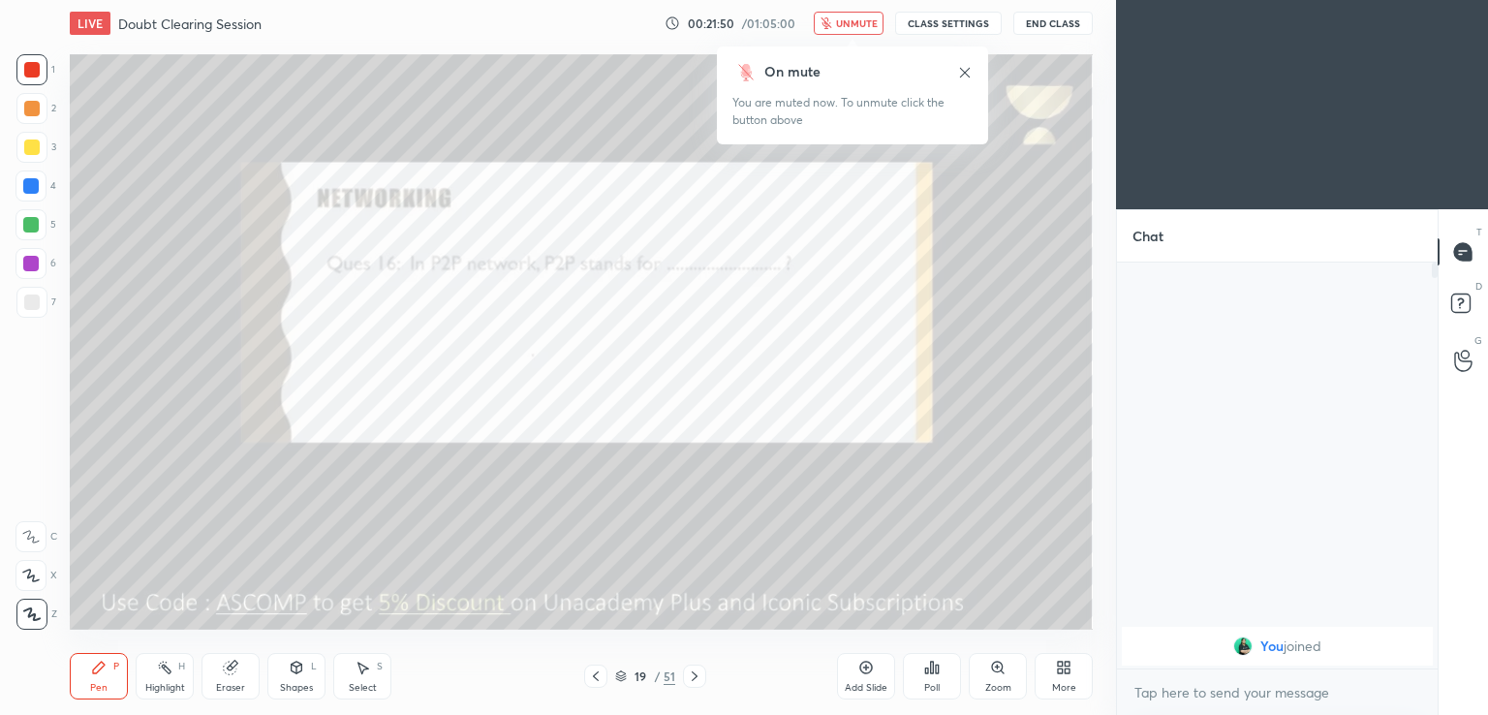
click at [864, 27] on span "unmute" at bounding box center [857, 23] width 42 height 14
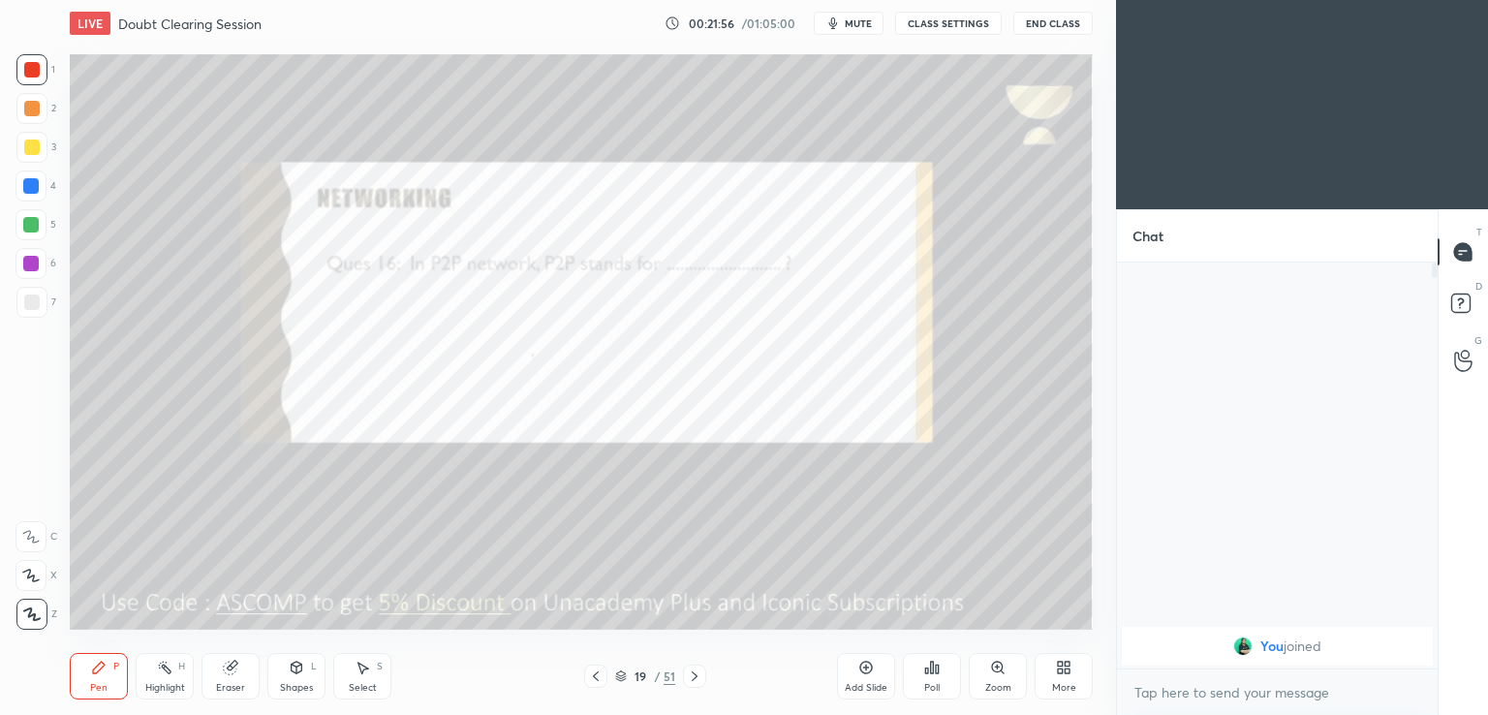
click at [700, 671] on icon at bounding box center [695, 677] width 16 height 16
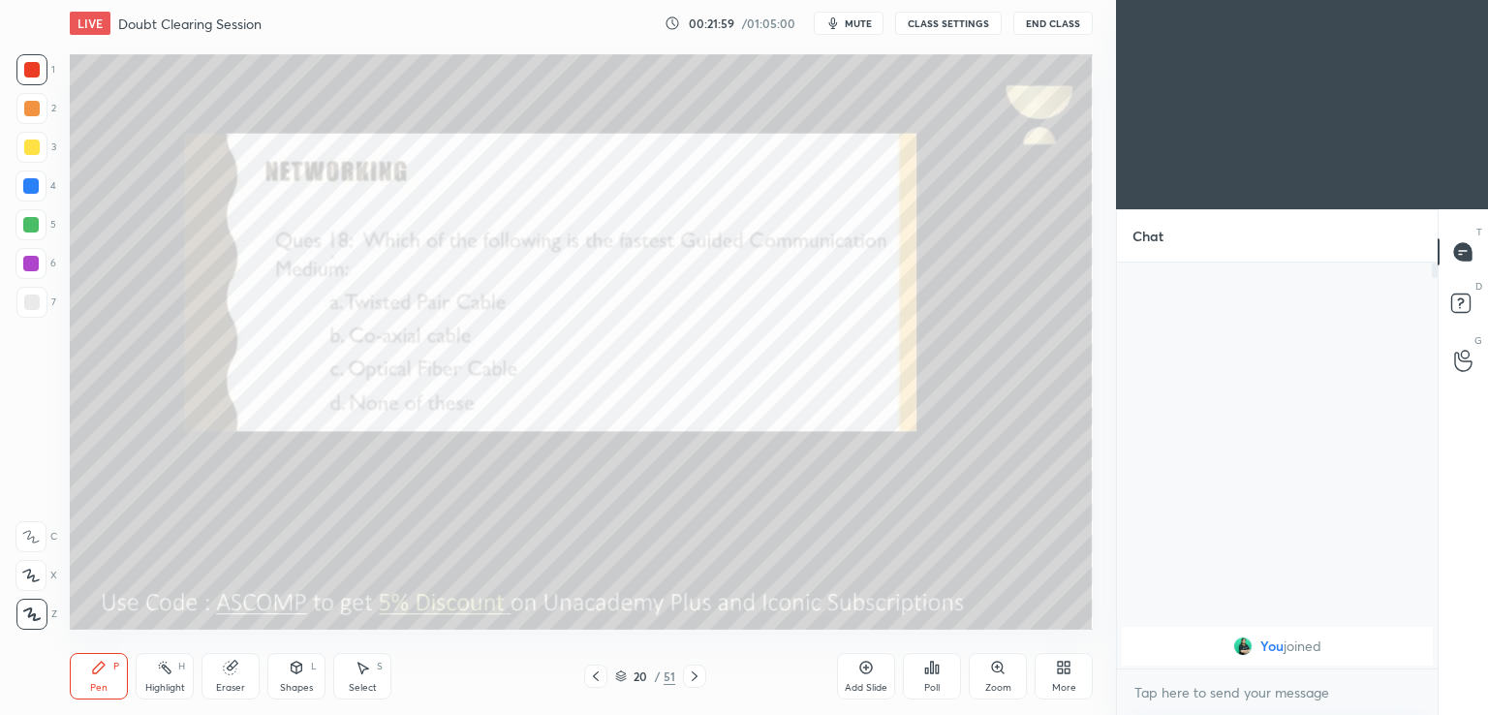
click at [858, 30] on button "mute" at bounding box center [849, 23] width 70 height 23
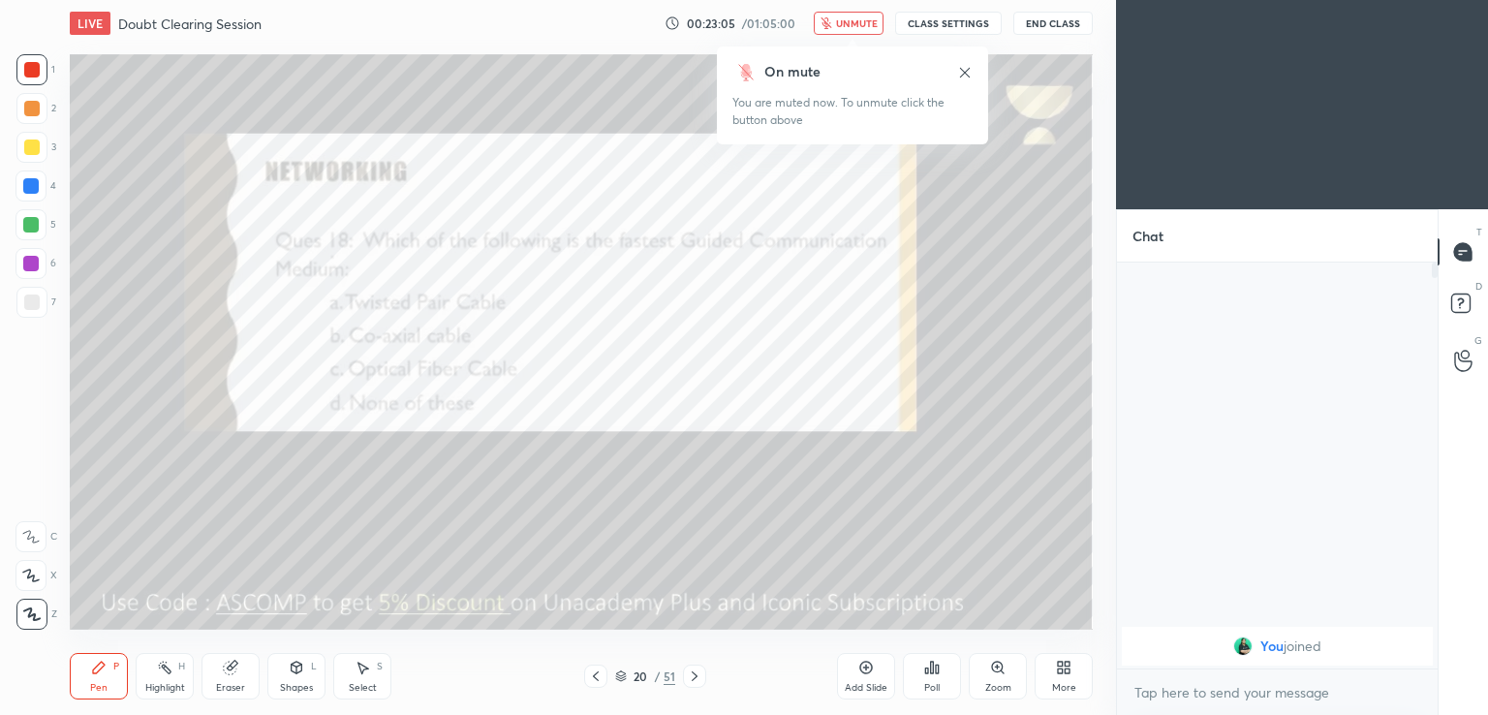
click at [965, 73] on icon at bounding box center [965, 72] width 10 height 10
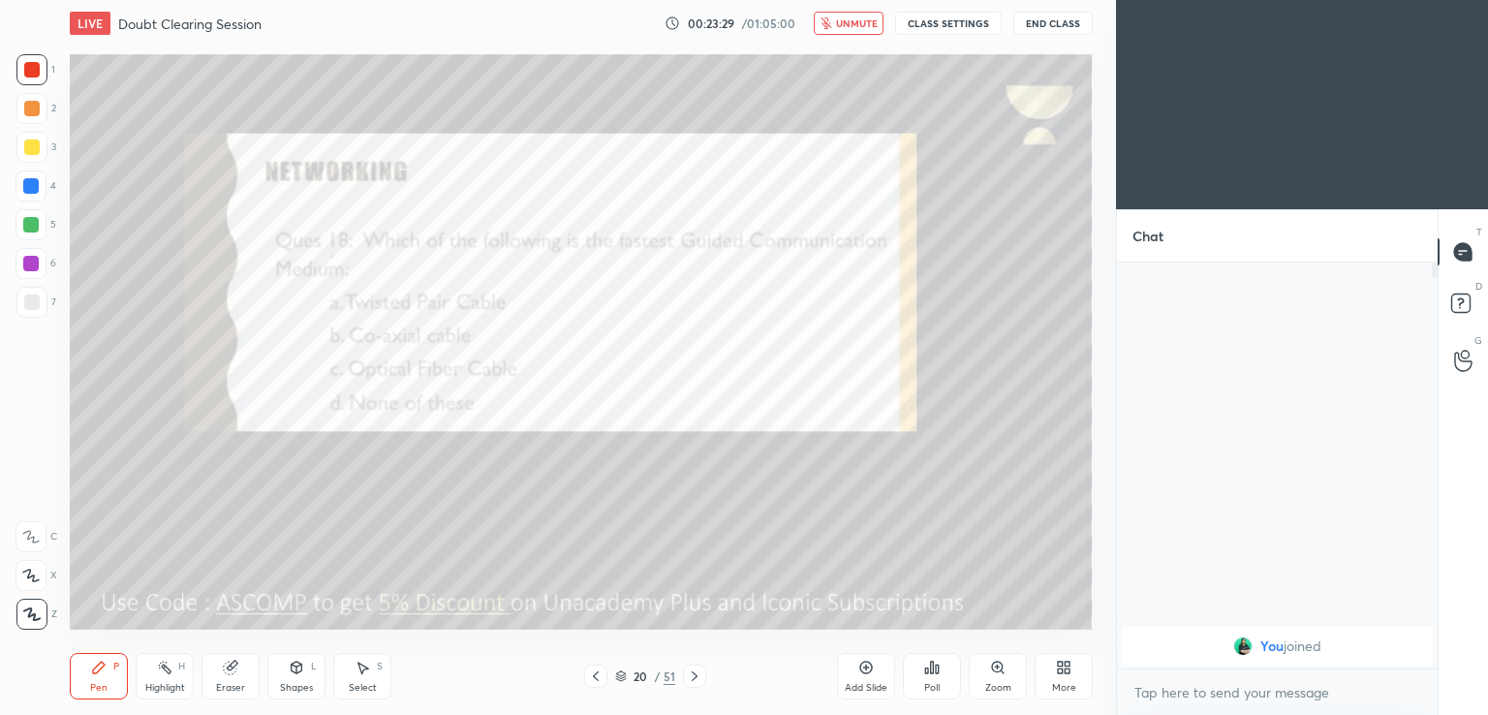
click at [851, 24] on span "unmute" at bounding box center [857, 23] width 42 height 14
click at [697, 677] on icon at bounding box center [695, 676] width 6 height 10
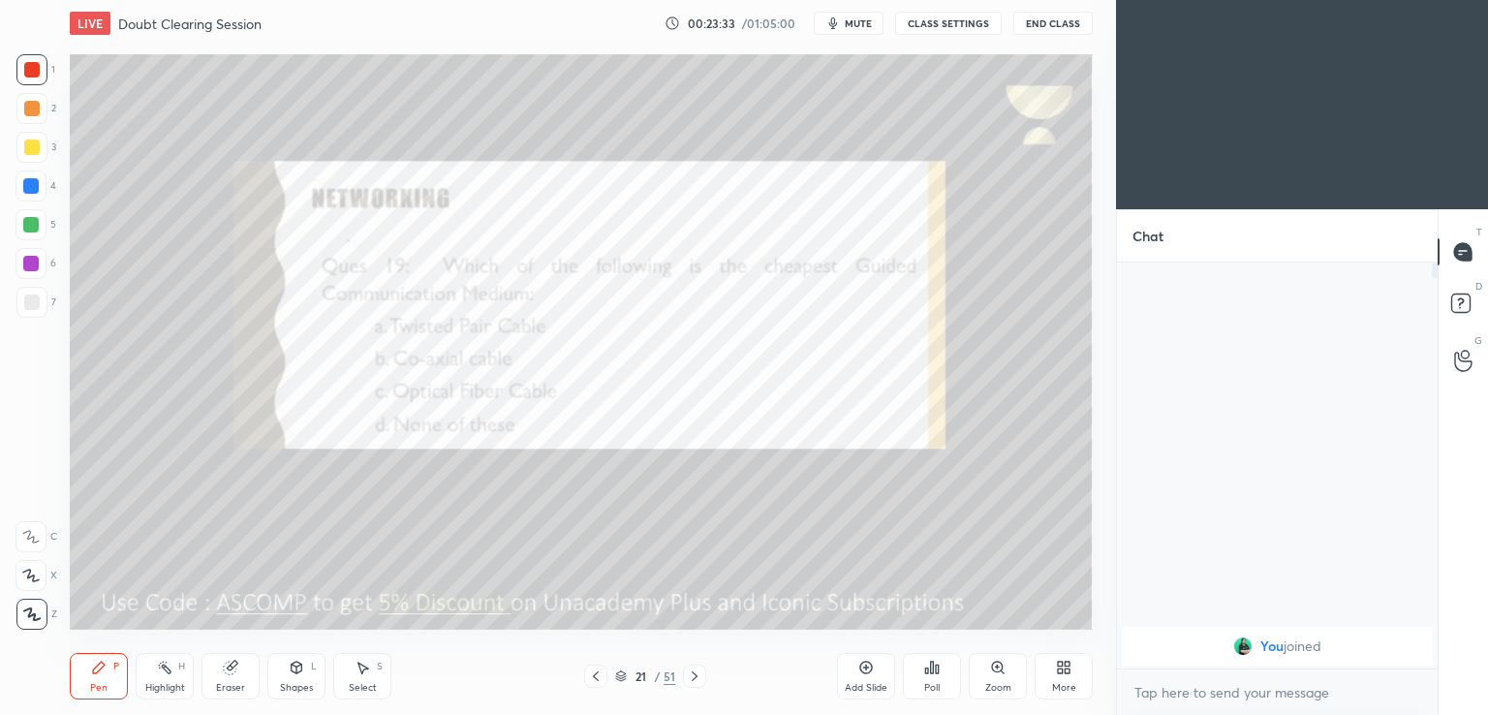
click at [850, 22] on span "mute" at bounding box center [858, 23] width 27 height 14
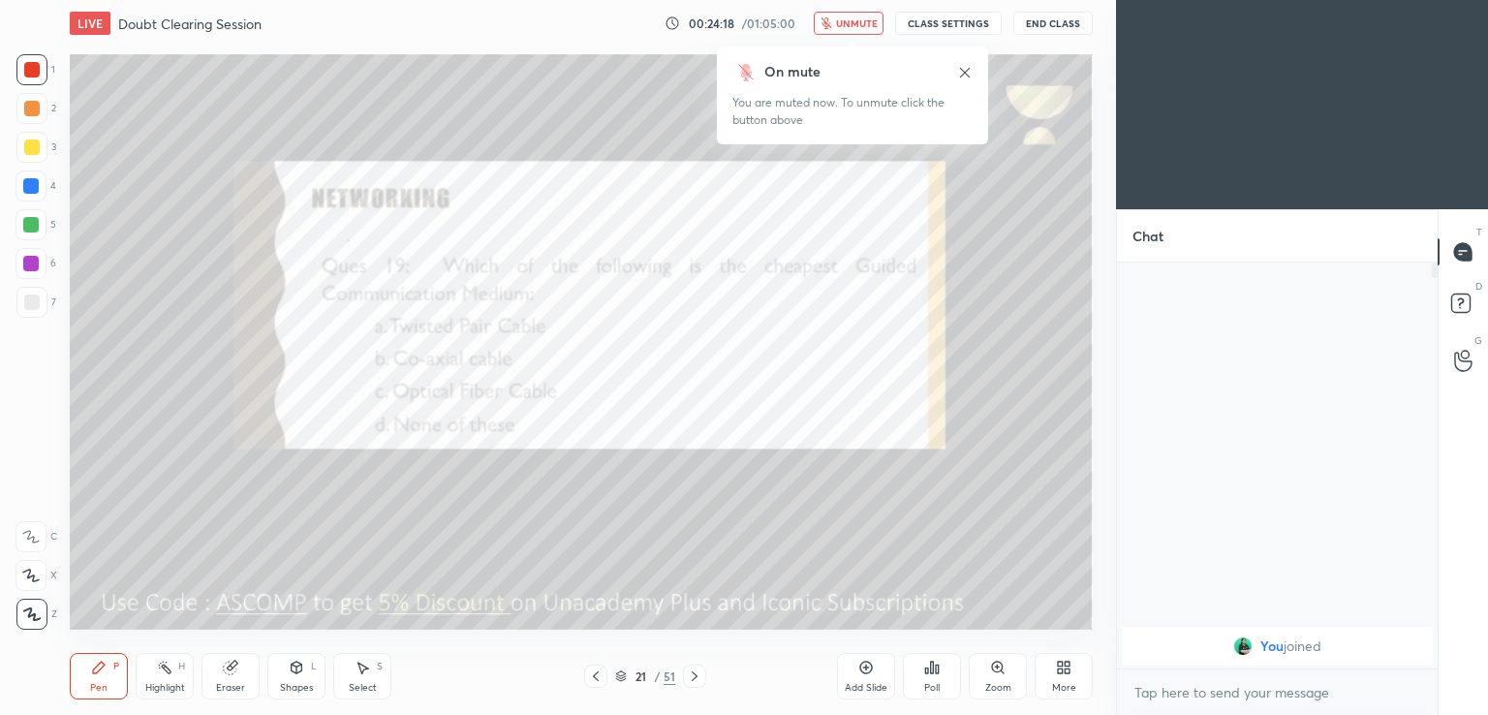
click at [942, 665] on div "Poll" at bounding box center [932, 676] width 58 height 47
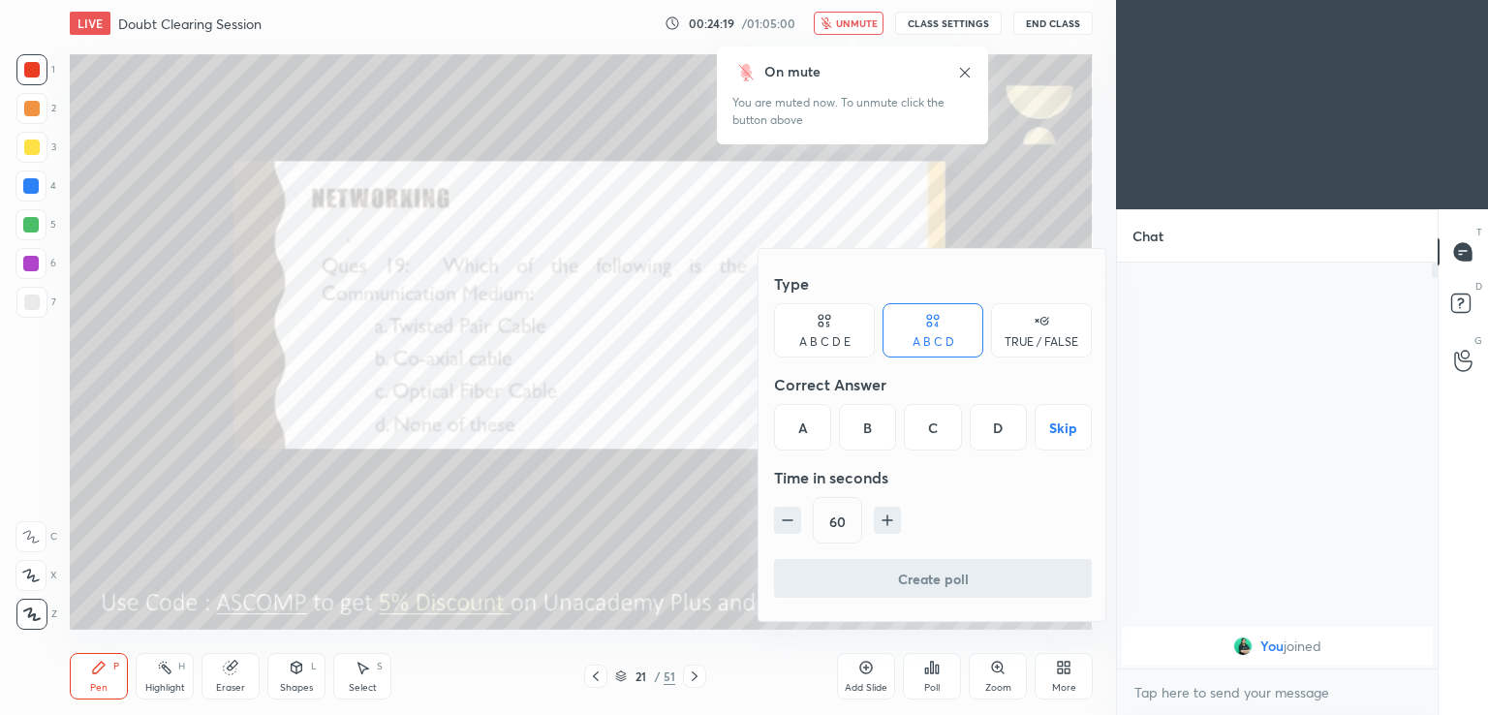
click at [928, 423] on div "C" at bounding box center [932, 427] width 57 height 47
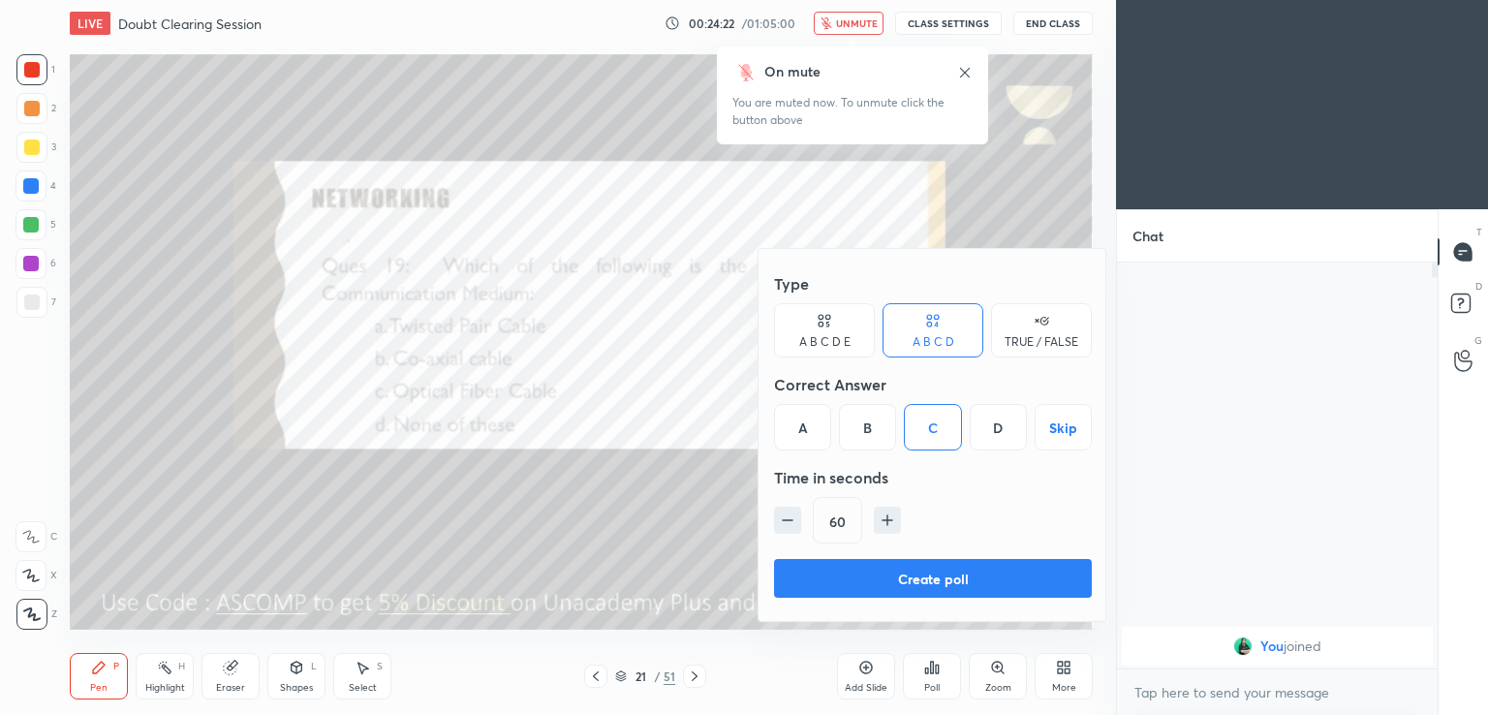
click at [732, 546] on div at bounding box center [744, 357] width 1488 height 715
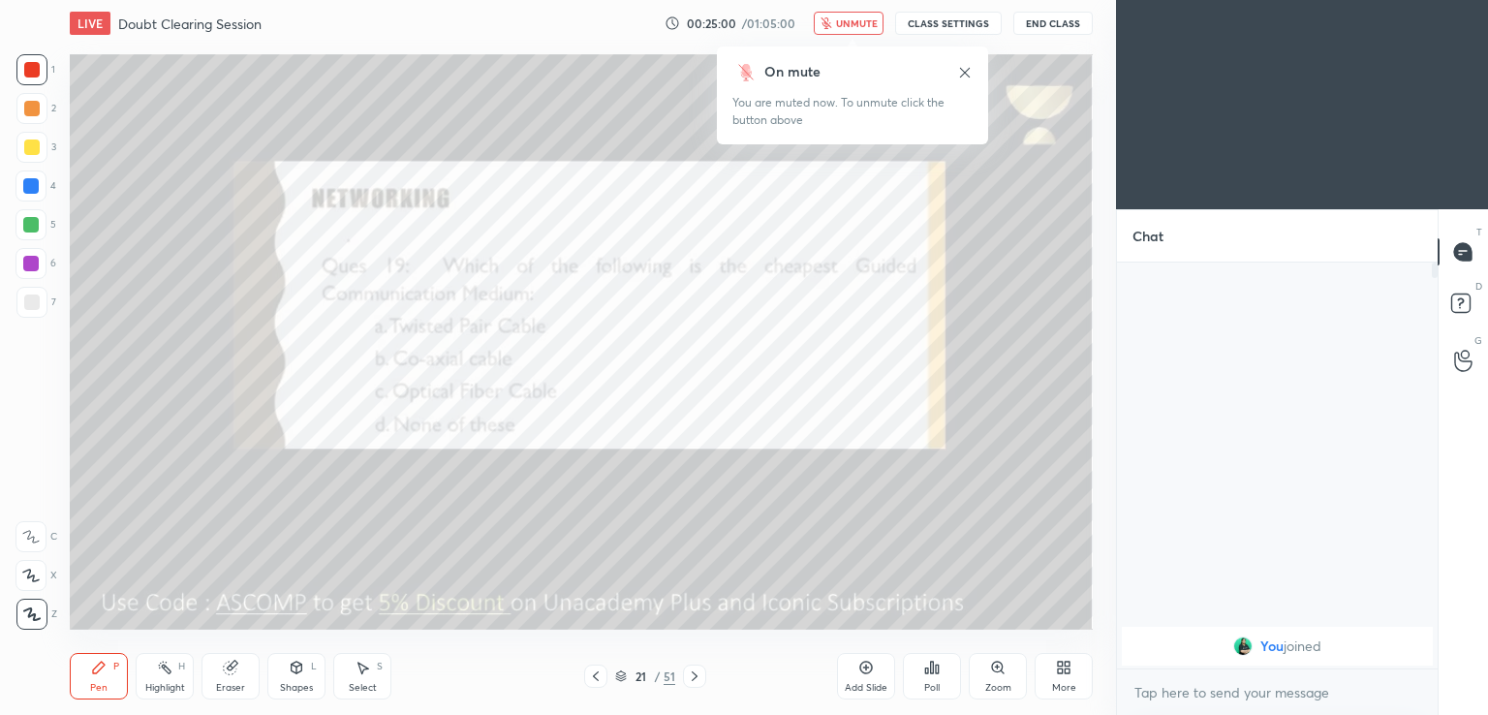
click at [844, 22] on span "unmute" at bounding box center [857, 23] width 42 height 14
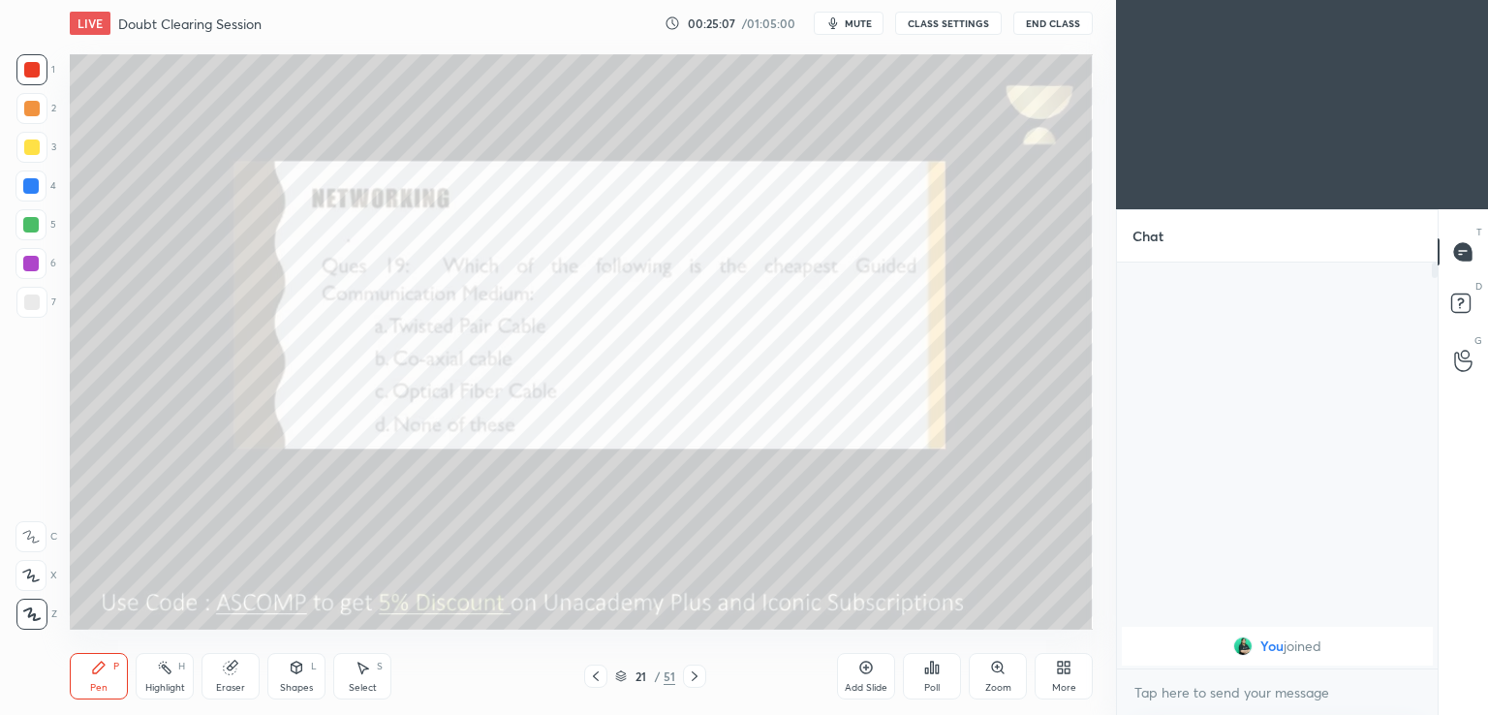
click at [698, 673] on icon at bounding box center [695, 677] width 16 height 16
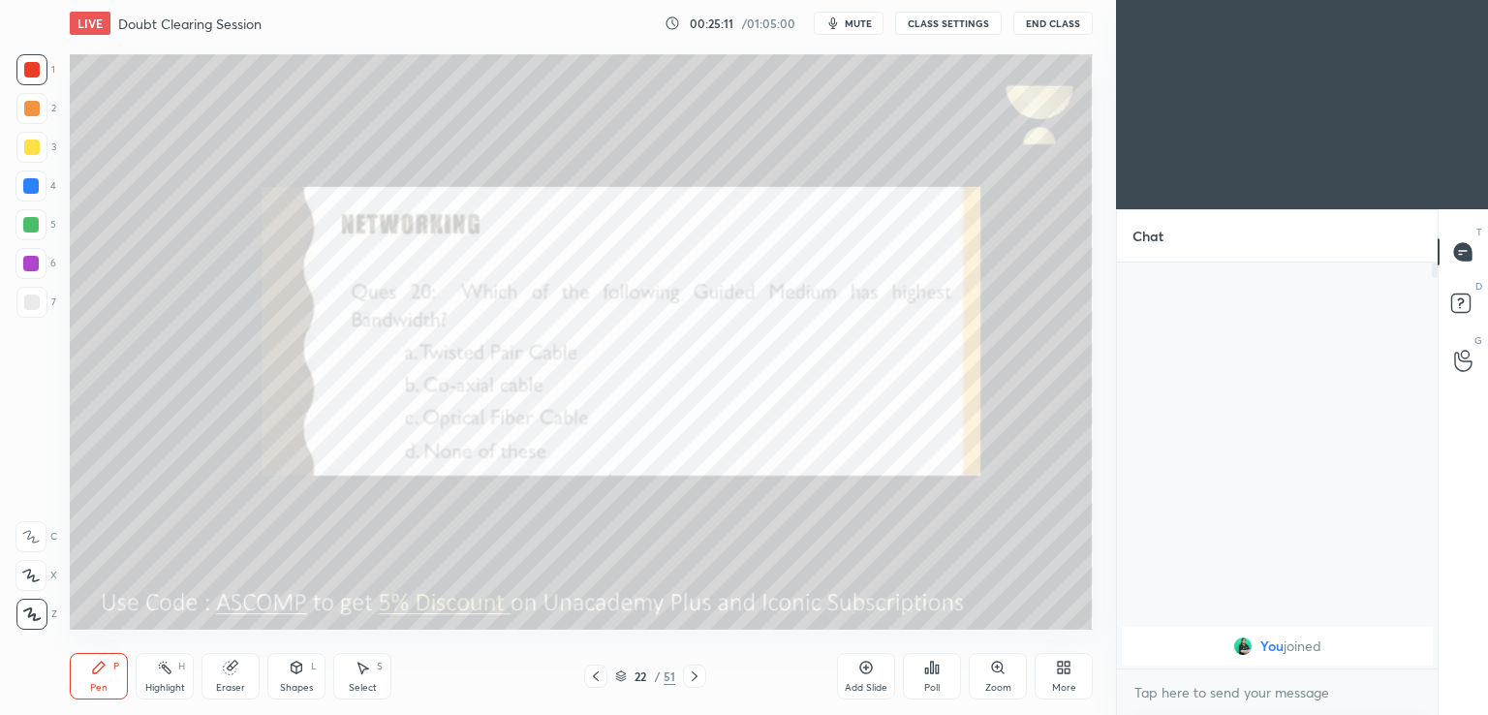
click at [853, 24] on span "mute" at bounding box center [858, 23] width 27 height 14
click at [951, 683] on div "Poll" at bounding box center [932, 676] width 58 height 47
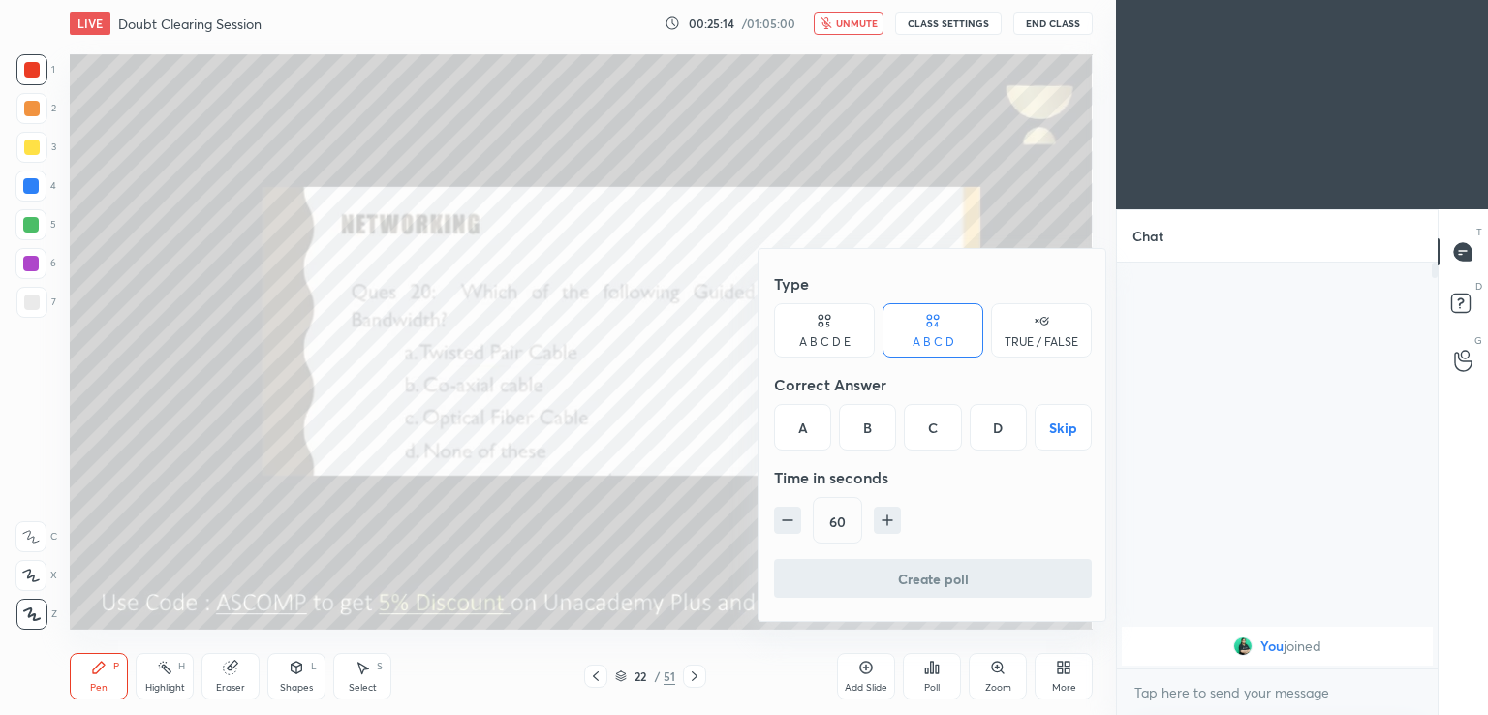
click at [735, 680] on div at bounding box center [744, 357] width 1488 height 715
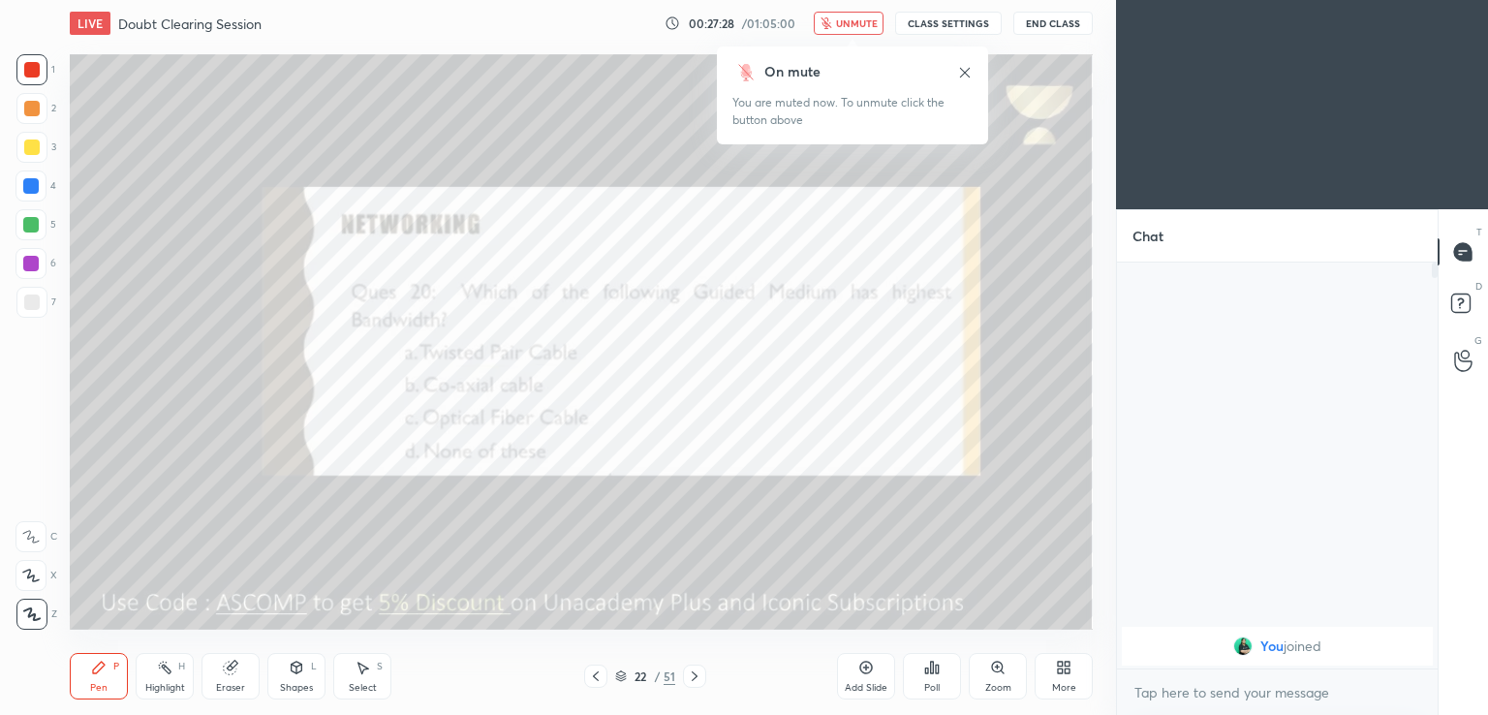
click at [857, 31] on button "unmute" at bounding box center [849, 23] width 70 height 23
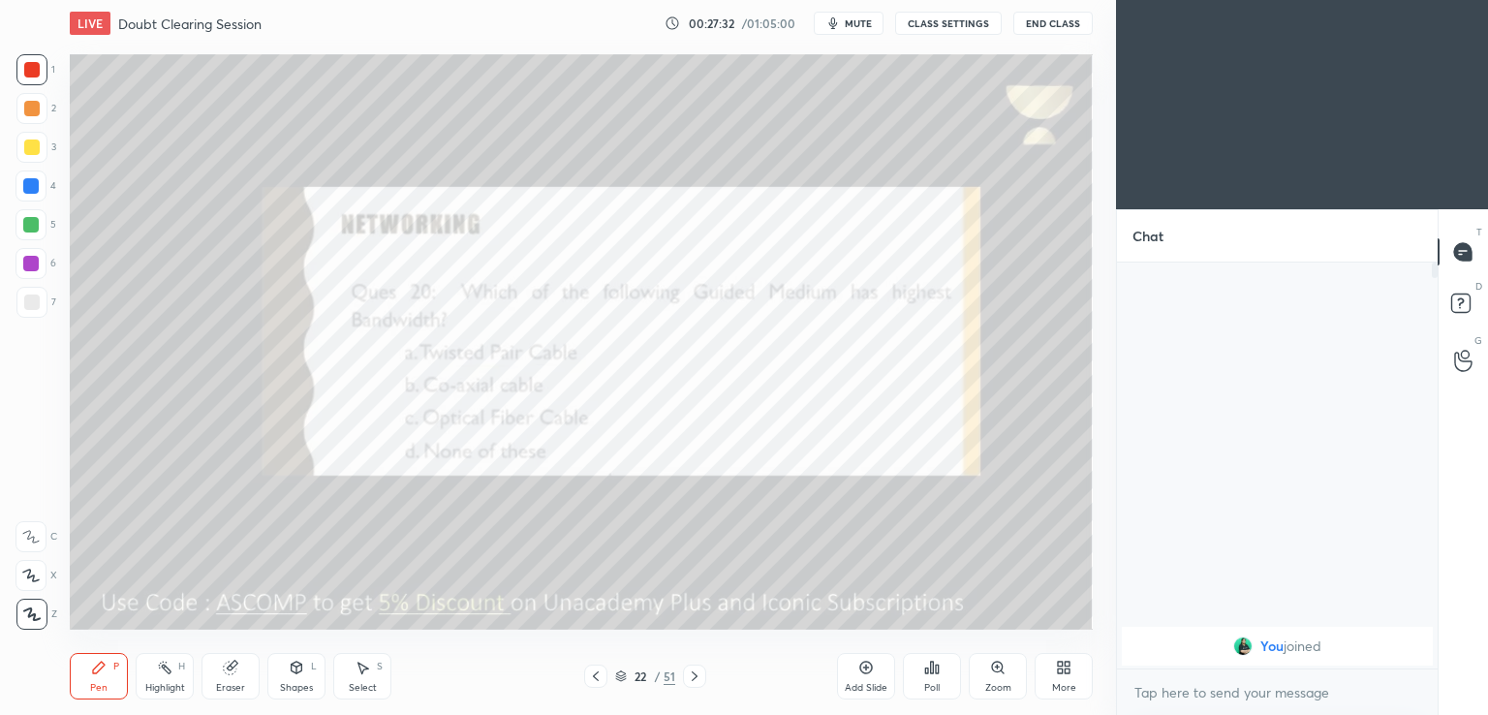
click at [701, 673] on icon at bounding box center [695, 677] width 16 height 16
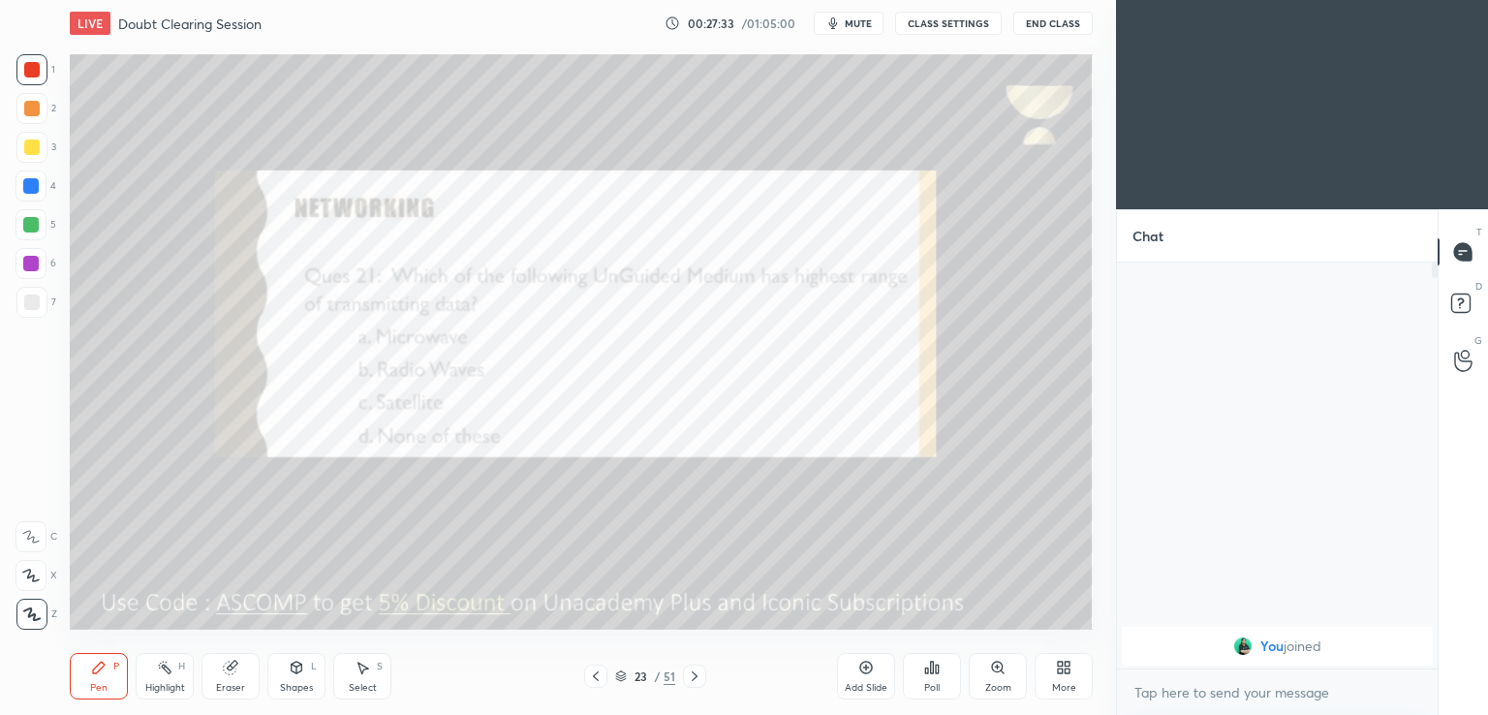
click at [841, 26] on icon "button" at bounding box center [834, 24] width 16 height 16
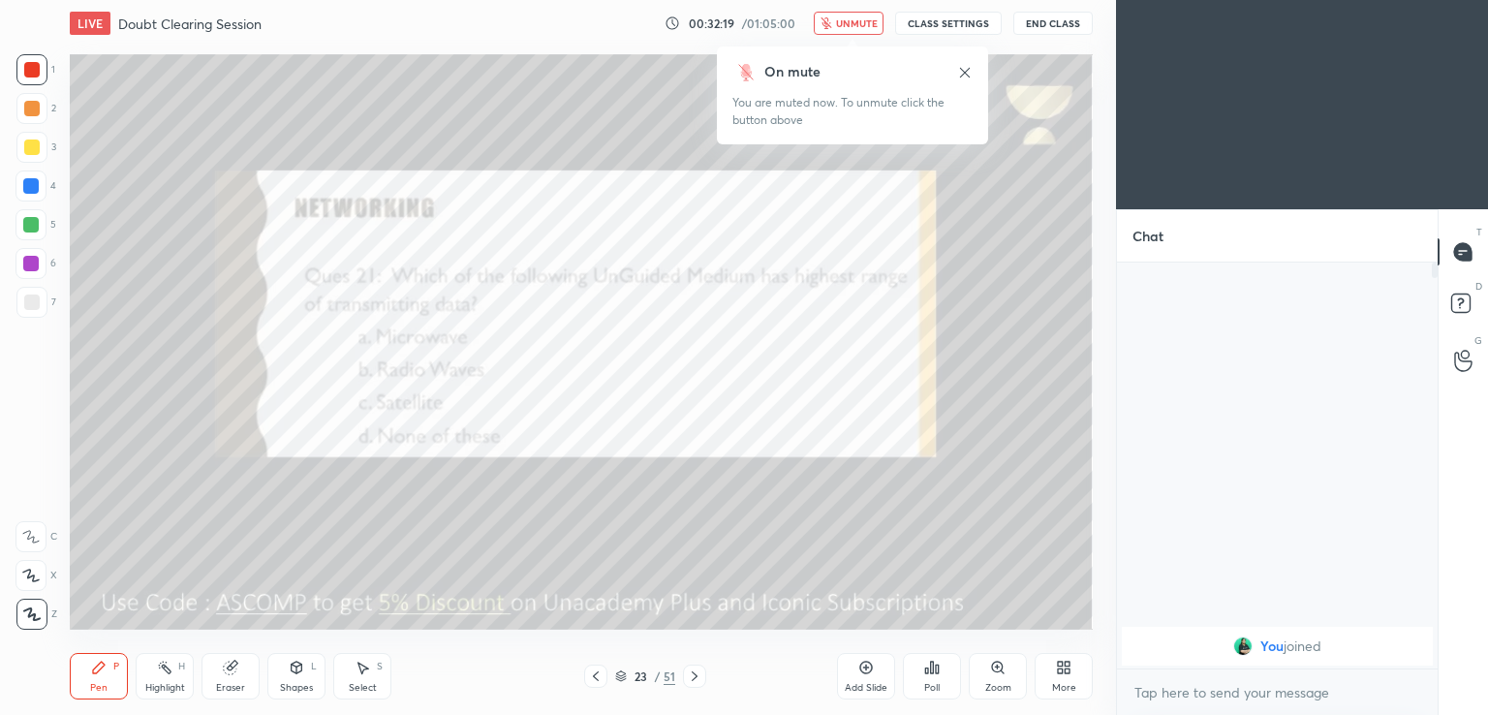
click at [844, 26] on span "unmute" at bounding box center [857, 23] width 42 height 14
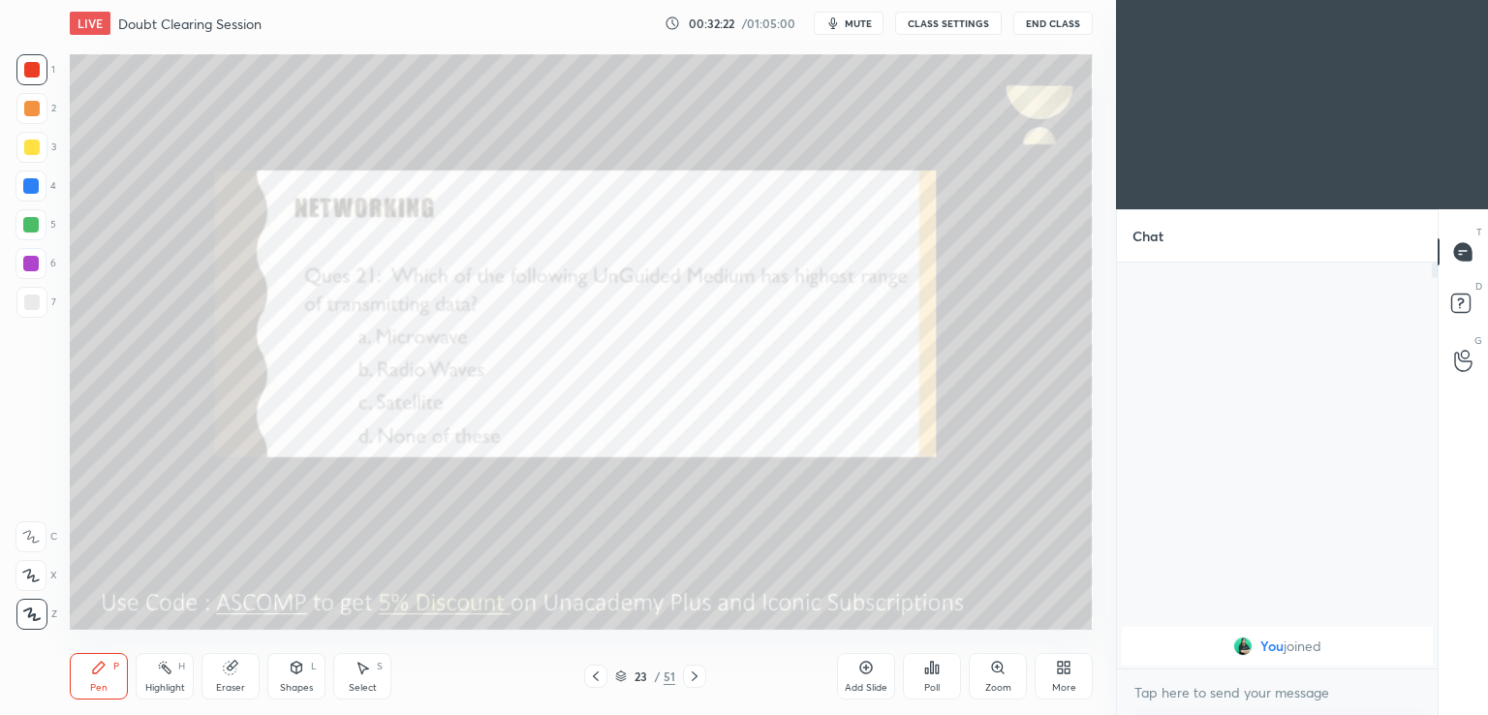
click at [696, 671] on icon at bounding box center [695, 677] width 16 height 16
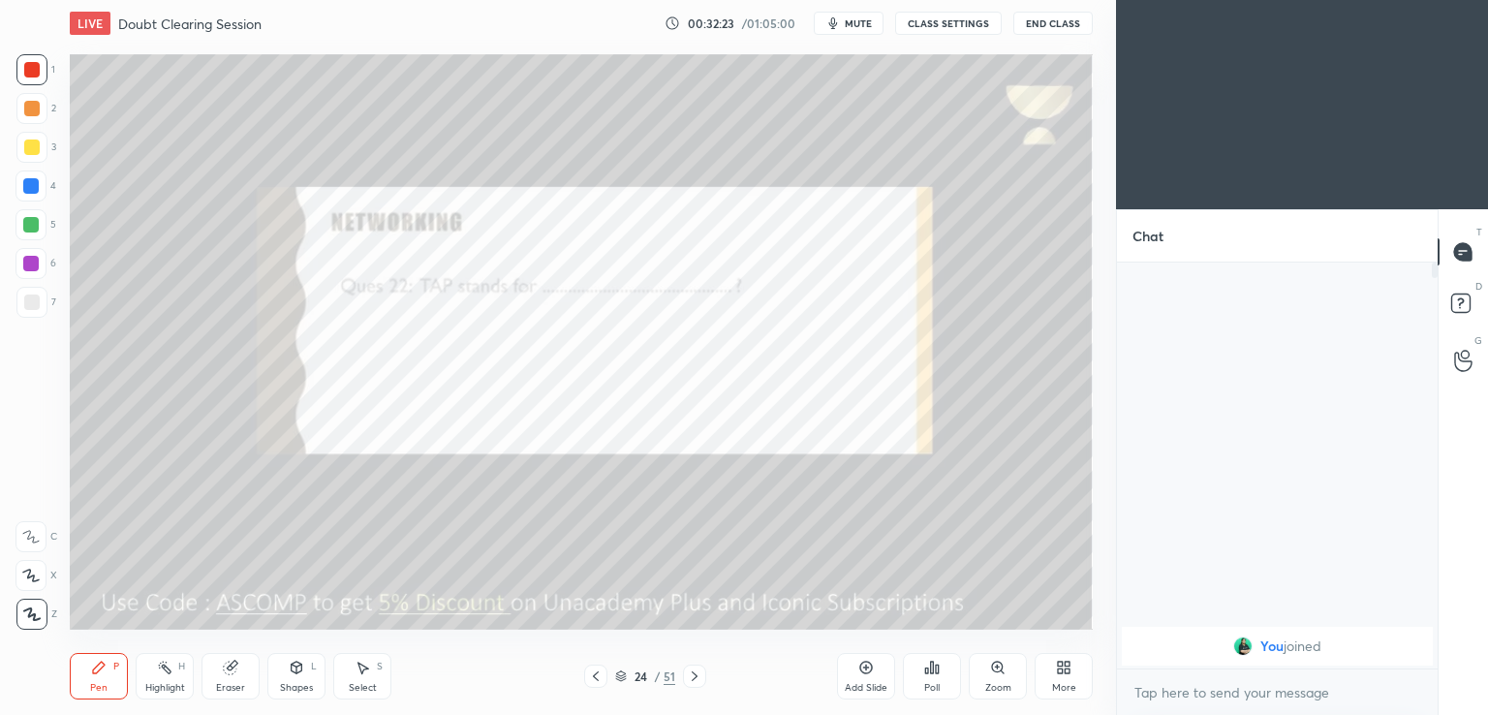
click at [856, 29] on button "mute" at bounding box center [849, 23] width 70 height 23
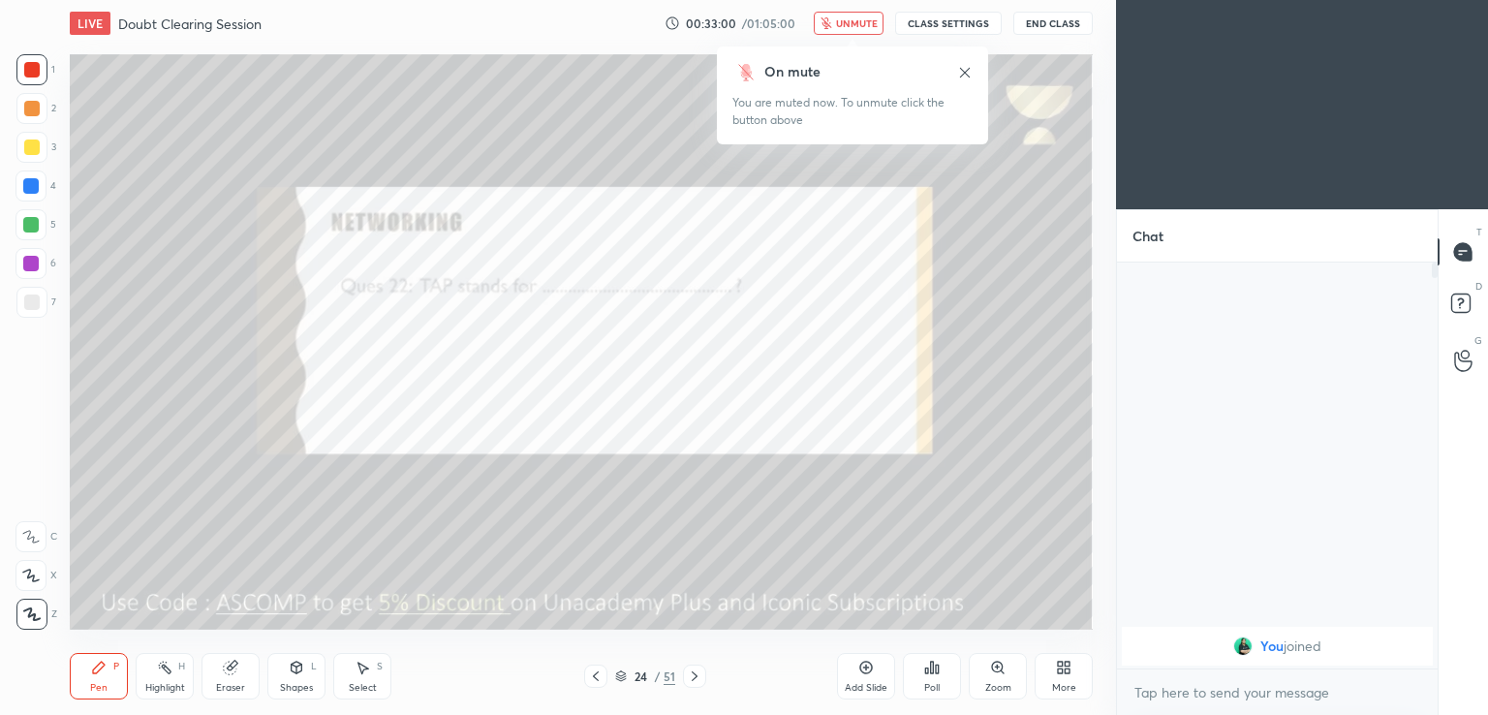
click at [849, 28] on span "unmute" at bounding box center [857, 23] width 42 height 14
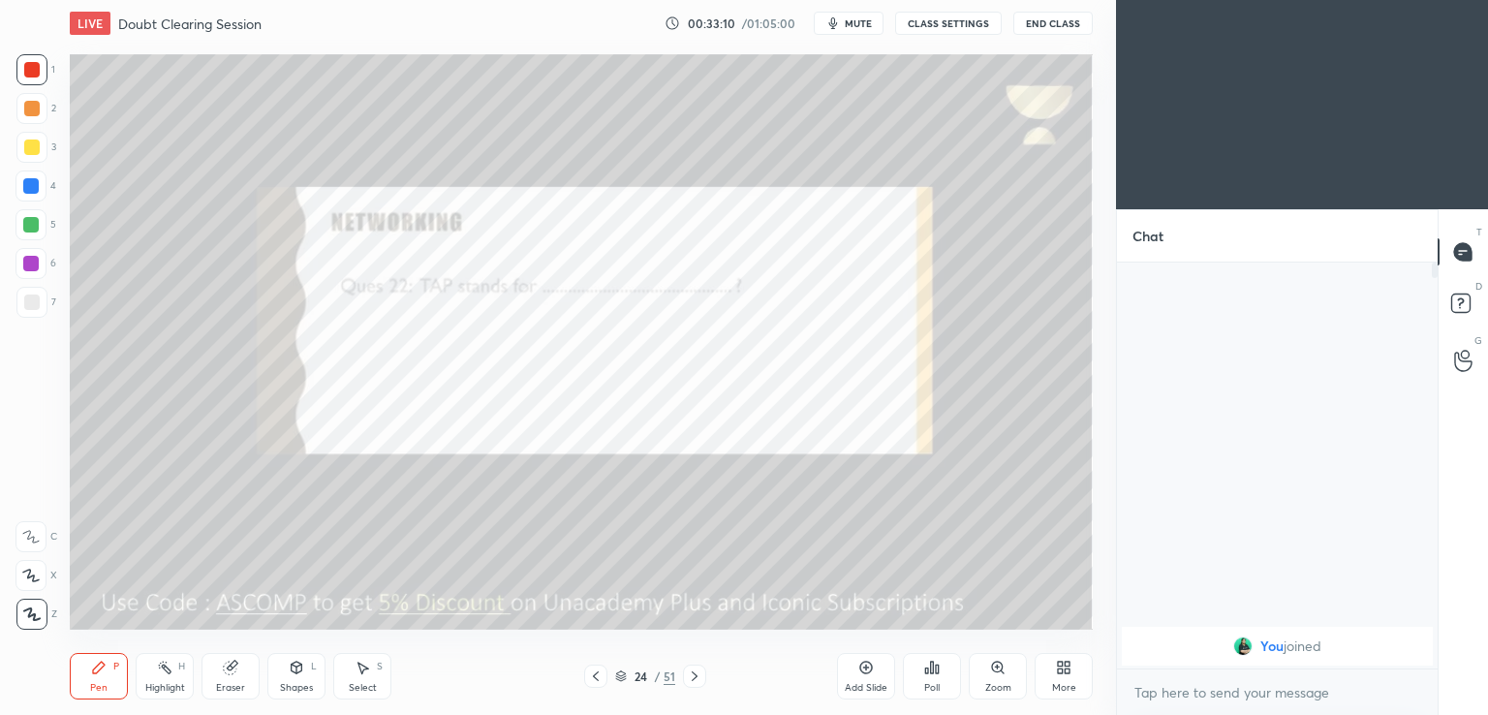
click at [696, 679] on icon at bounding box center [695, 677] width 16 height 16
click at [864, 18] on span "mute" at bounding box center [858, 23] width 27 height 14
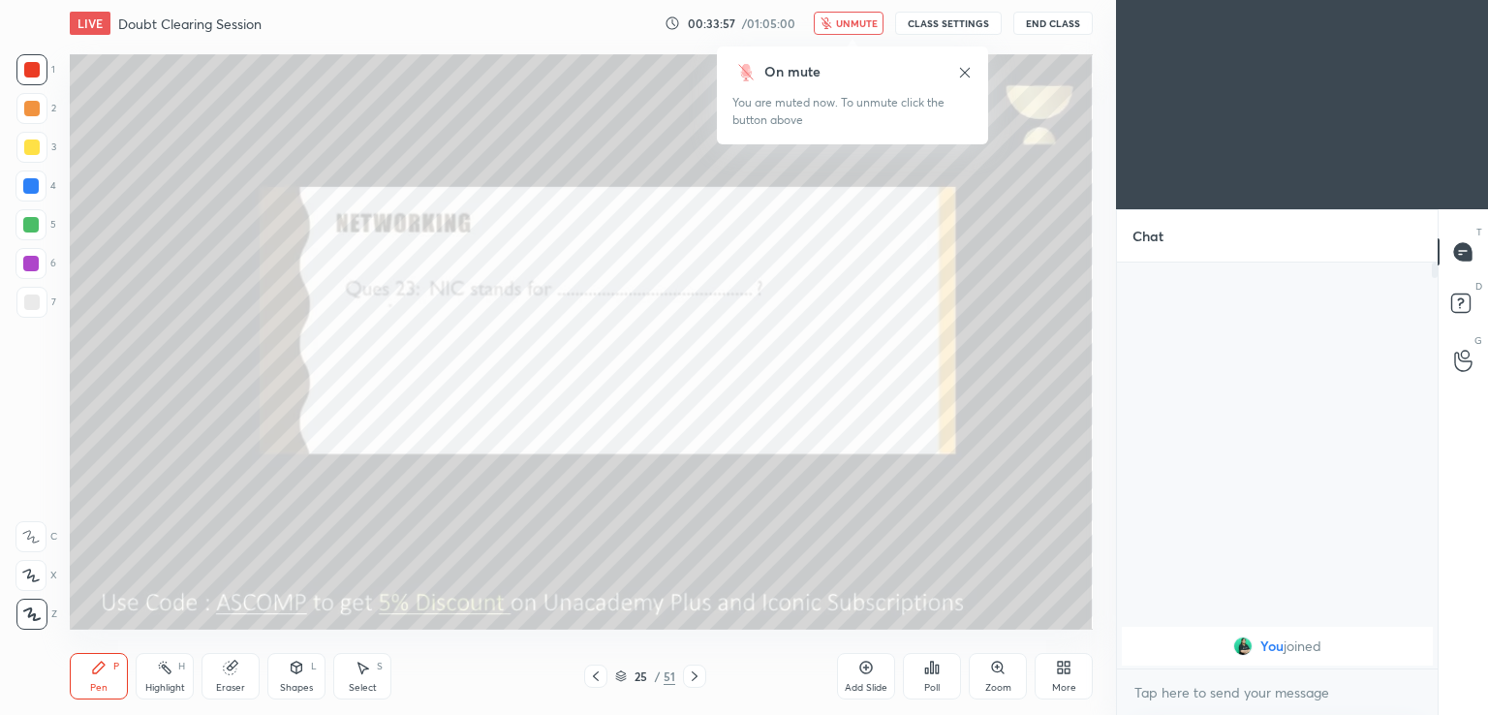
click at [967, 74] on icon at bounding box center [965, 73] width 16 height 16
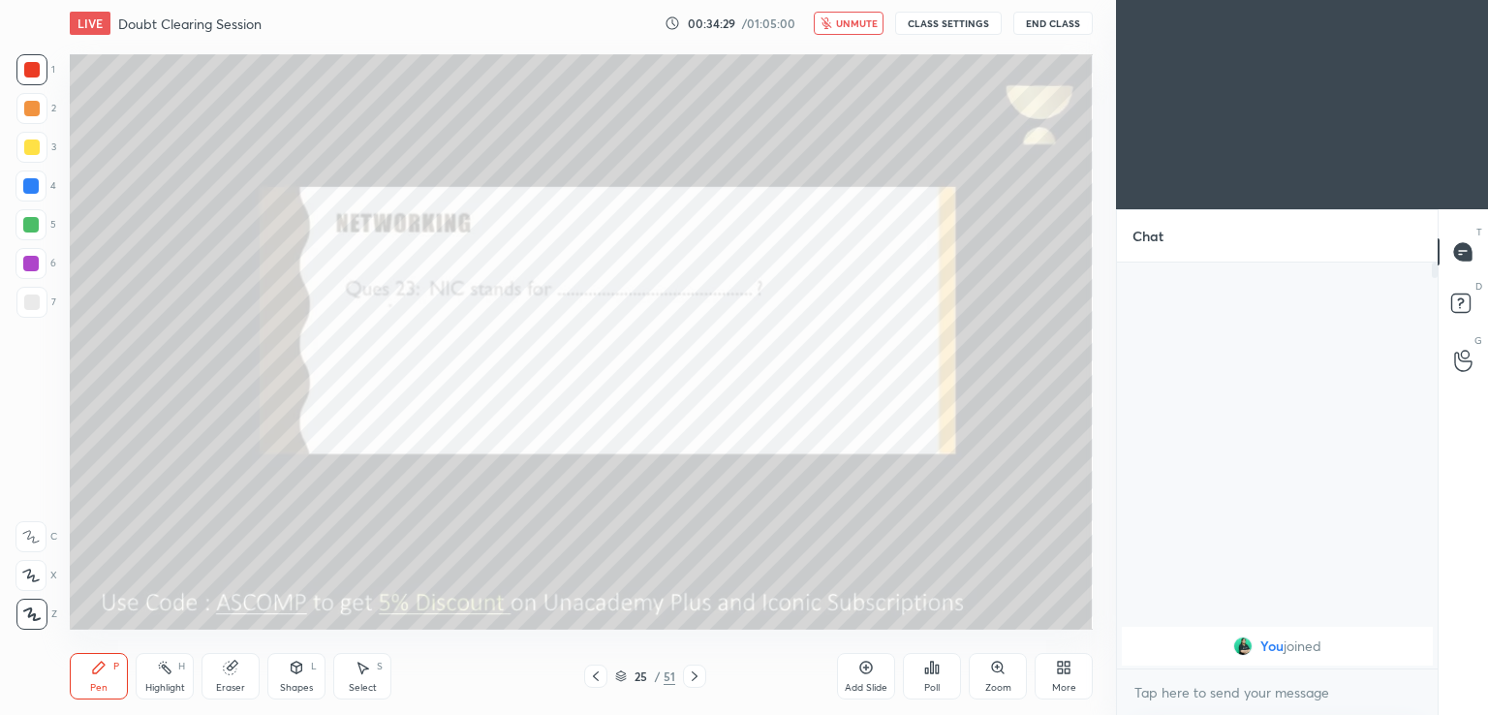
click at [856, 30] on button "unmute" at bounding box center [849, 23] width 70 height 23
click at [697, 675] on icon at bounding box center [695, 677] width 16 height 16
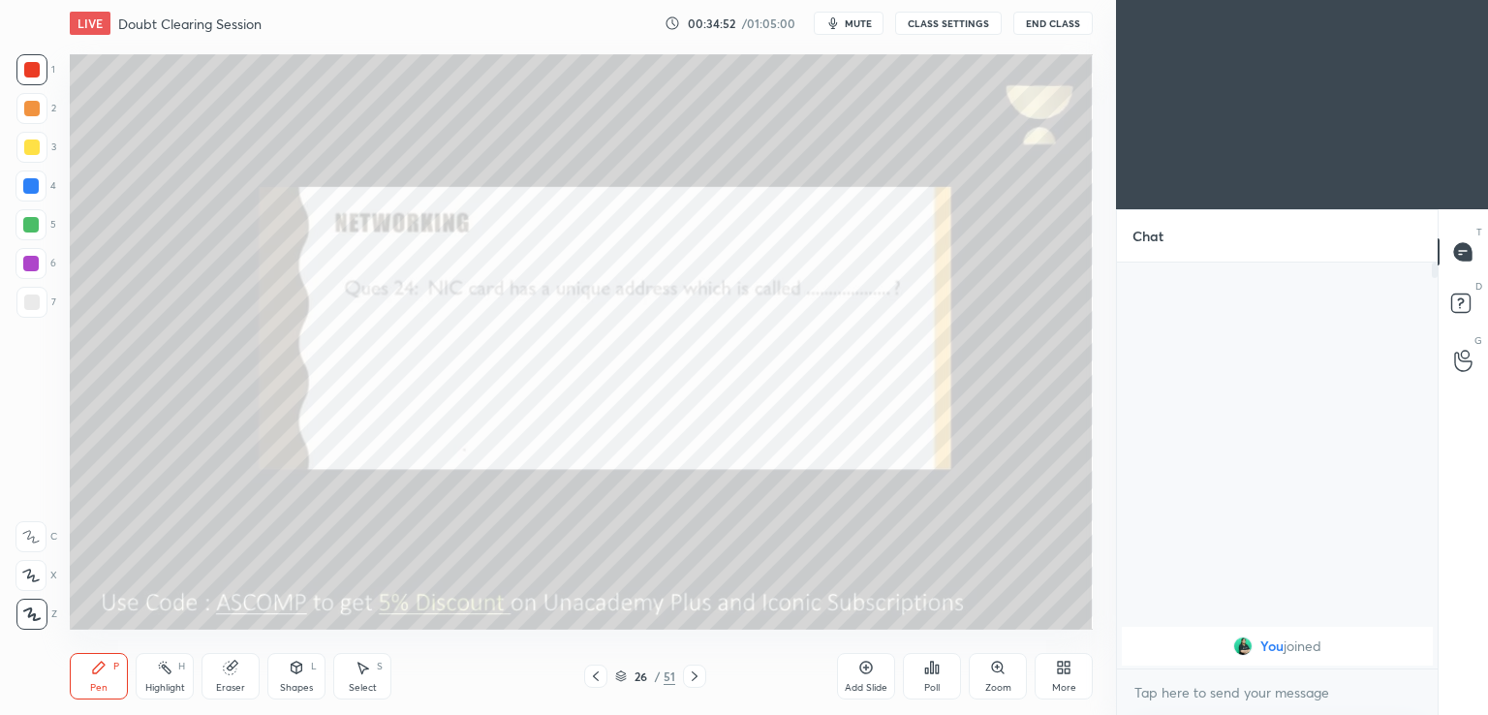
click at [855, 21] on span "mute" at bounding box center [858, 23] width 27 height 14
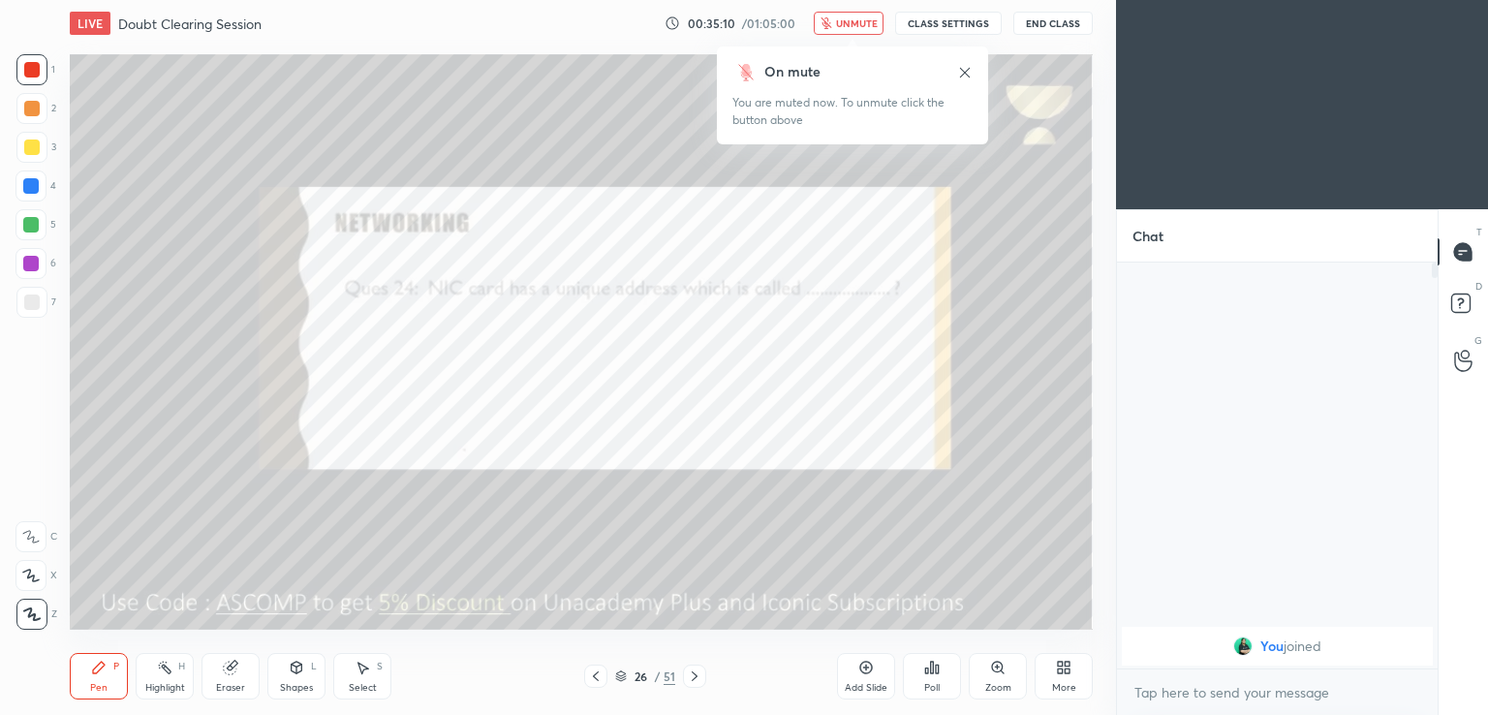
click at [962, 71] on icon at bounding box center [965, 72] width 10 height 10
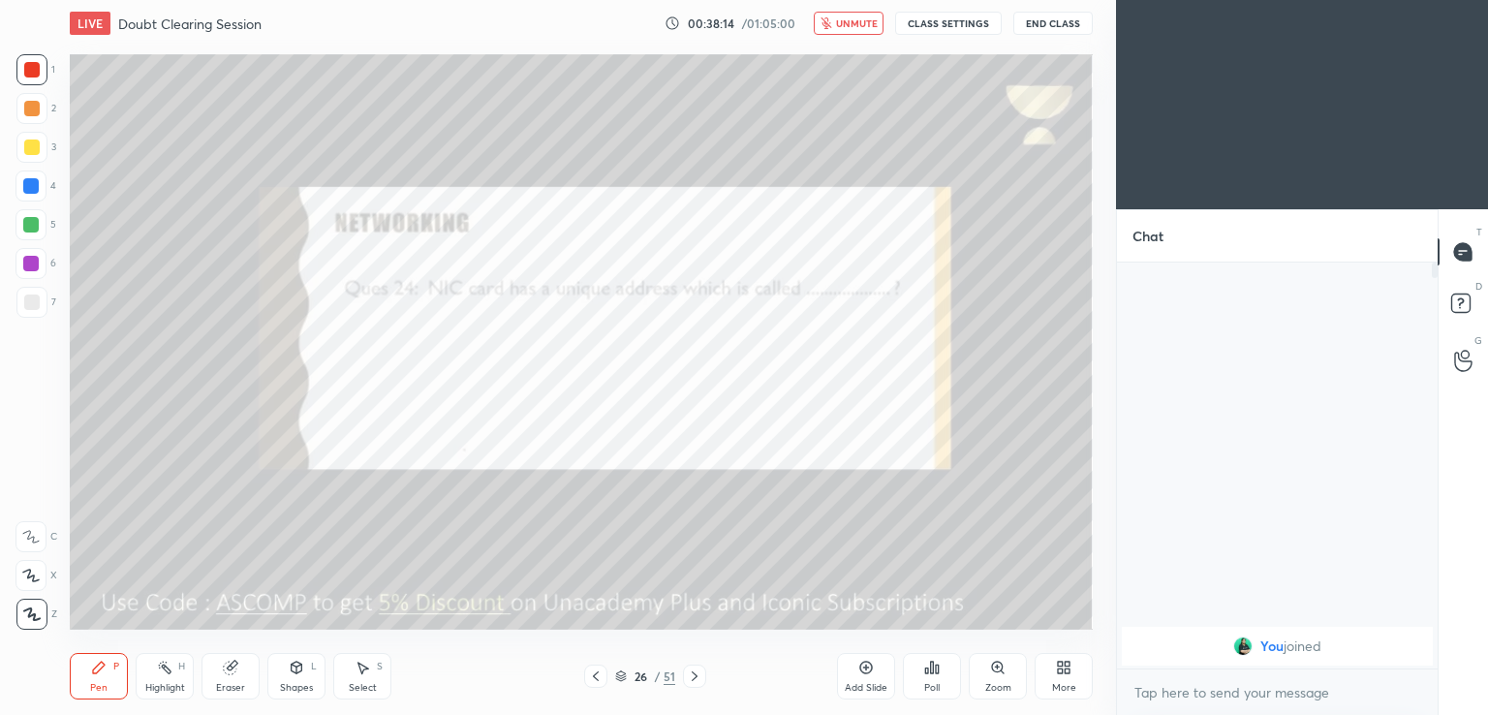
click at [857, 27] on span "unmute" at bounding box center [857, 23] width 42 height 14
click at [665, 664] on div "Pen P Highlight H Eraser Shapes L Select S 26 / 51 Add Slide Poll Zoom More" at bounding box center [581, 677] width 1023 height 78
click at [694, 671] on icon at bounding box center [695, 677] width 16 height 16
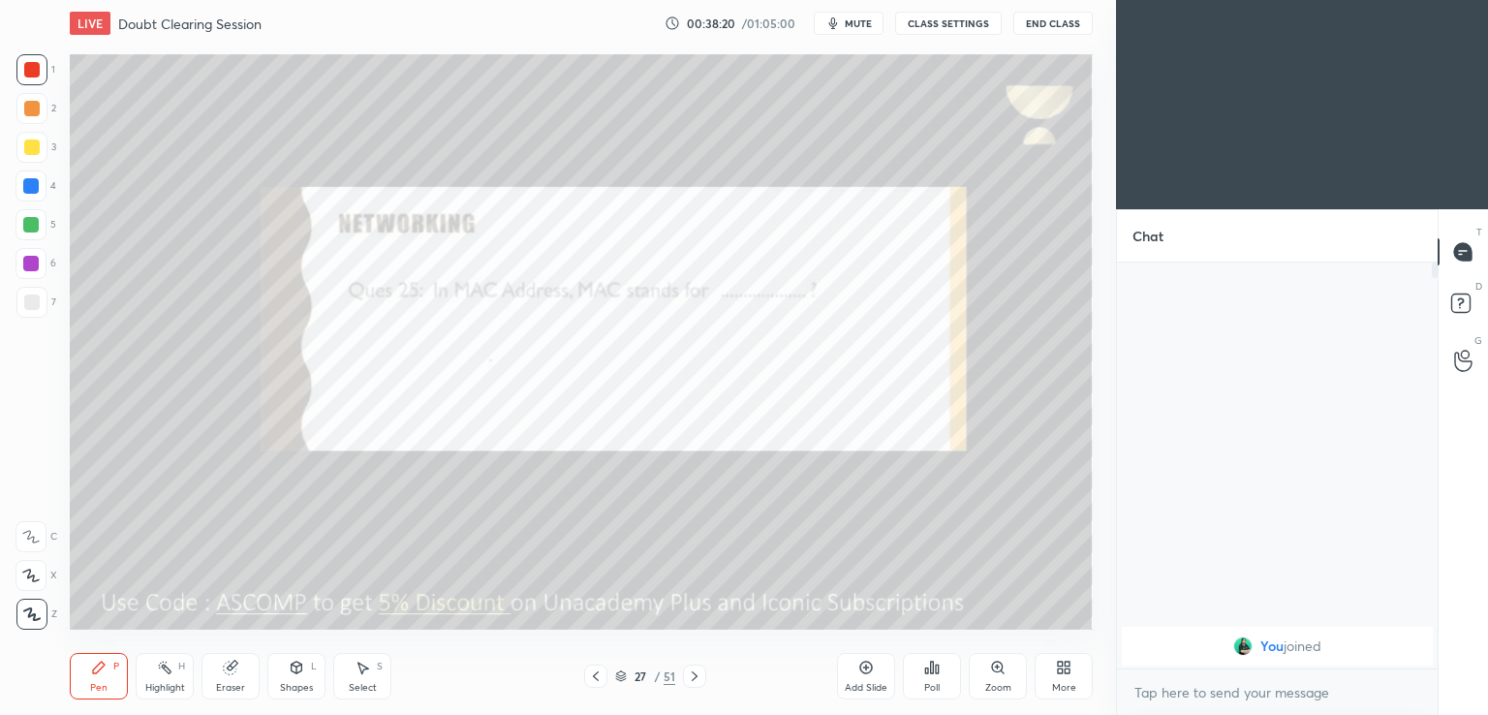
click at [851, 28] on span "mute" at bounding box center [858, 23] width 27 height 14
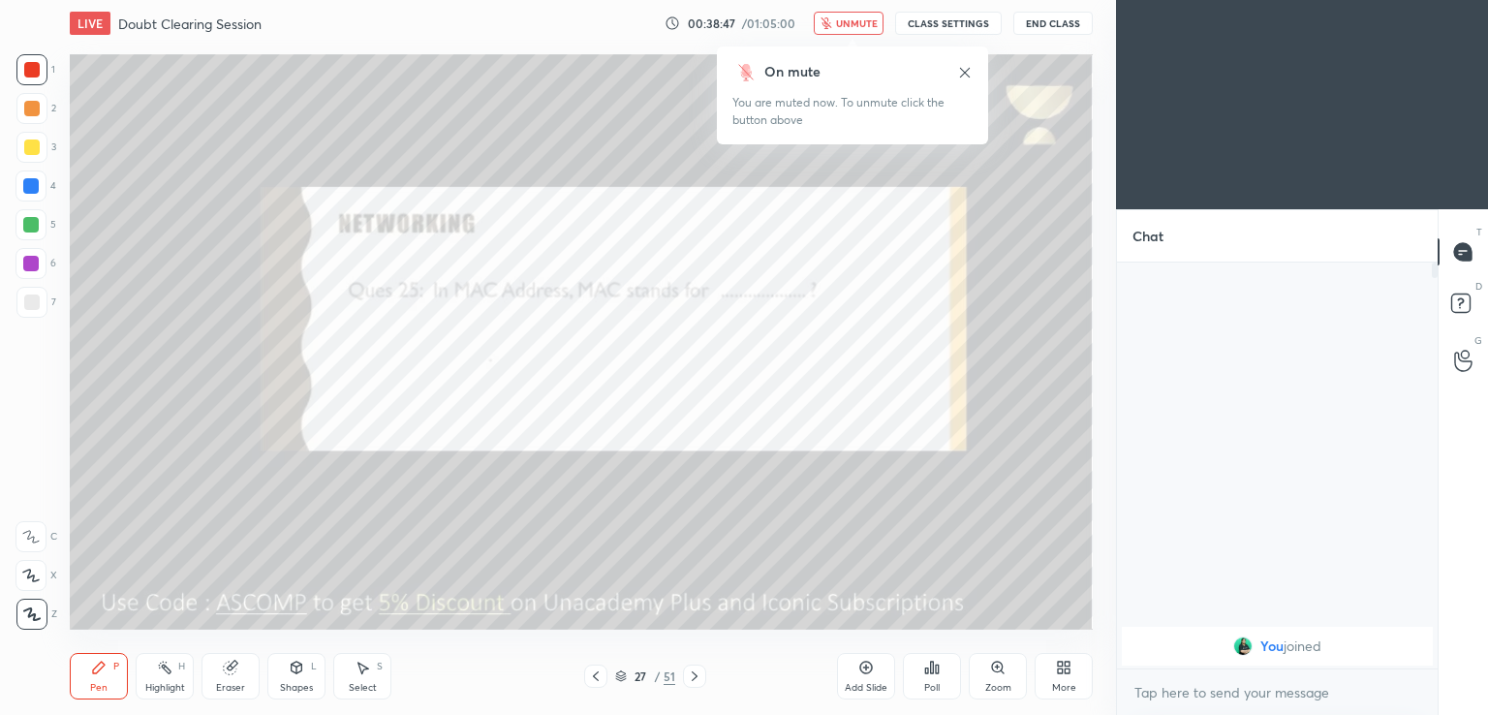
click at [962, 71] on icon at bounding box center [965, 72] width 10 height 10
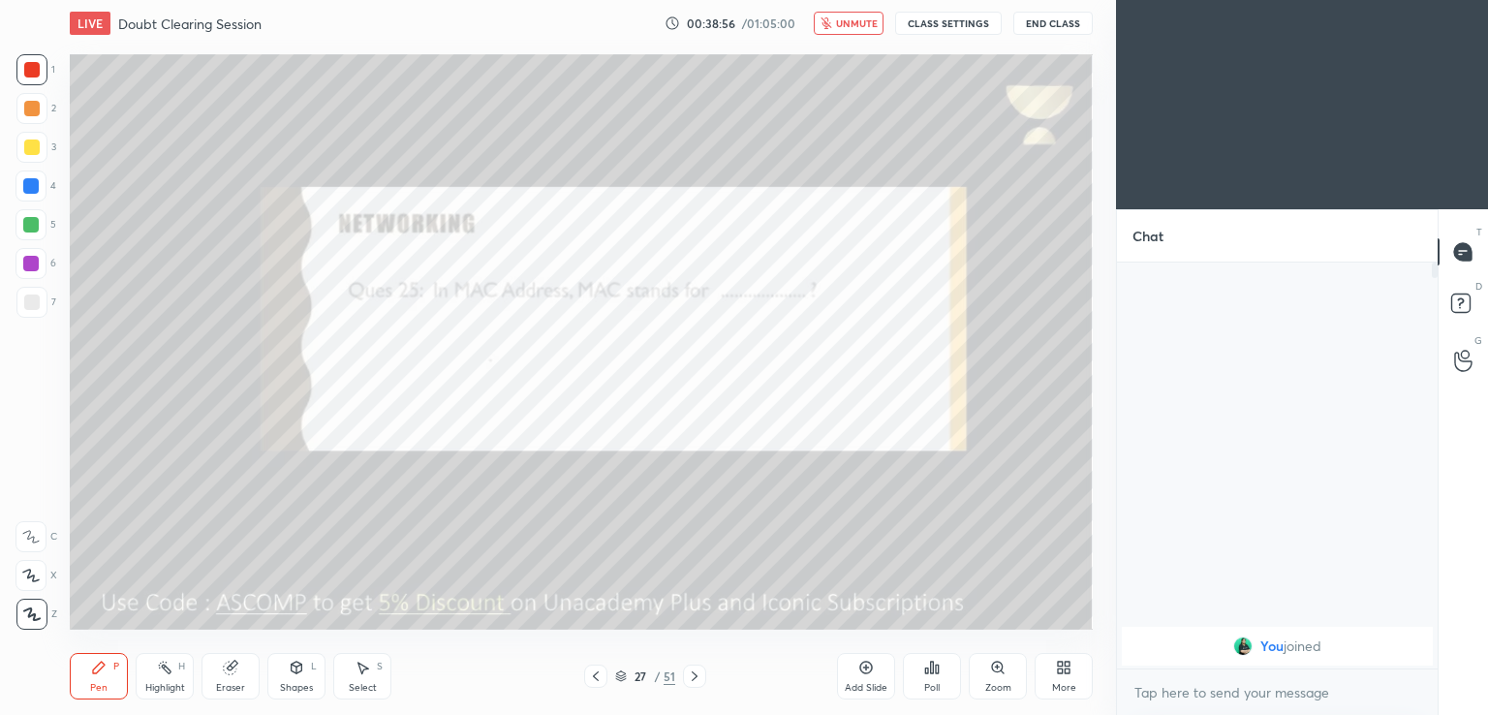
click at [860, 22] on span "unmute" at bounding box center [857, 23] width 42 height 14
click at [694, 668] on div at bounding box center [694, 676] width 23 height 23
click at [857, 24] on span "mute" at bounding box center [858, 23] width 27 height 14
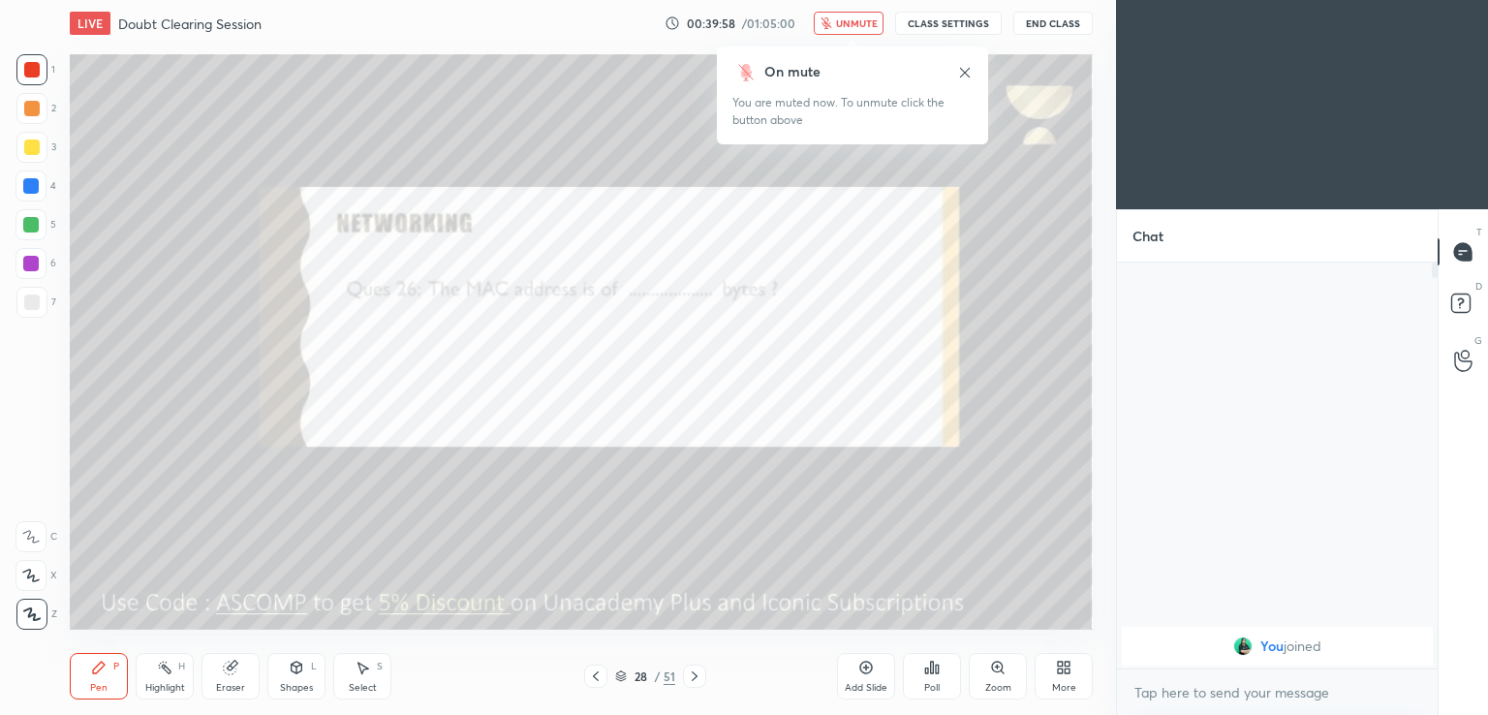
click at [965, 73] on icon at bounding box center [965, 72] width 10 height 10
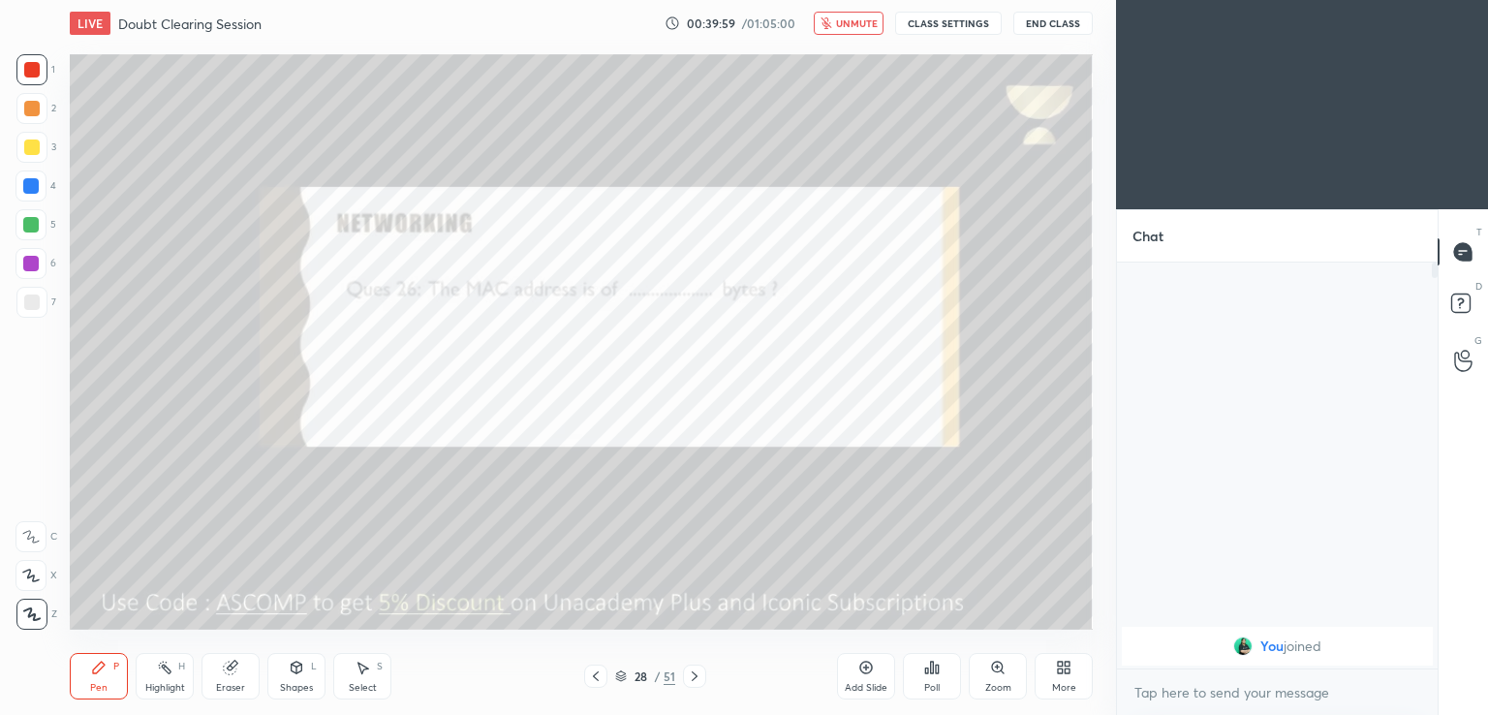
click at [845, 25] on span "unmute" at bounding box center [857, 23] width 42 height 14
click at [702, 671] on icon at bounding box center [695, 677] width 16 height 16
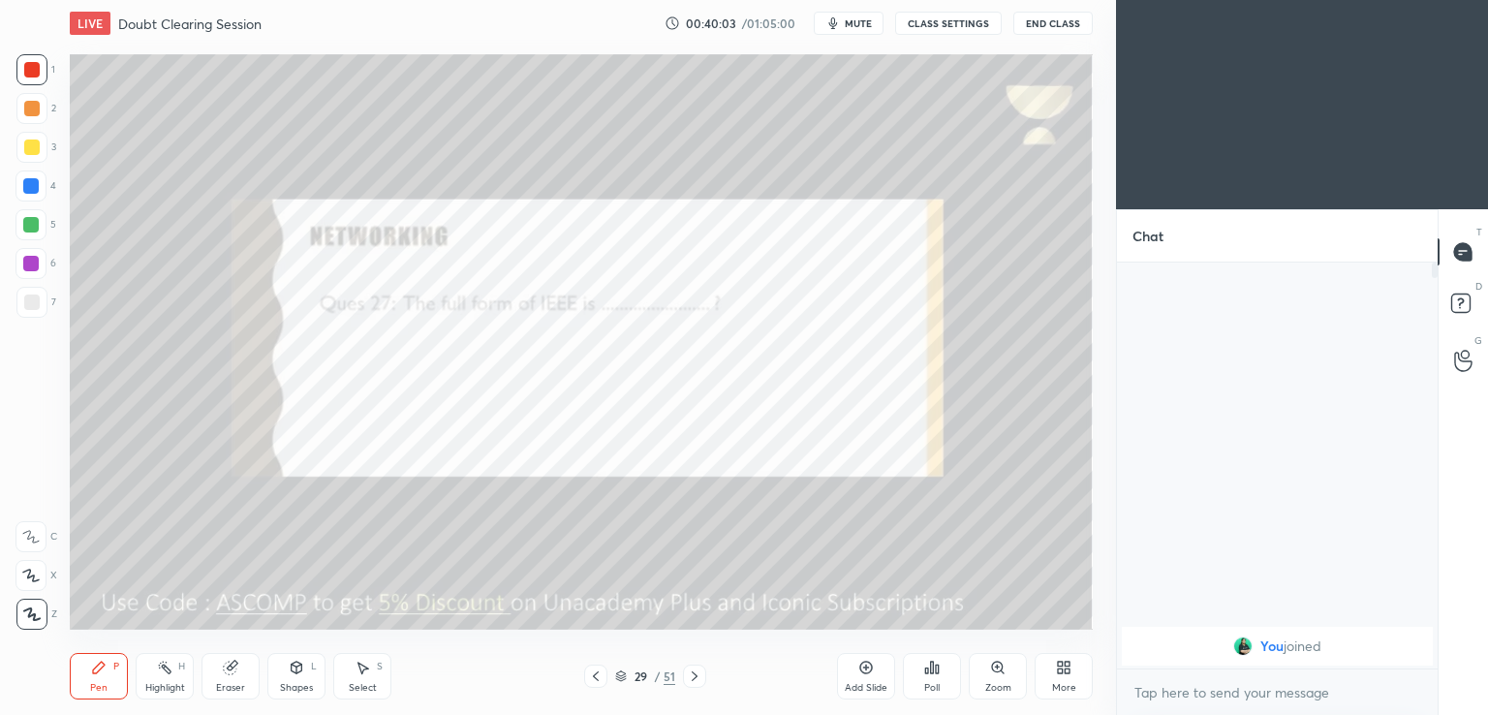
click at [696, 672] on icon at bounding box center [695, 677] width 16 height 16
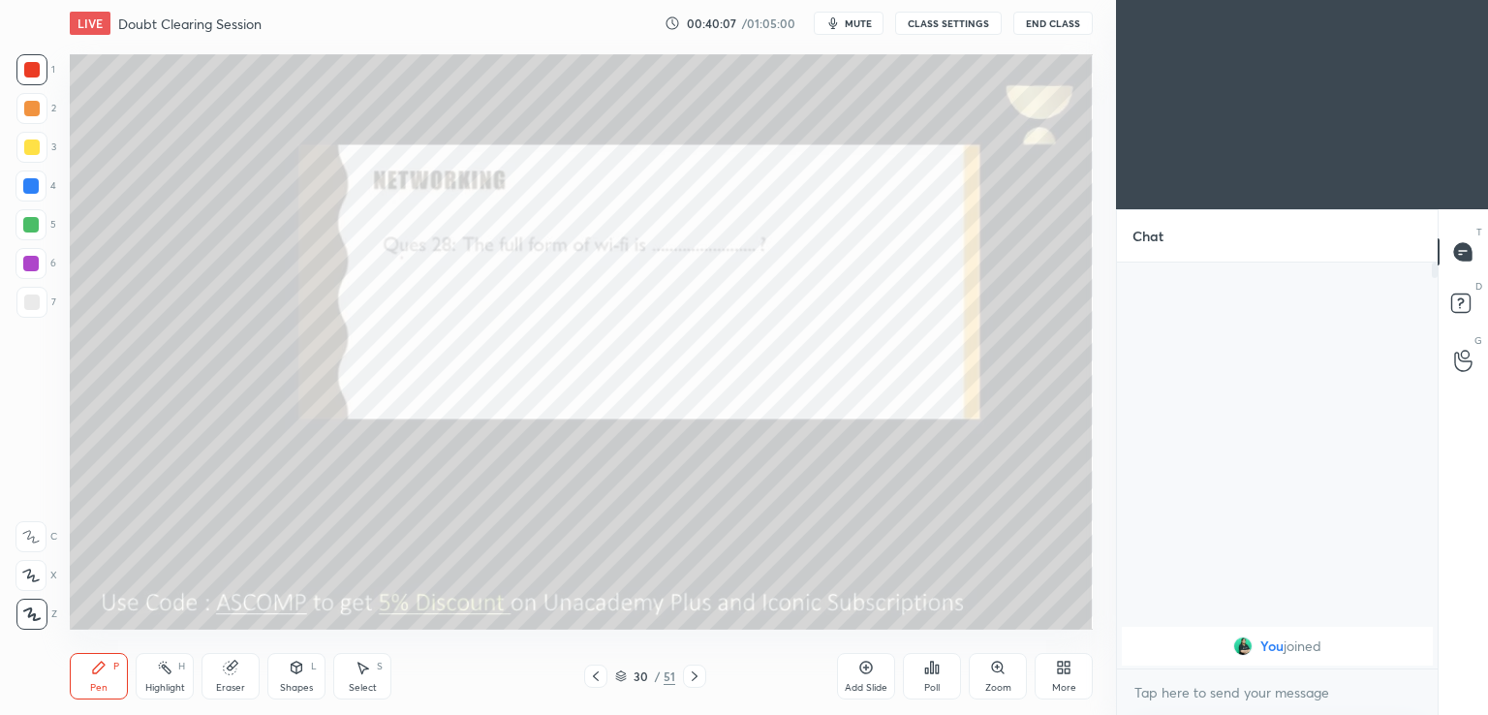
click at [854, 24] on span "mute" at bounding box center [858, 23] width 27 height 14
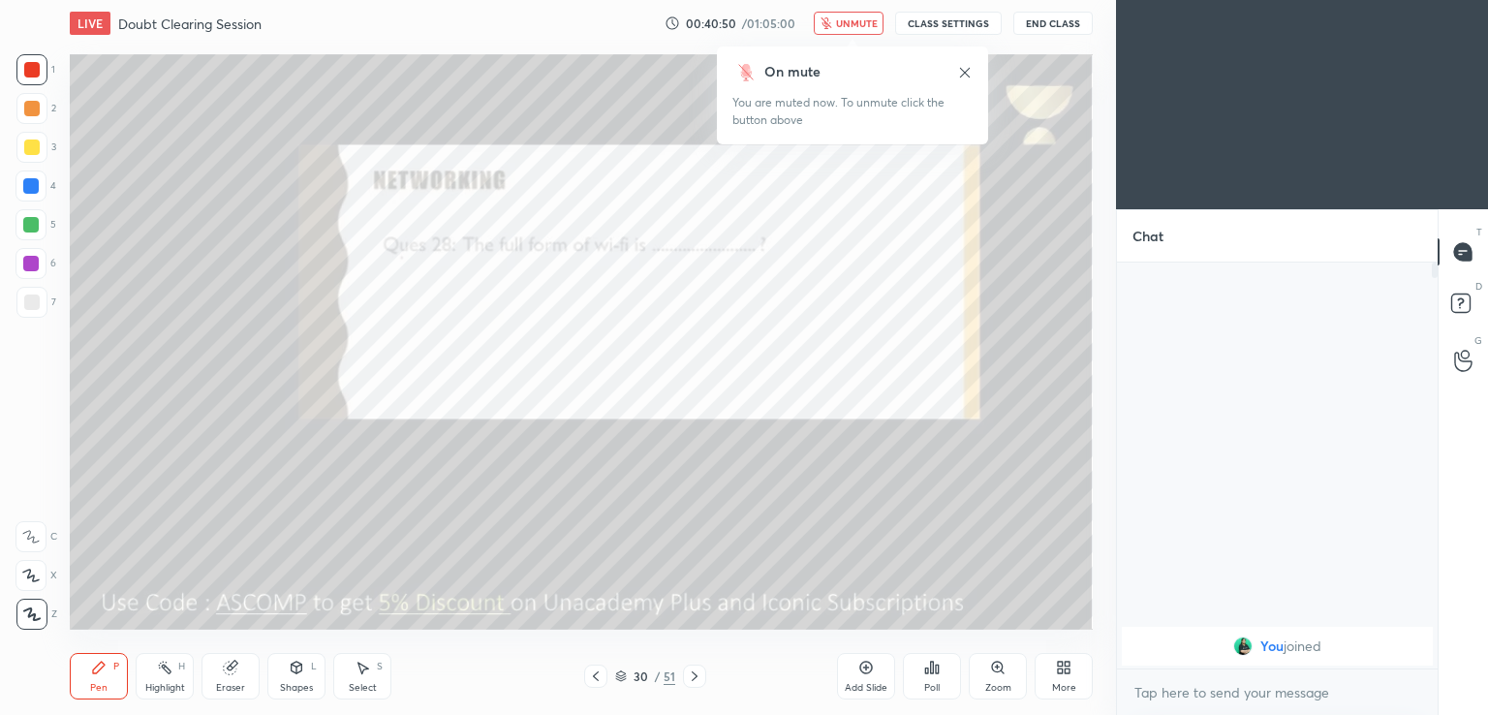
click at [863, 20] on span "unmute" at bounding box center [857, 23] width 42 height 14
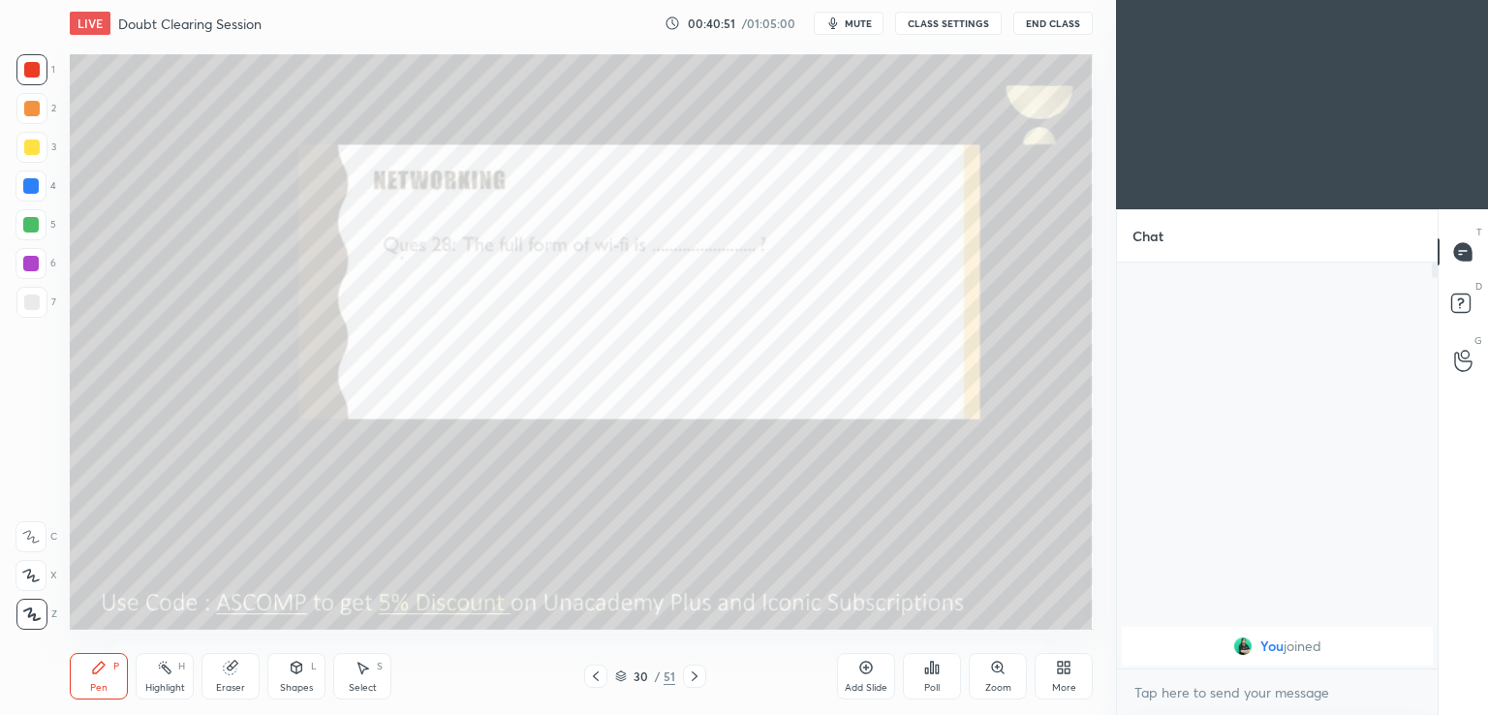
click at [698, 673] on icon at bounding box center [695, 677] width 16 height 16
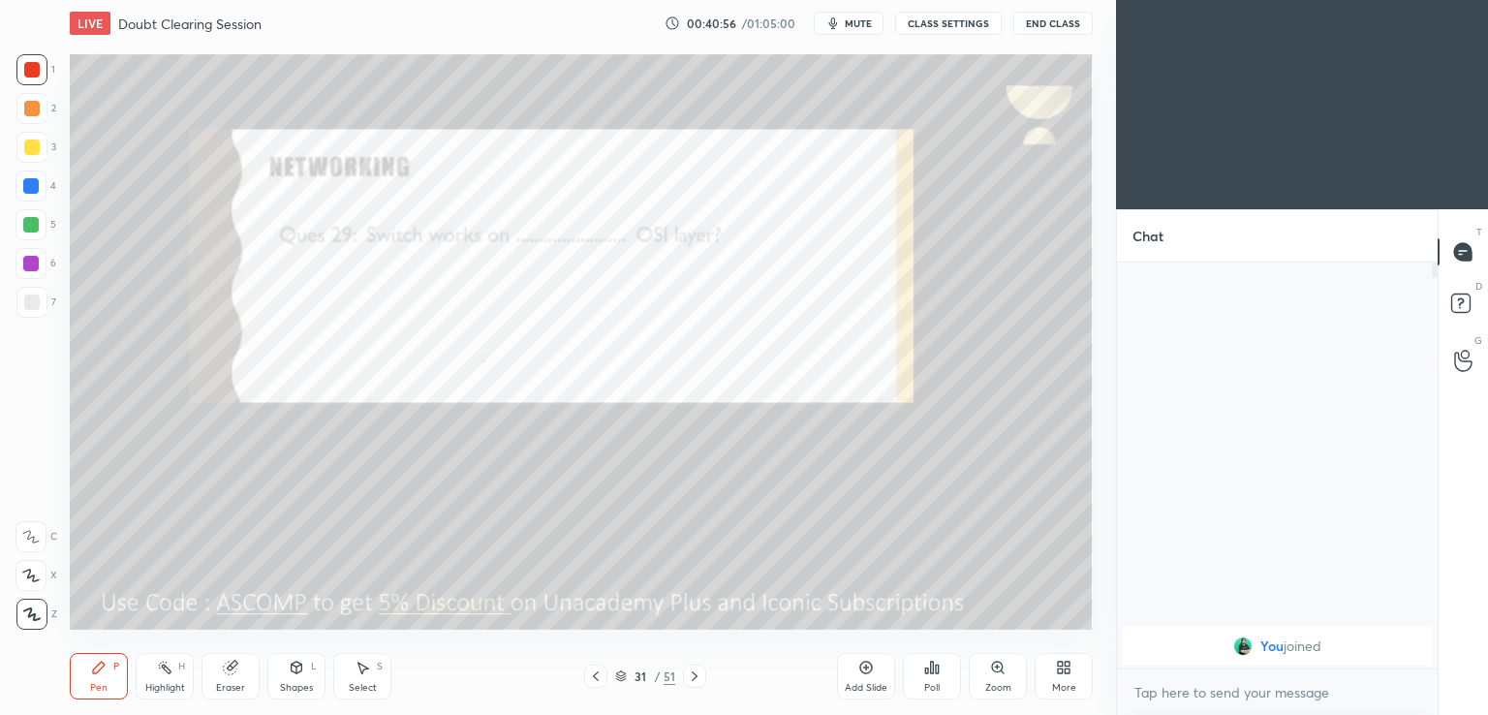
click at [864, 20] on span "mute" at bounding box center [858, 23] width 27 height 14
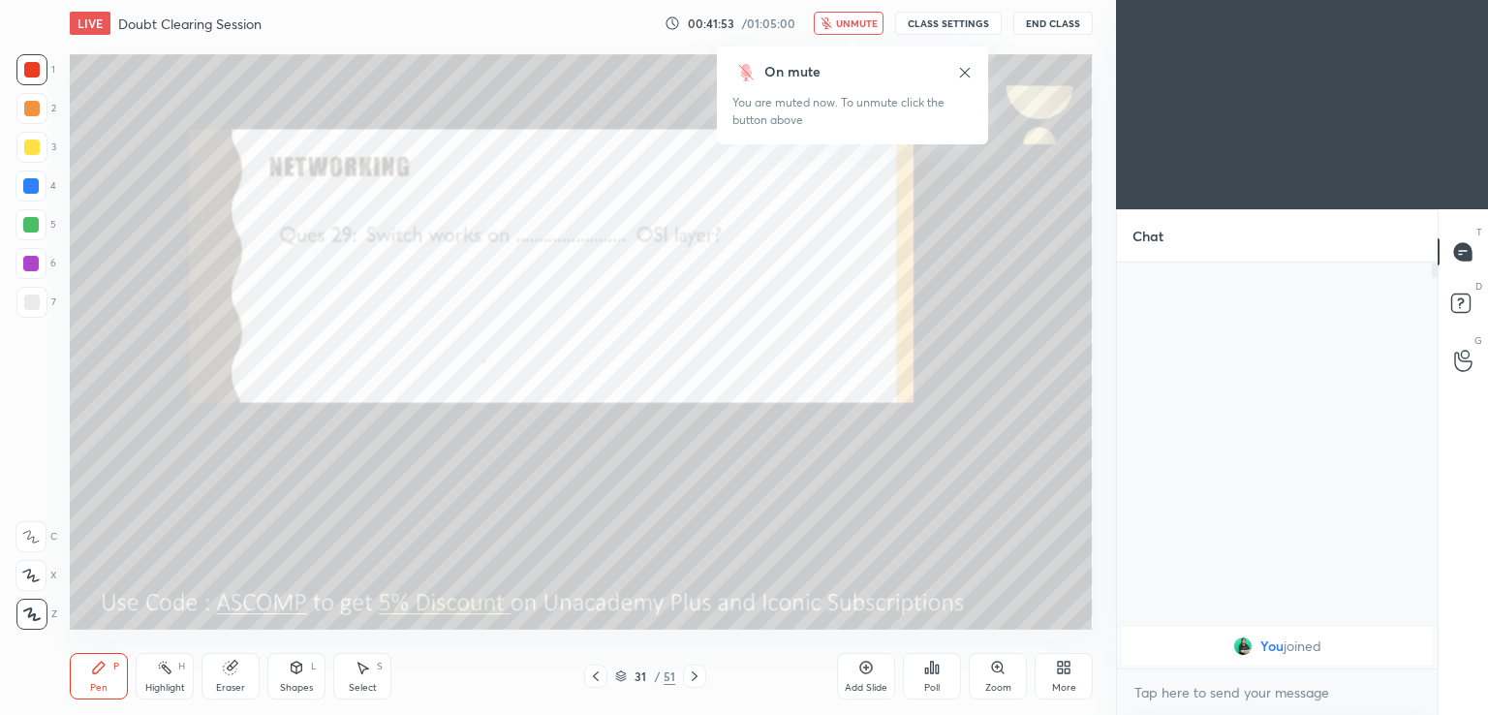
click at [961, 77] on icon at bounding box center [965, 73] width 16 height 16
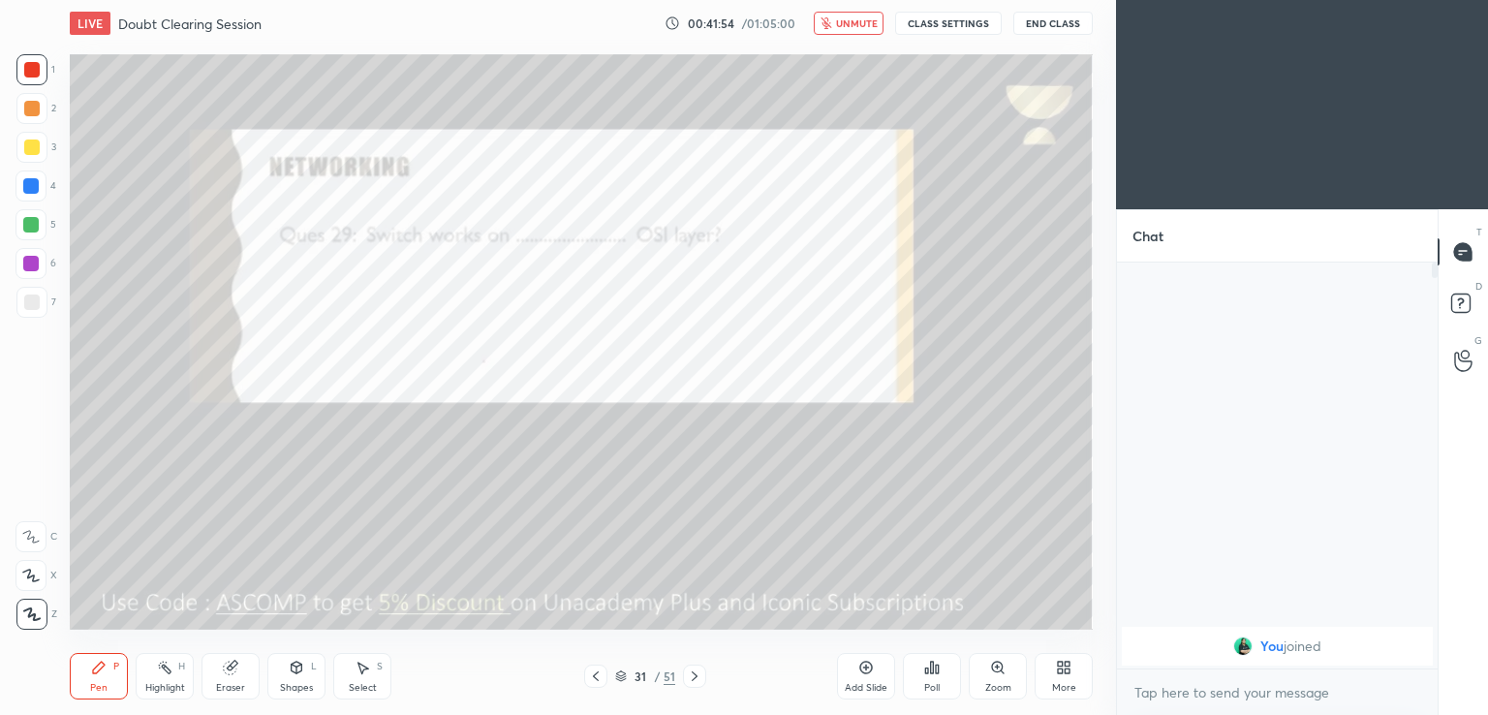
click at [854, 22] on span "unmute" at bounding box center [857, 23] width 42 height 14
click at [698, 673] on icon at bounding box center [695, 677] width 16 height 16
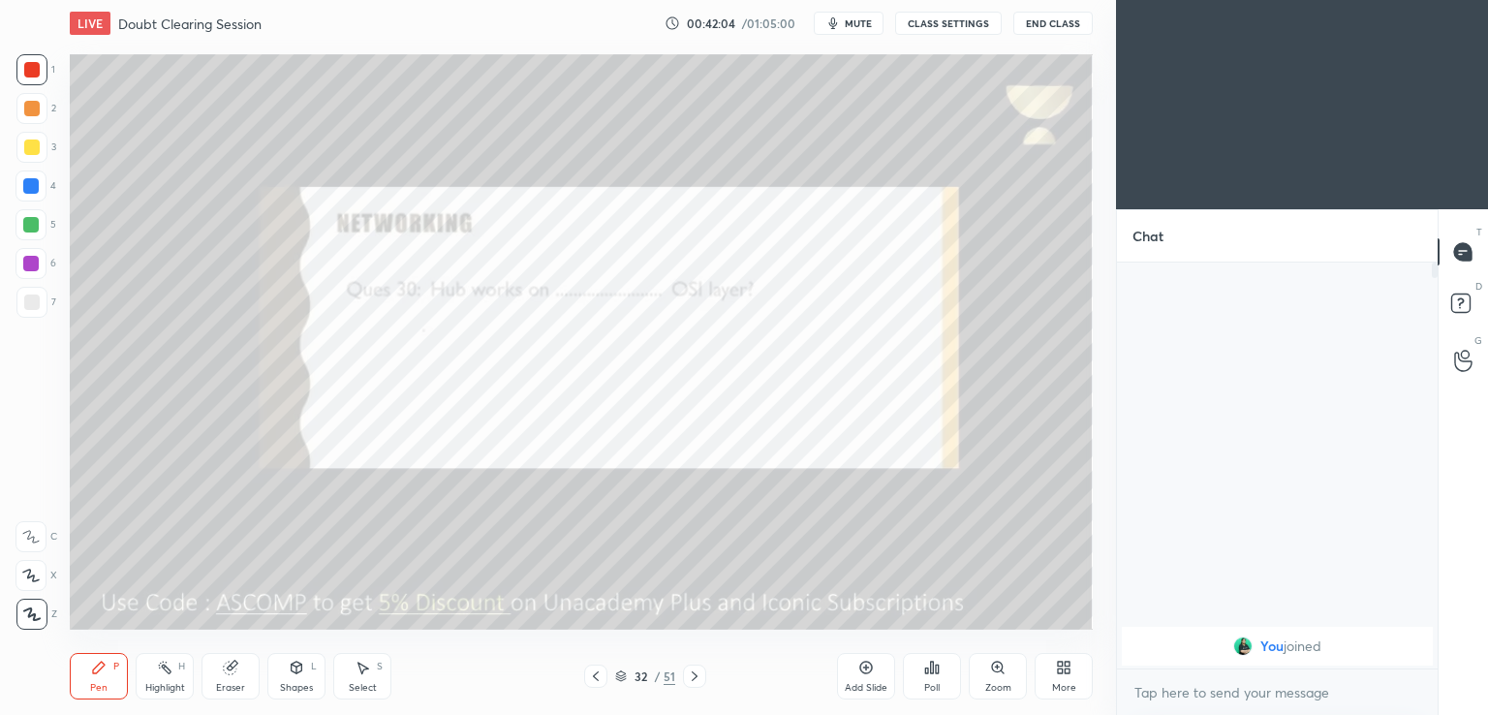
click at [841, 28] on icon "button" at bounding box center [834, 24] width 16 height 16
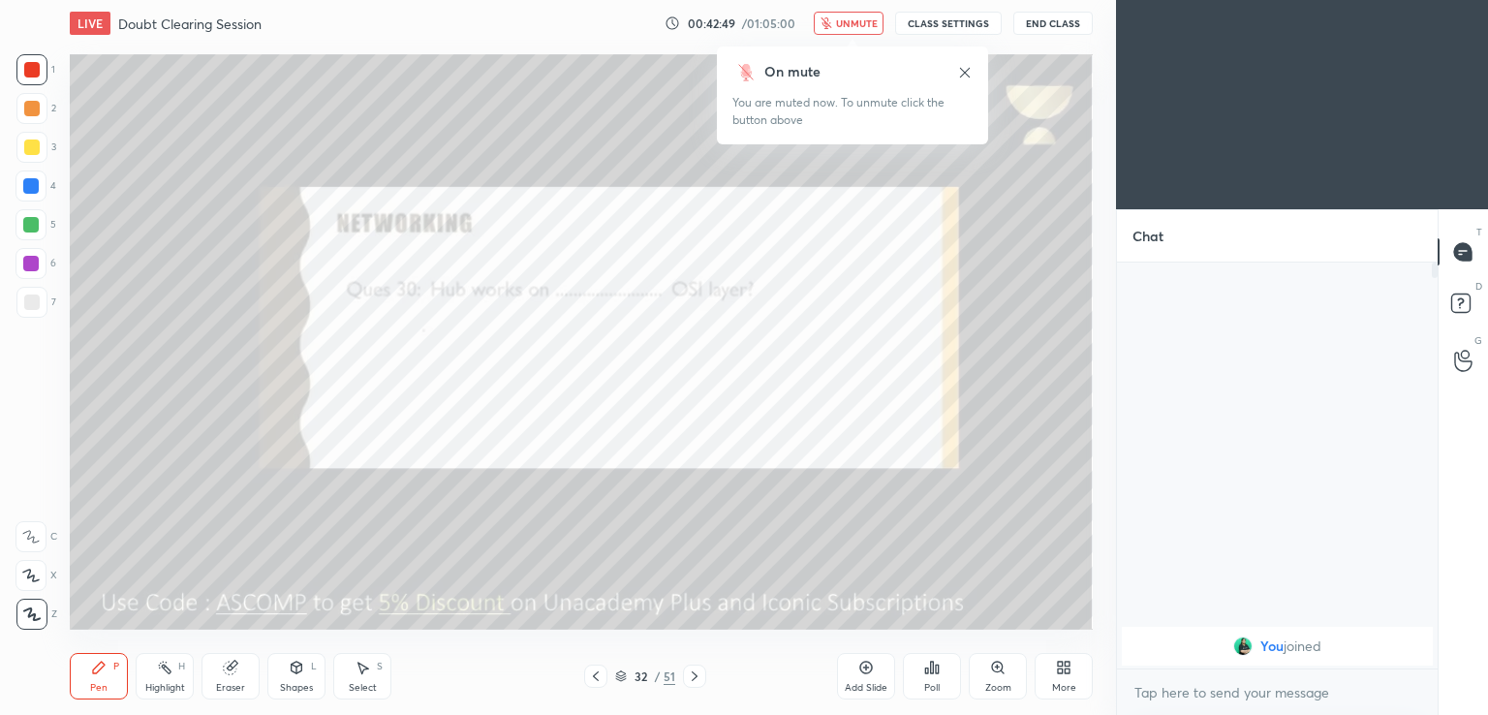
click at [922, 25] on button "CLASS SETTINGS" at bounding box center [948, 23] width 107 height 23
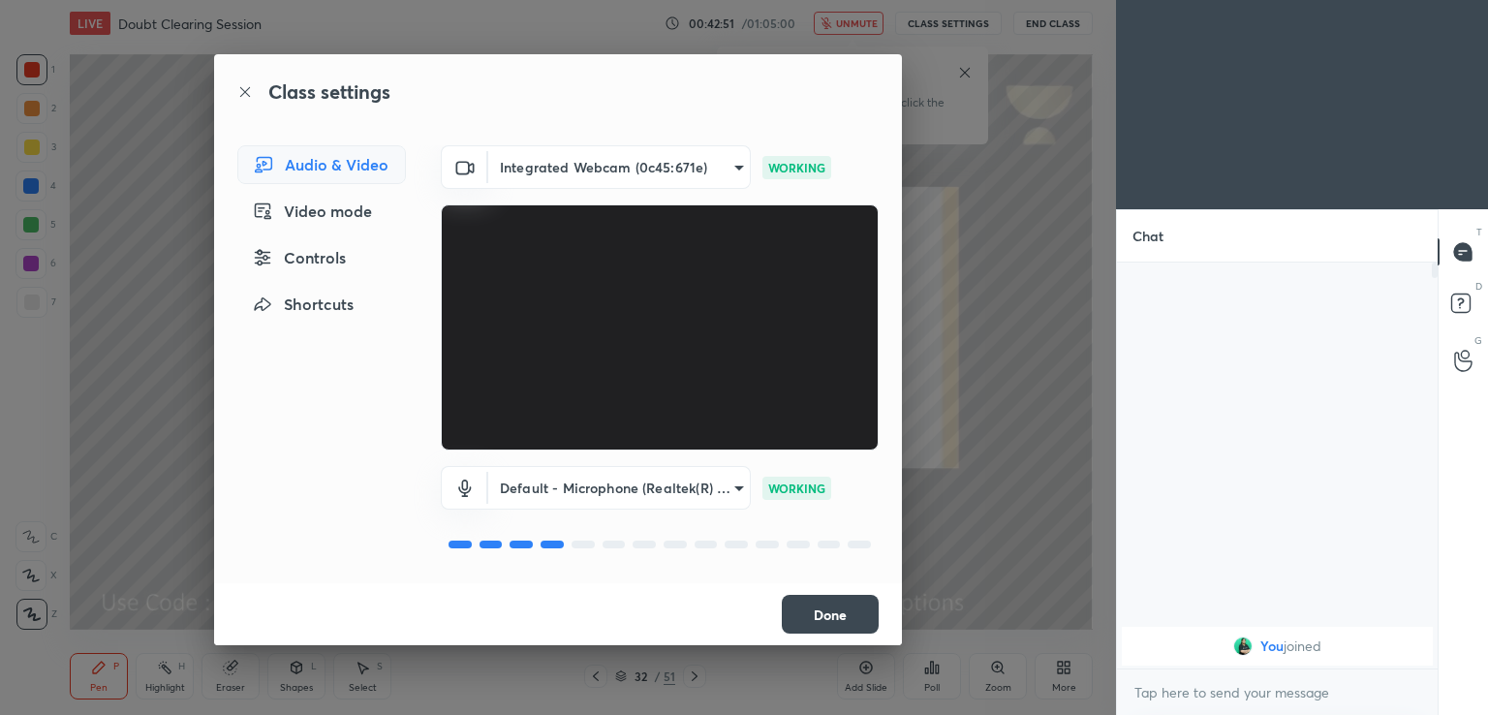
click at [996, 491] on div "Class settings Audio & Video Video mode Controls Shortcuts Integrated Webcam (0…" at bounding box center [558, 357] width 1116 height 715
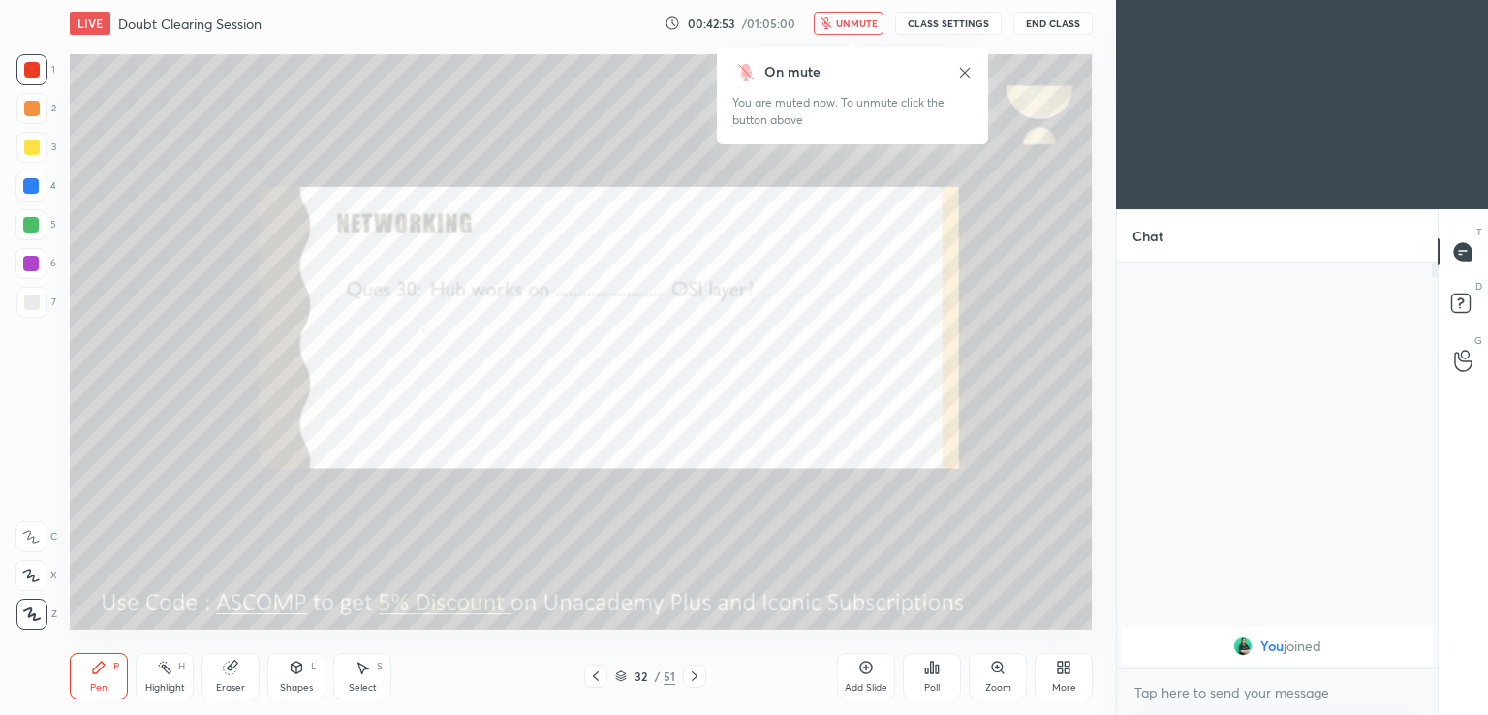
click at [855, 20] on span "unmute" at bounding box center [857, 23] width 42 height 14
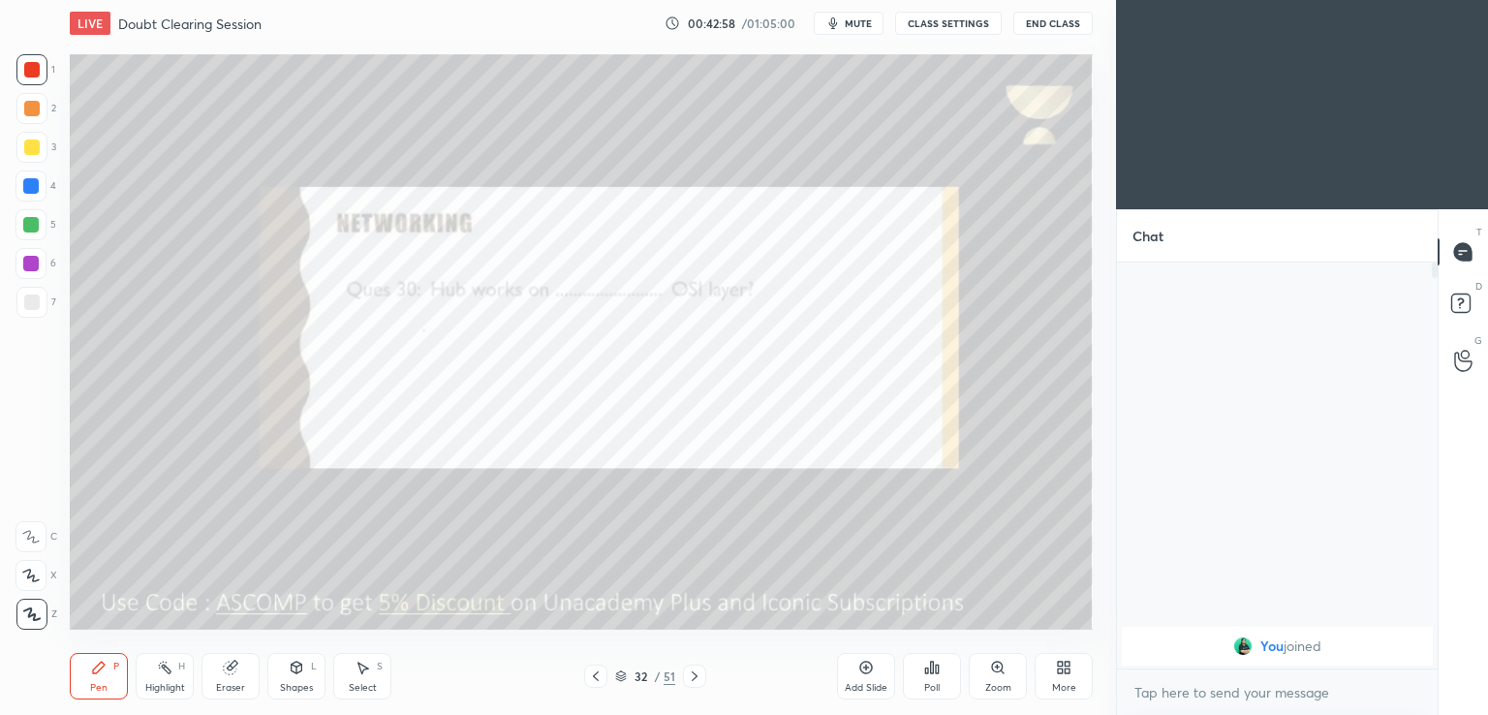
click at [702, 671] on icon at bounding box center [695, 677] width 16 height 16
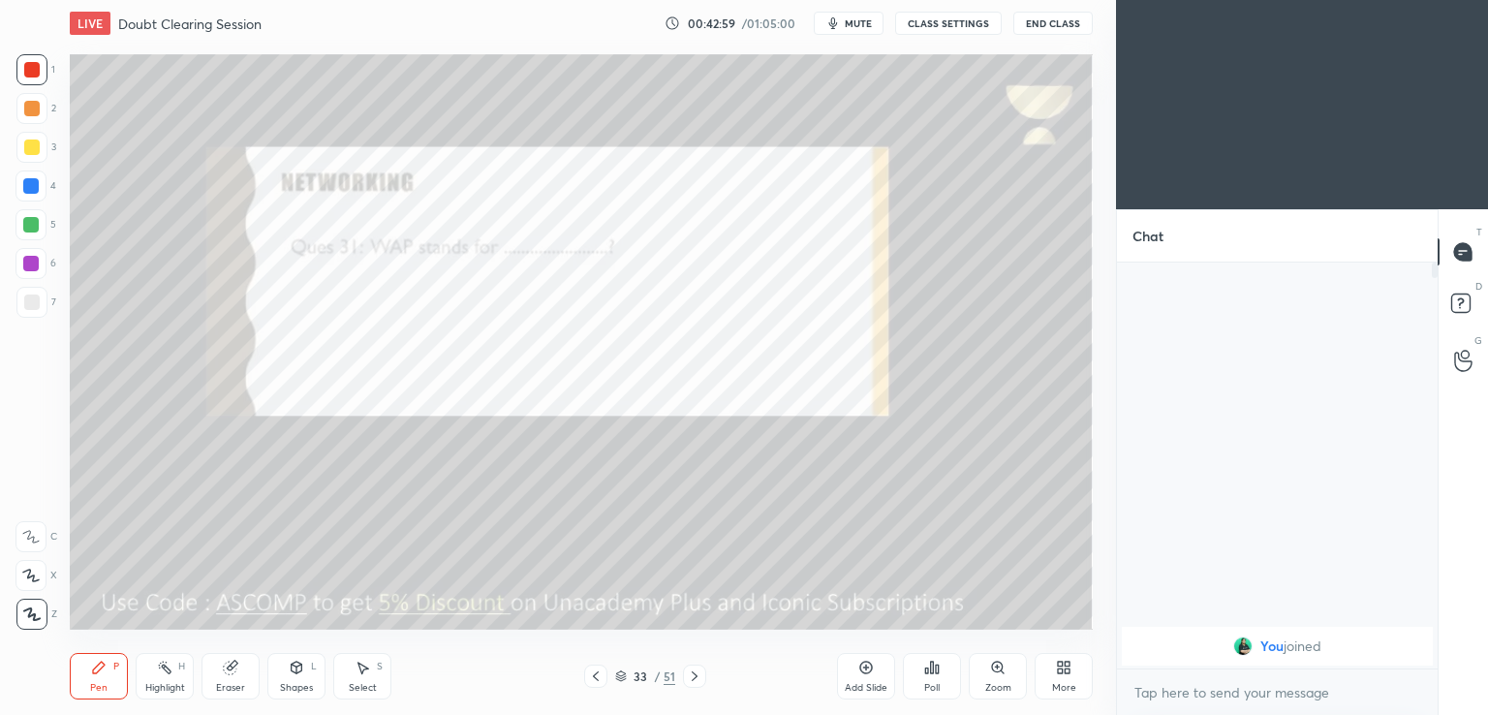
click at [847, 16] on button "mute" at bounding box center [849, 23] width 70 height 23
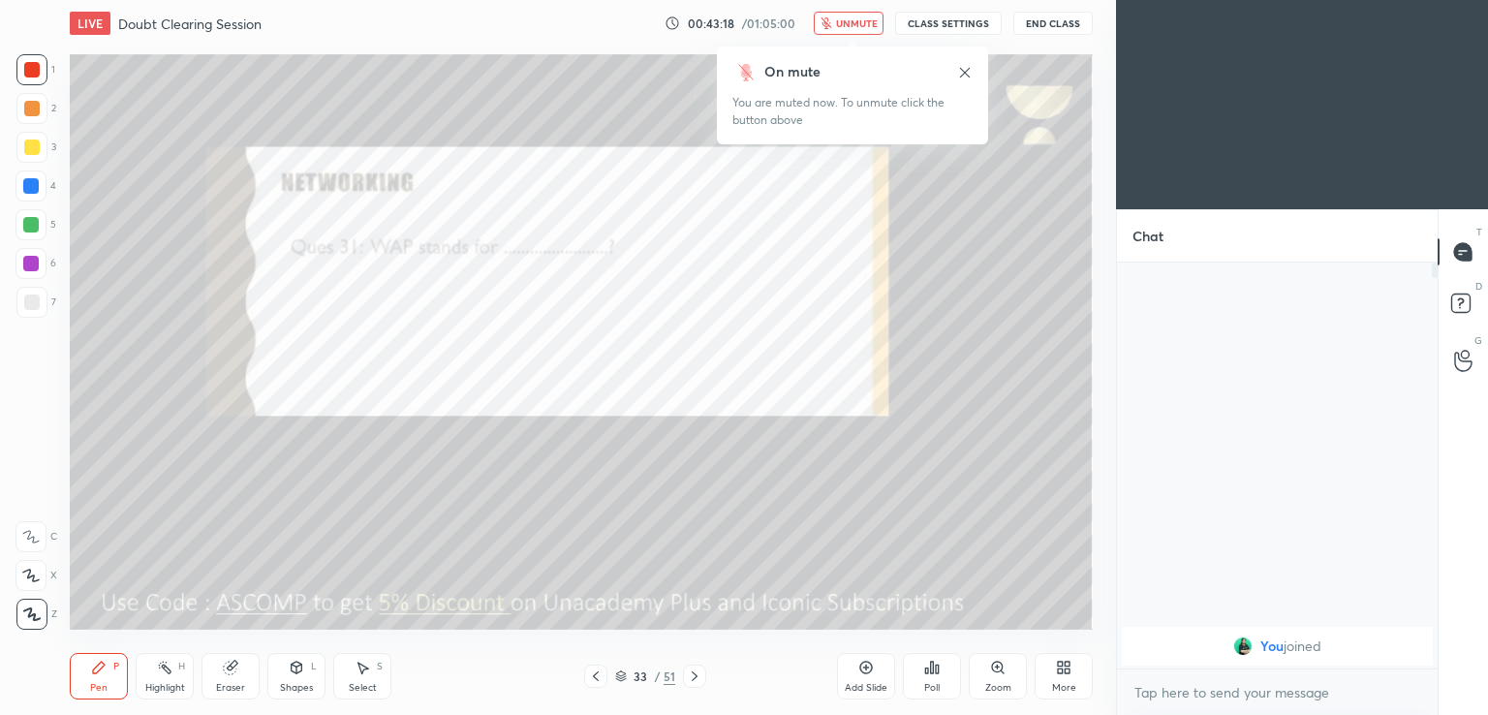
click at [963, 80] on div "On mute" at bounding box center [853, 72] width 240 height 20
click at [965, 77] on icon at bounding box center [965, 73] width 16 height 16
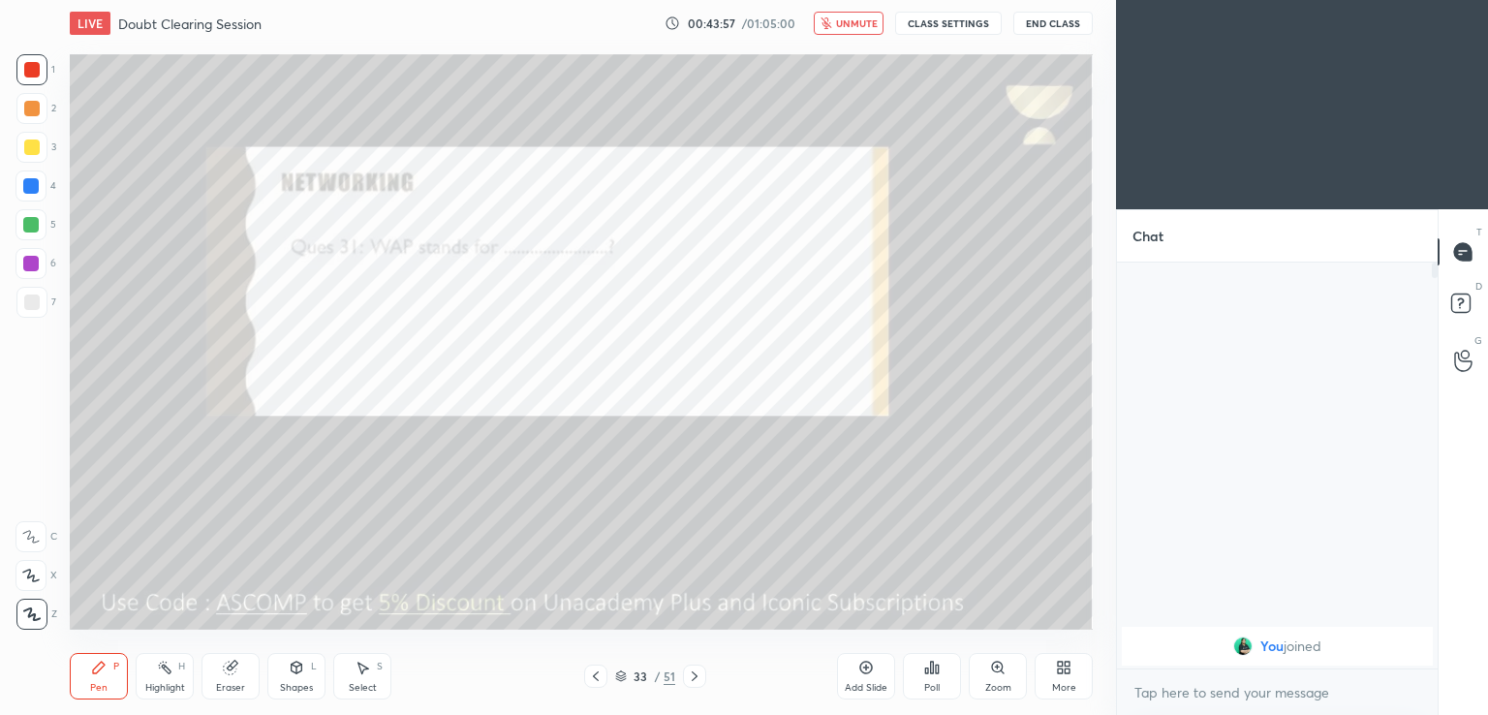
click at [856, 24] on span "unmute" at bounding box center [857, 23] width 42 height 14
click at [695, 669] on icon at bounding box center [695, 677] width 16 height 16
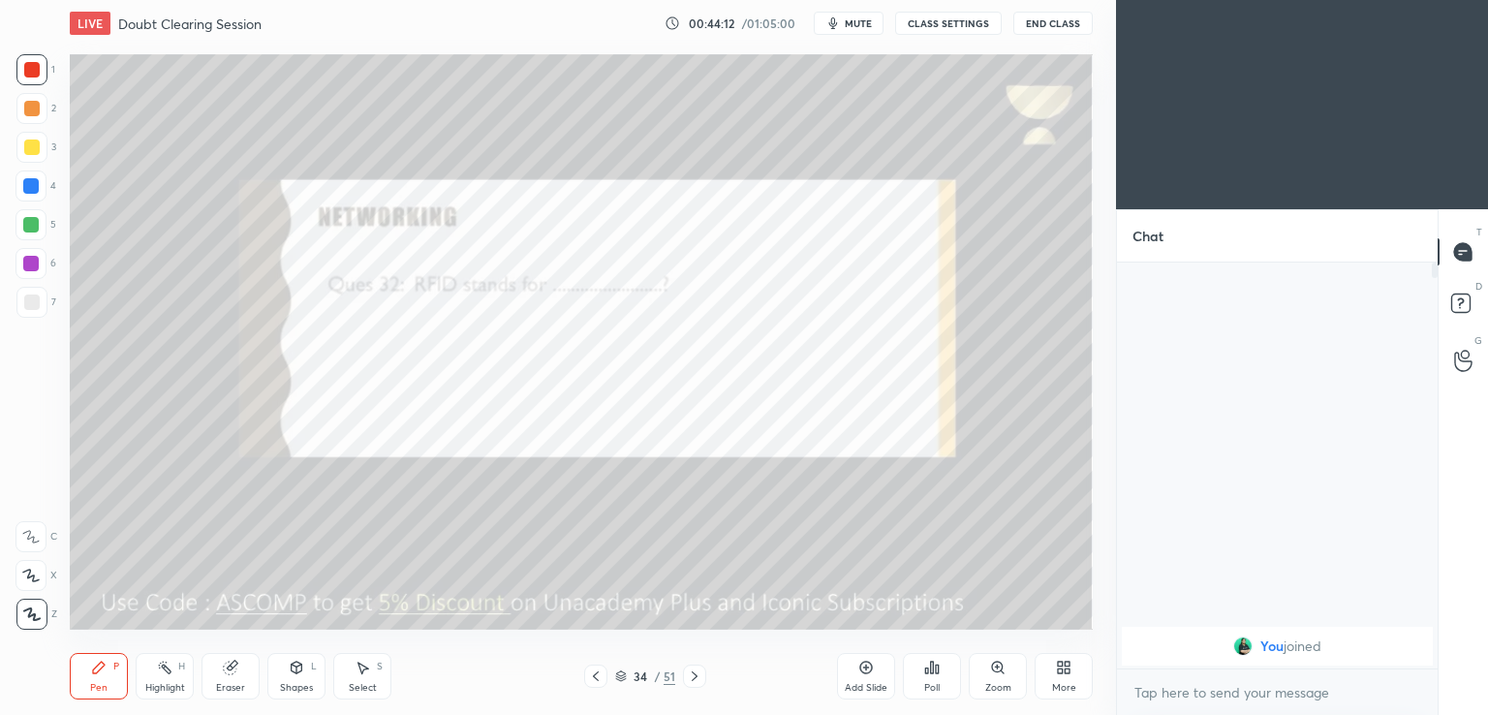
click at [860, 24] on span "mute" at bounding box center [858, 23] width 27 height 14
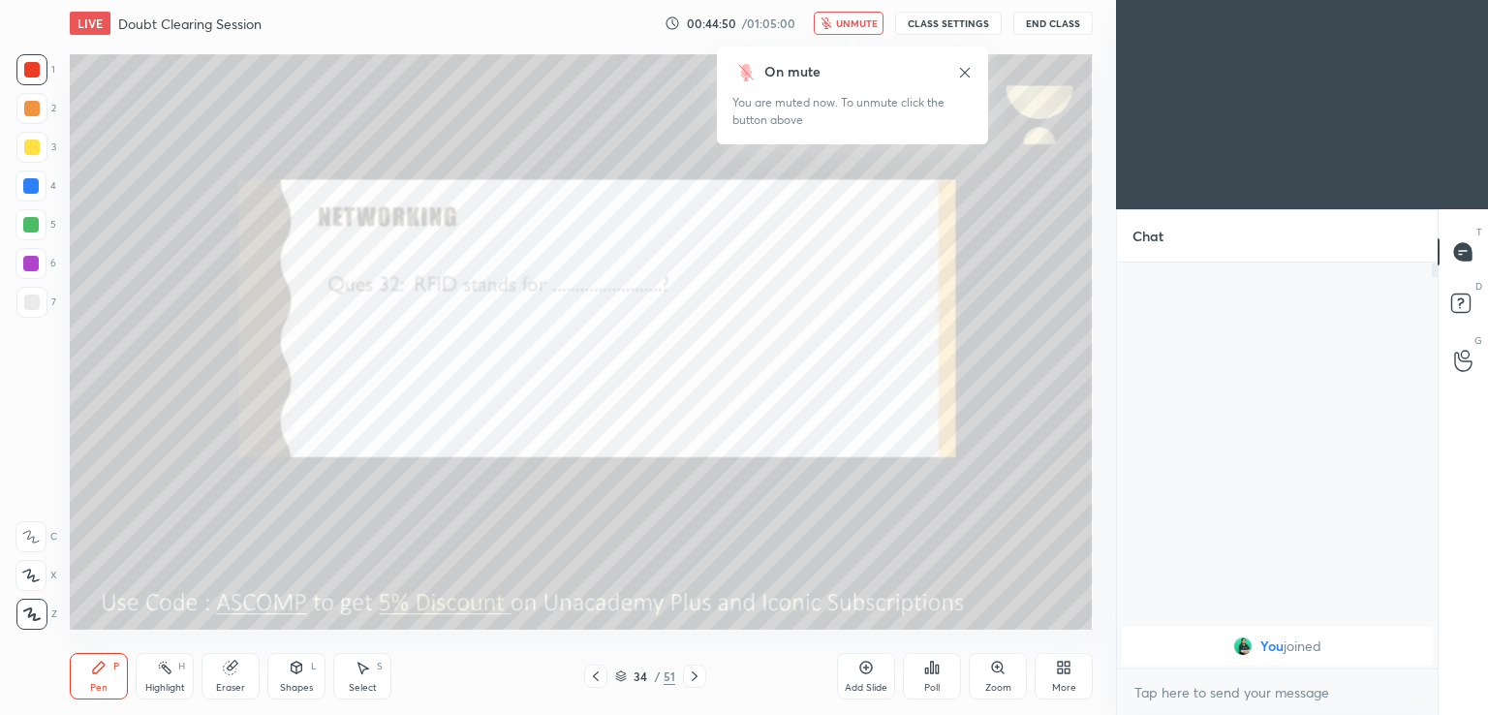
click at [852, 30] on button "unmute" at bounding box center [849, 23] width 70 height 23
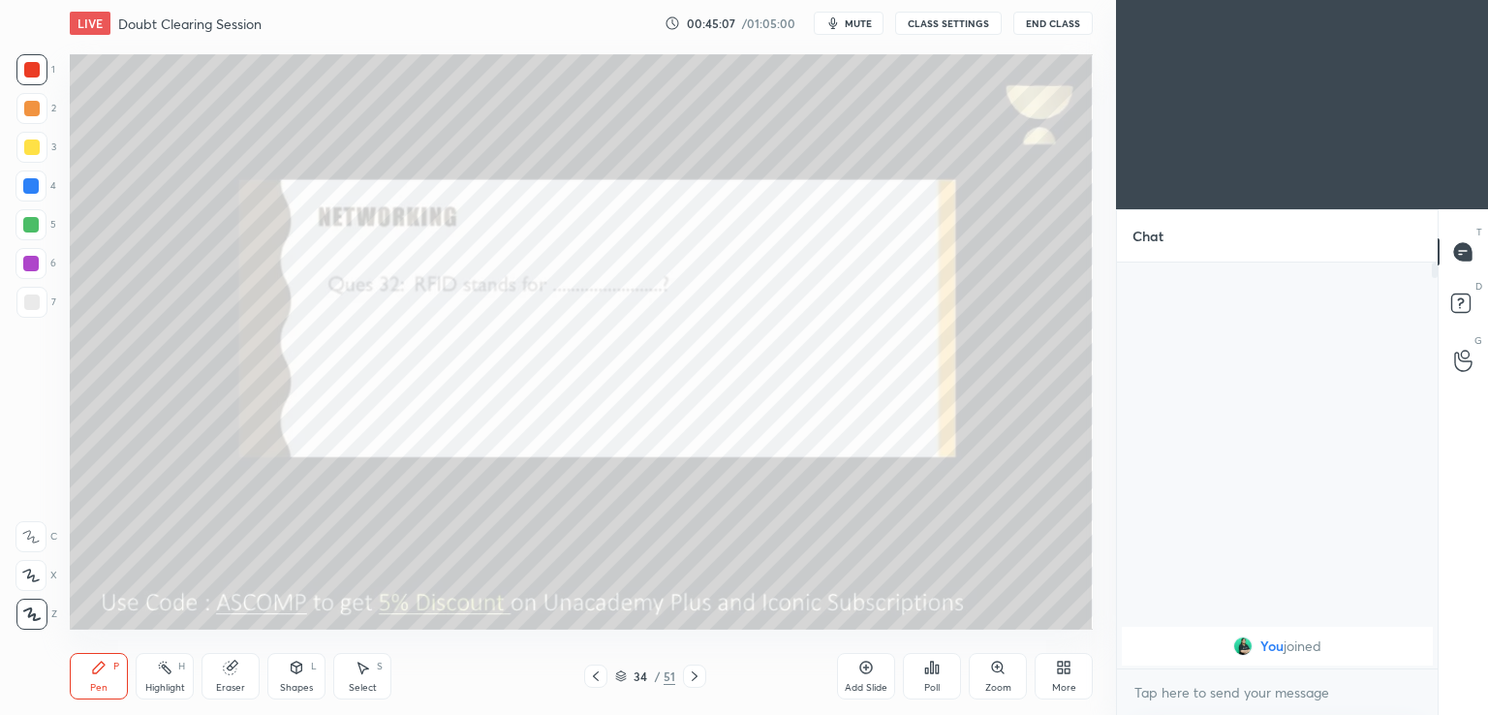
click at [696, 675] on icon at bounding box center [695, 676] width 6 height 10
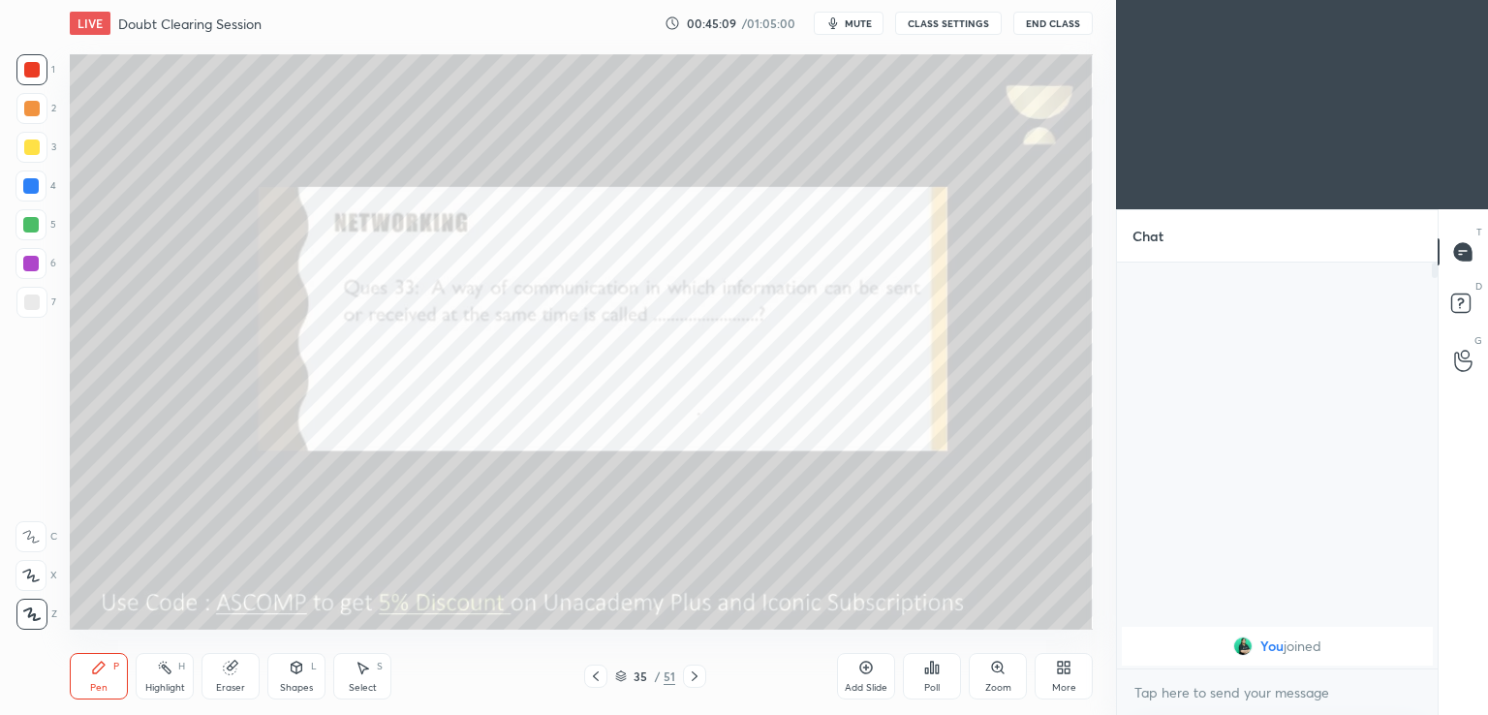
click at [855, 18] on span "mute" at bounding box center [858, 23] width 27 height 14
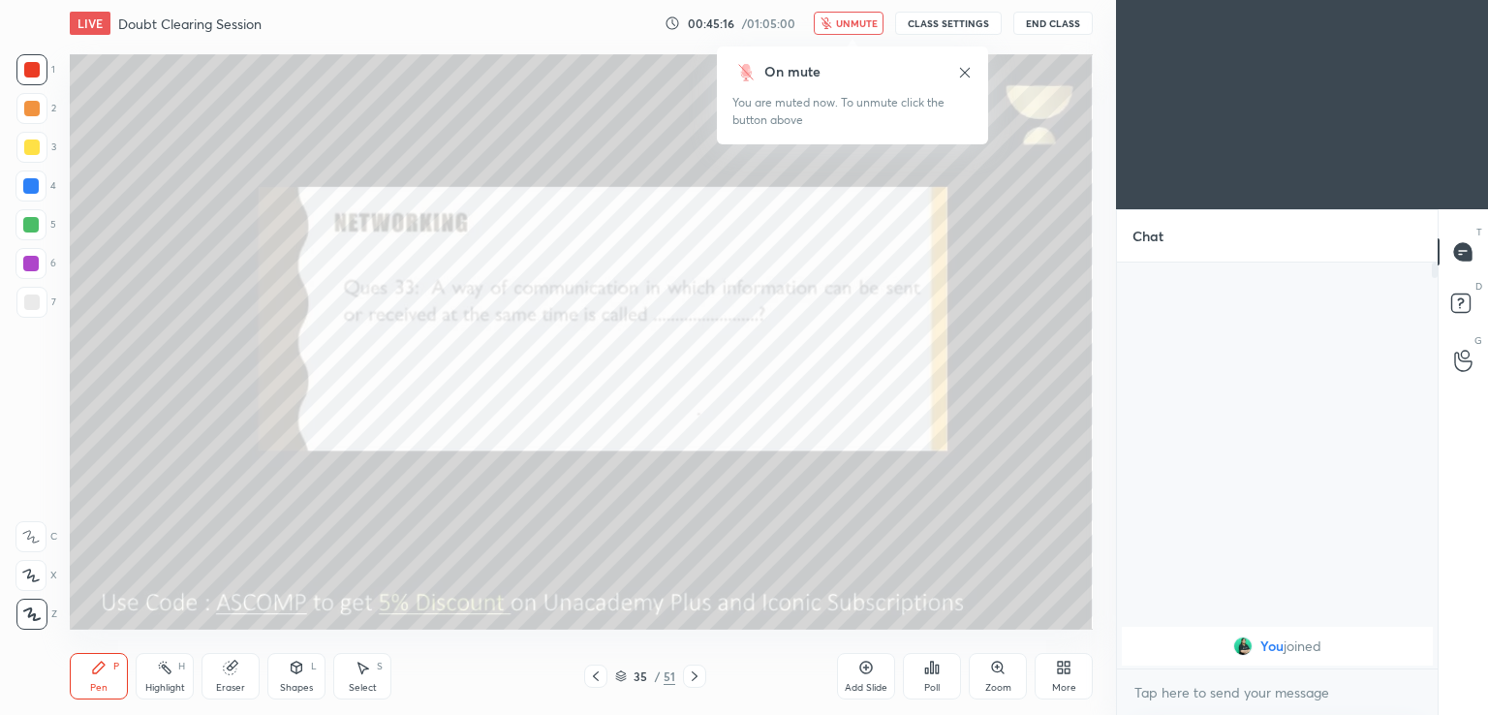
click at [968, 77] on icon at bounding box center [965, 73] width 16 height 16
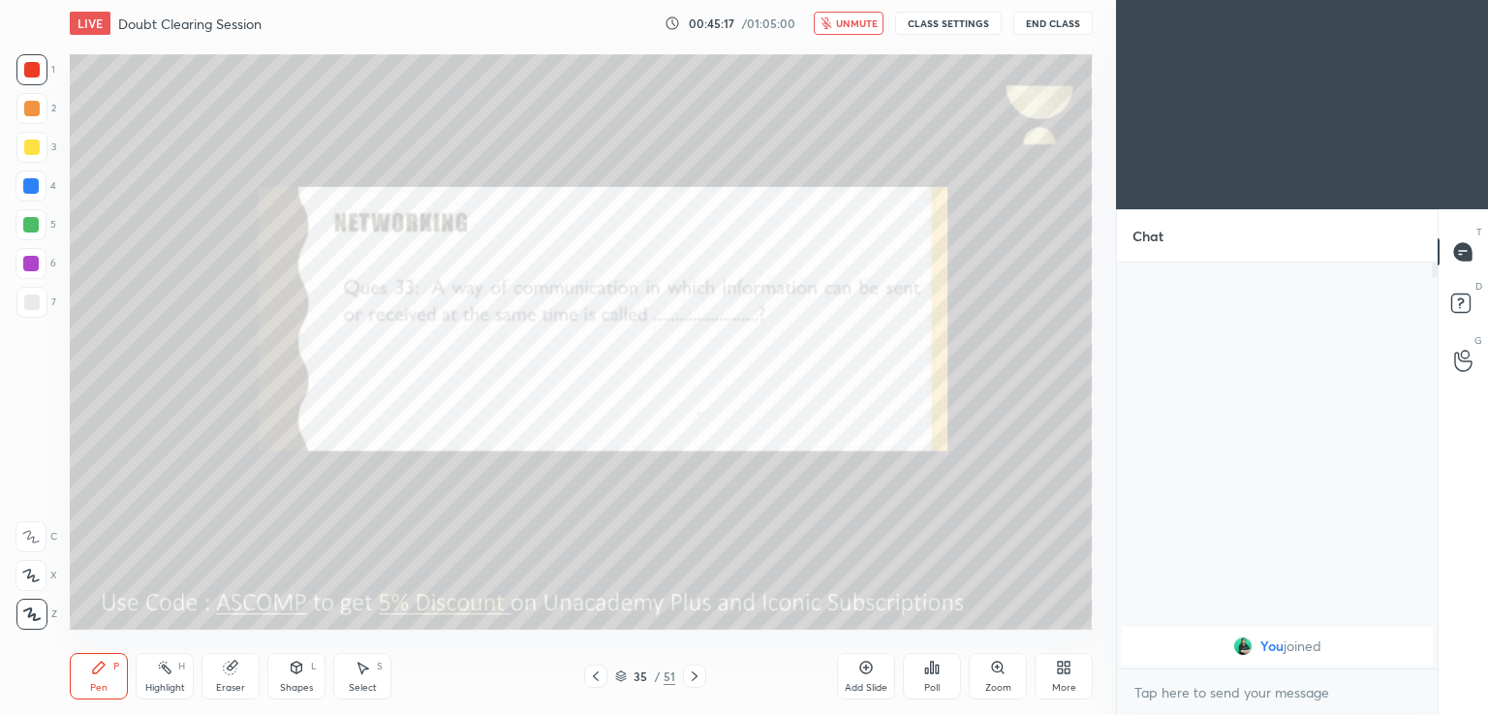
click at [855, 24] on span "unmute" at bounding box center [857, 23] width 42 height 14
click at [857, 26] on span "mute" at bounding box center [858, 23] width 27 height 14
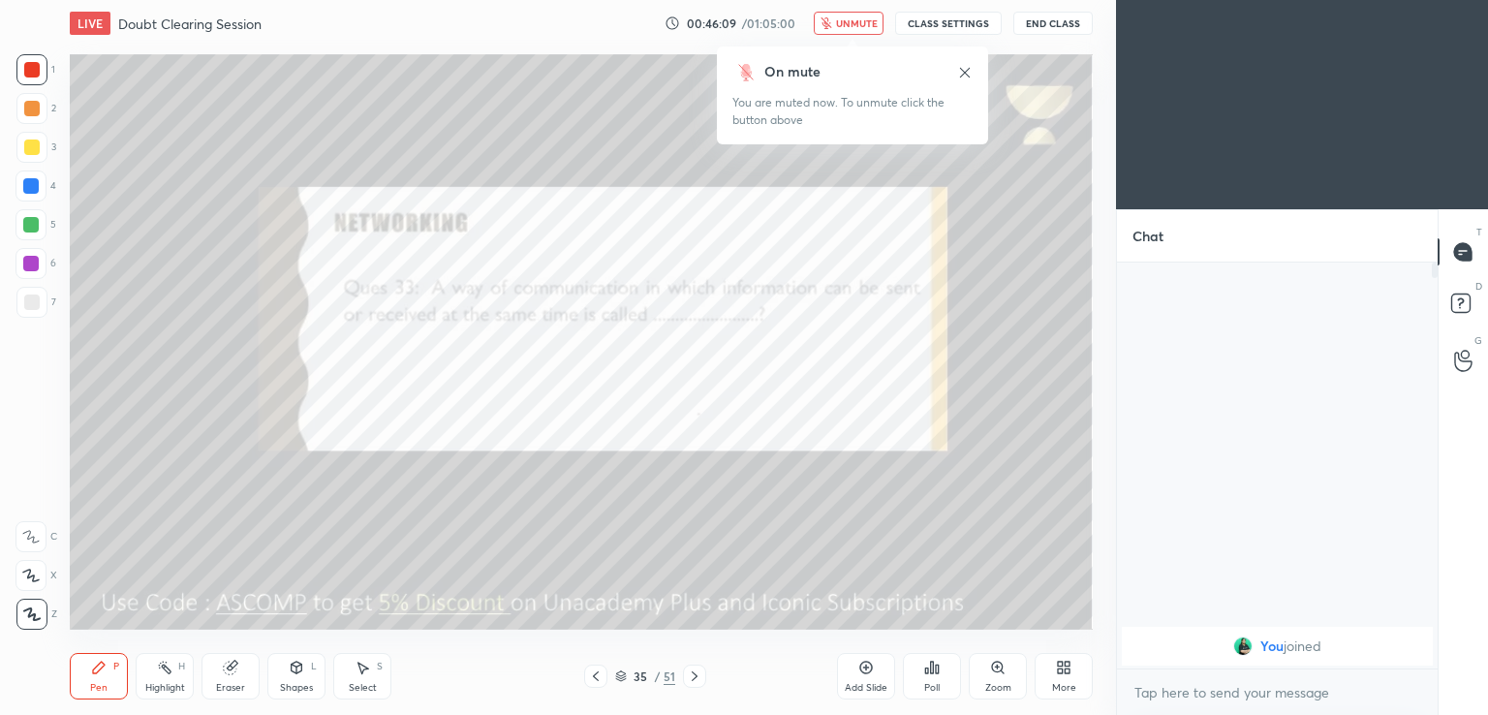
click at [853, 23] on span "unmute" at bounding box center [857, 23] width 42 height 14
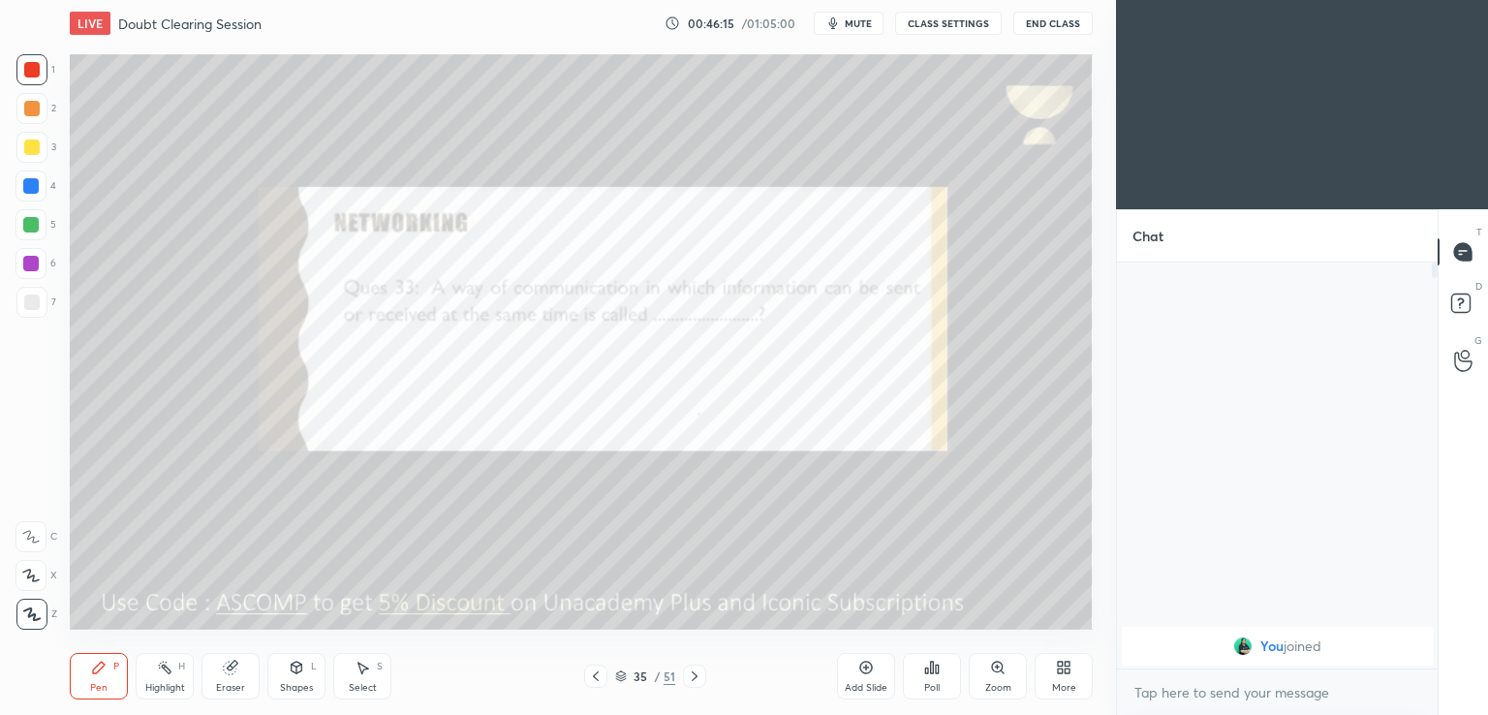
click at [701, 671] on icon at bounding box center [695, 677] width 16 height 16
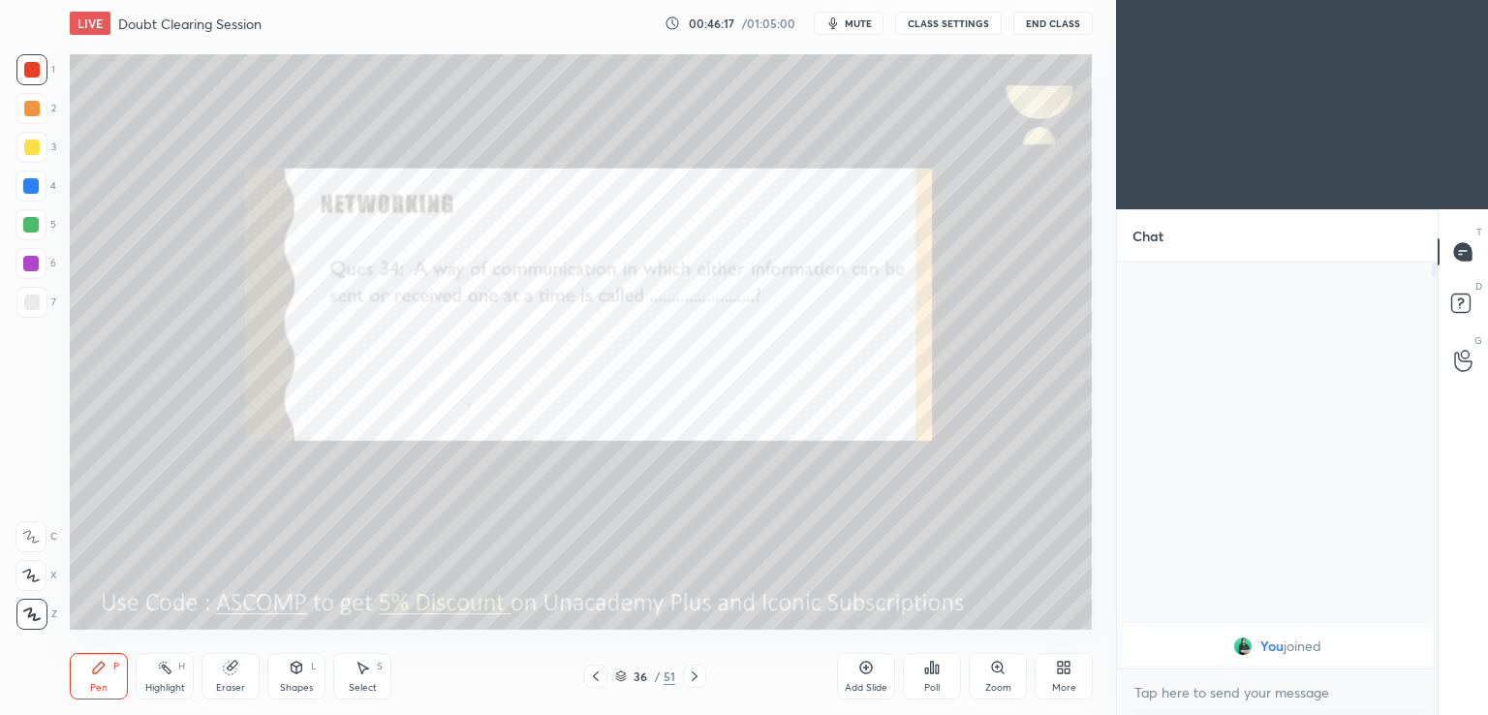
click at [857, 16] on button "mute" at bounding box center [849, 23] width 70 height 23
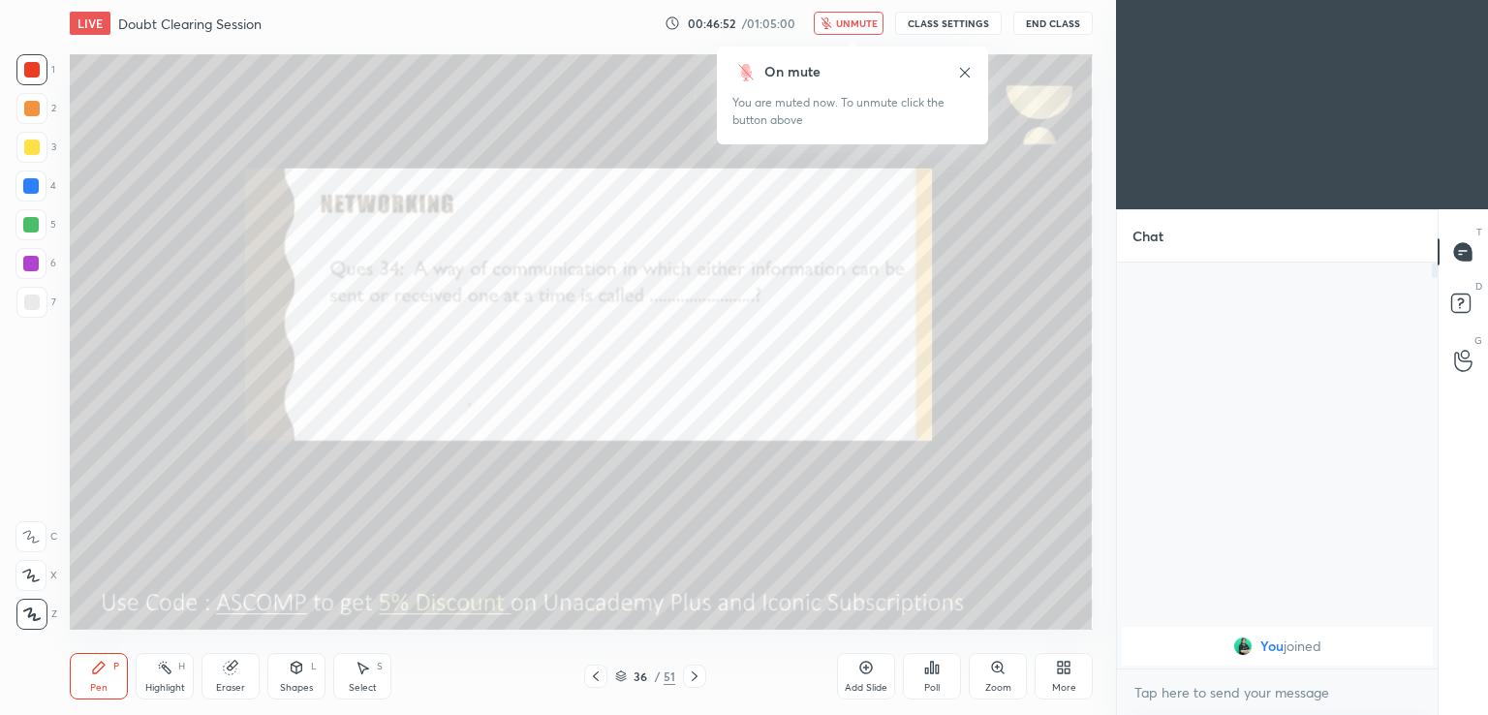
click at [843, 28] on span "unmute" at bounding box center [857, 23] width 42 height 14
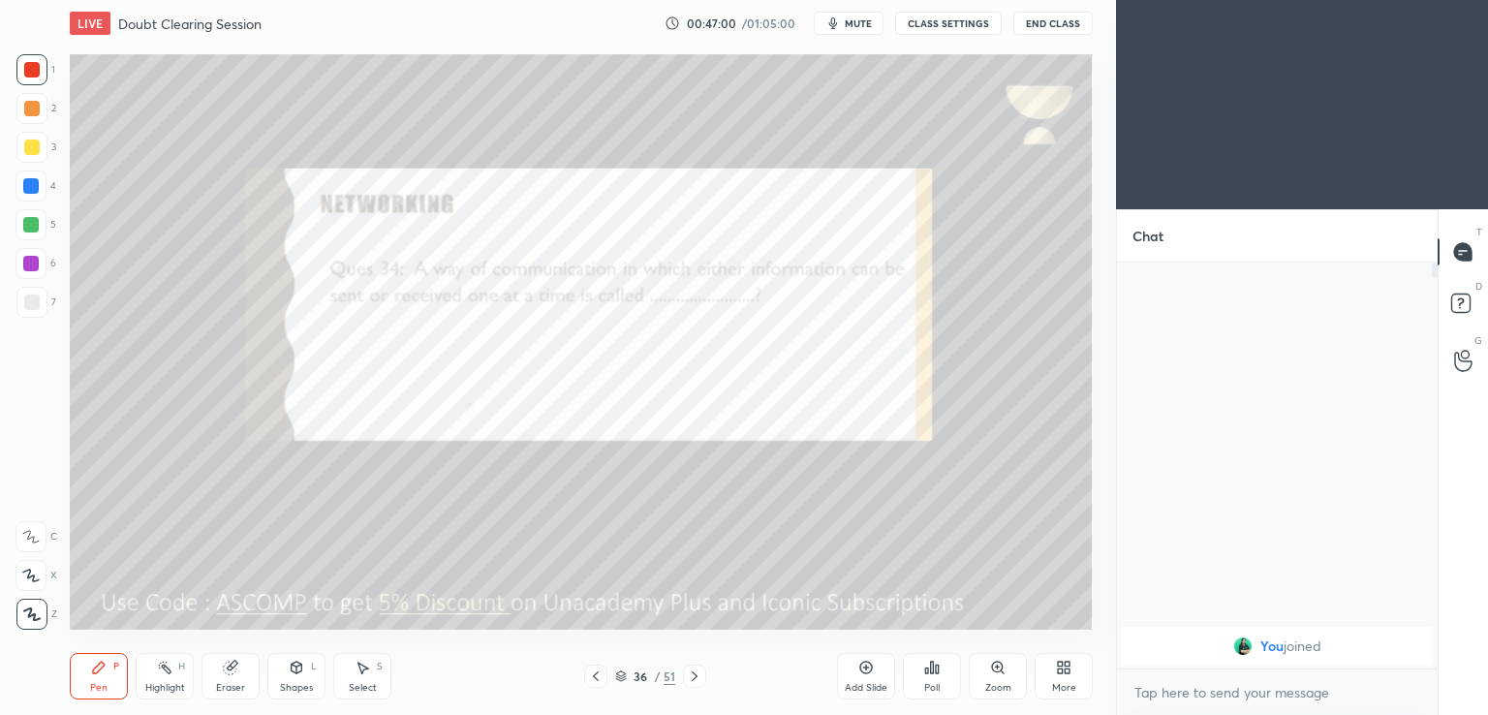
click at [695, 678] on icon at bounding box center [695, 676] width 6 height 10
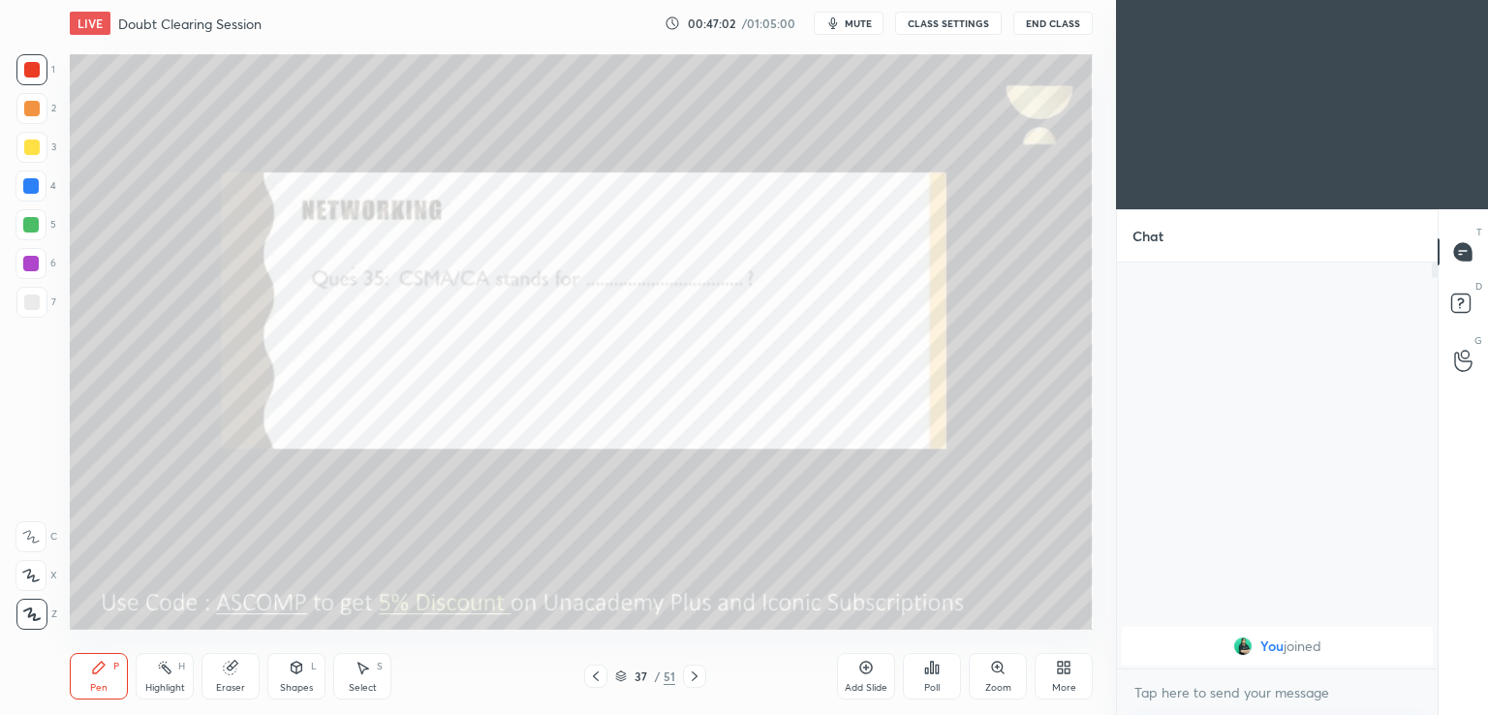
click at [838, 24] on icon "button" at bounding box center [833, 23] width 9 height 12
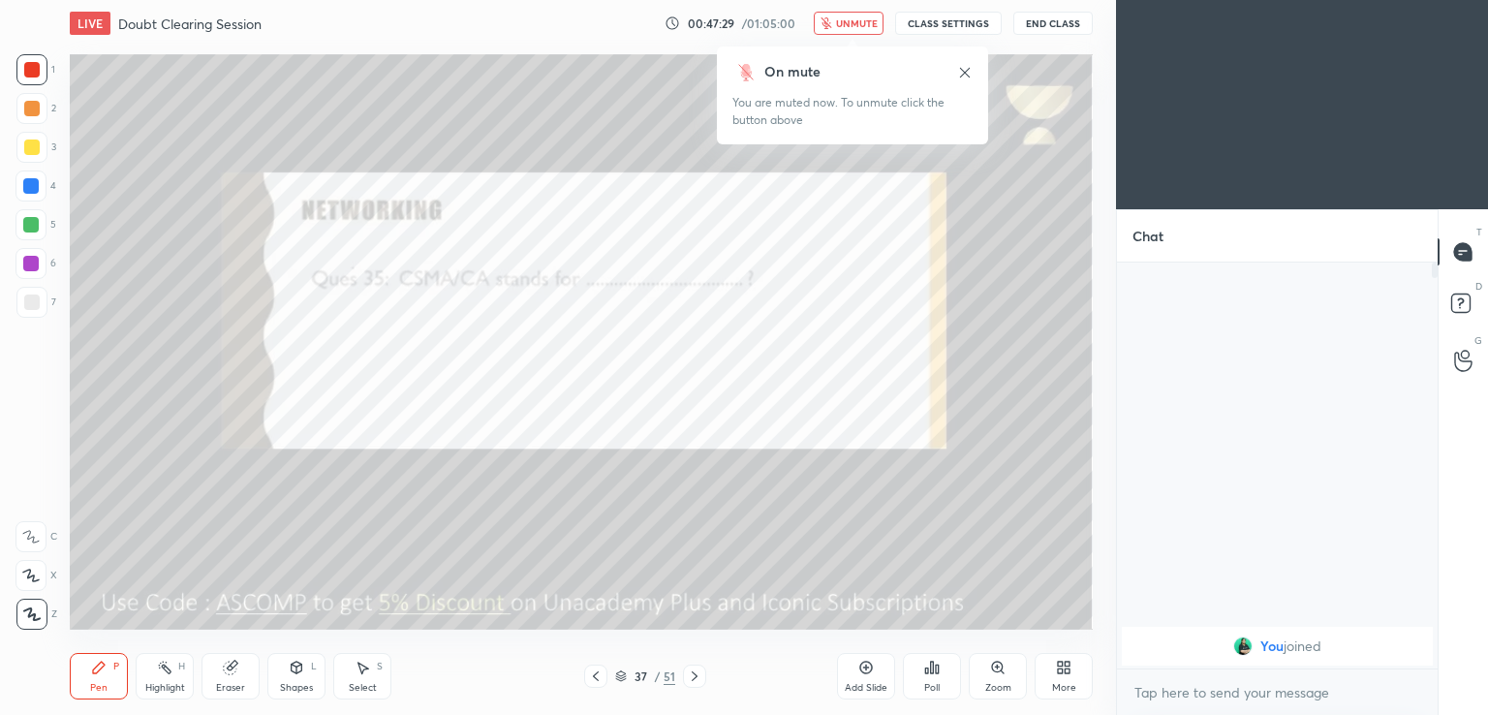
click at [965, 78] on icon at bounding box center [965, 73] width 16 height 16
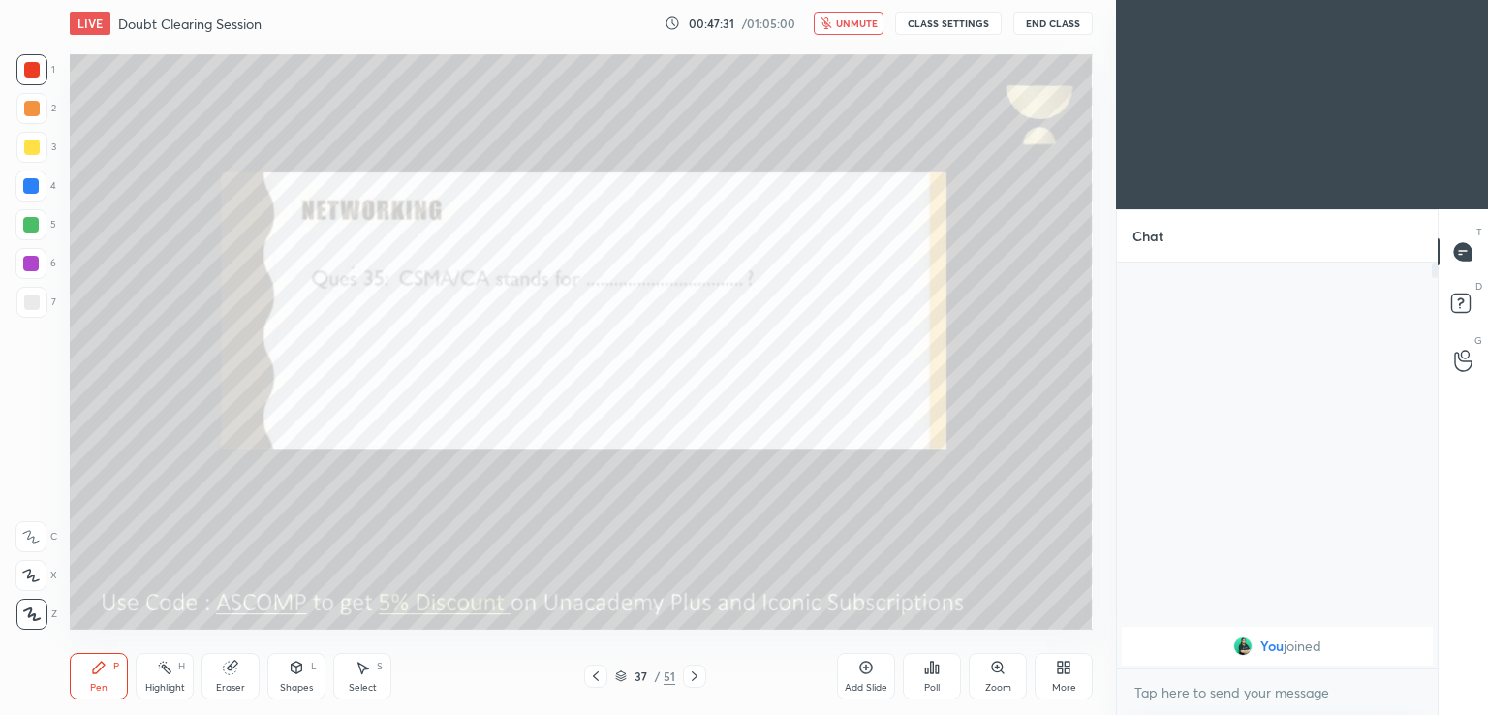
click at [836, 31] on button "unmute" at bounding box center [849, 23] width 70 height 23
click at [700, 671] on icon at bounding box center [695, 677] width 16 height 16
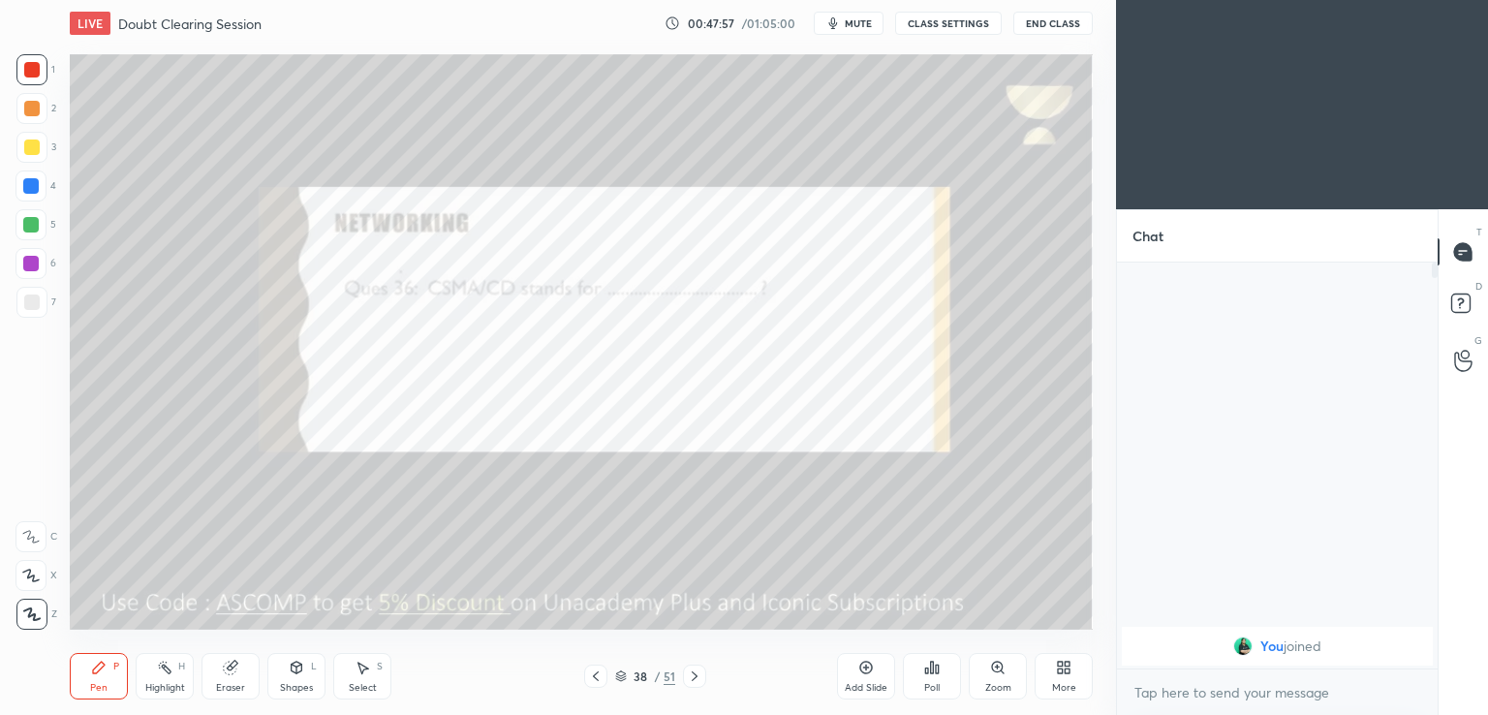
click at [852, 27] on span "mute" at bounding box center [858, 23] width 27 height 14
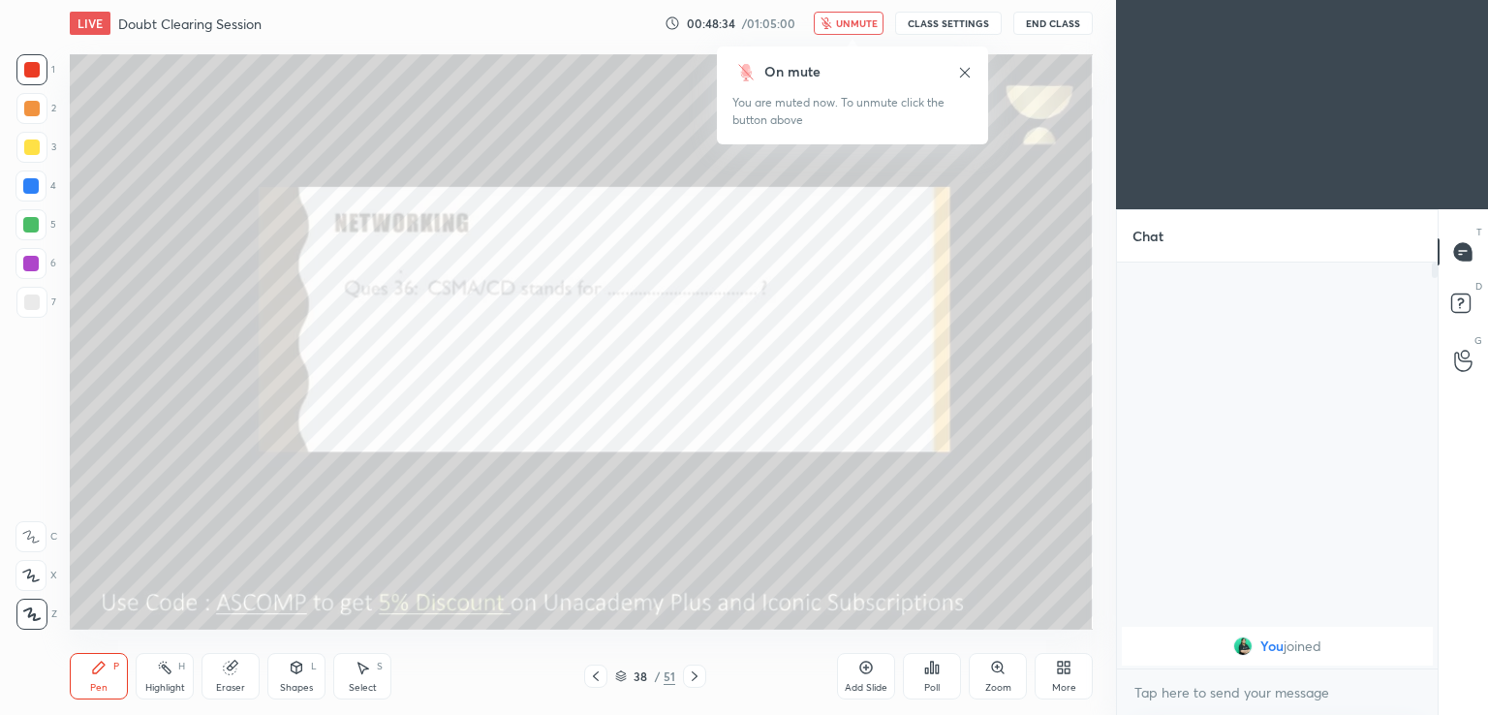
click at [846, 24] on span "unmute" at bounding box center [857, 23] width 42 height 14
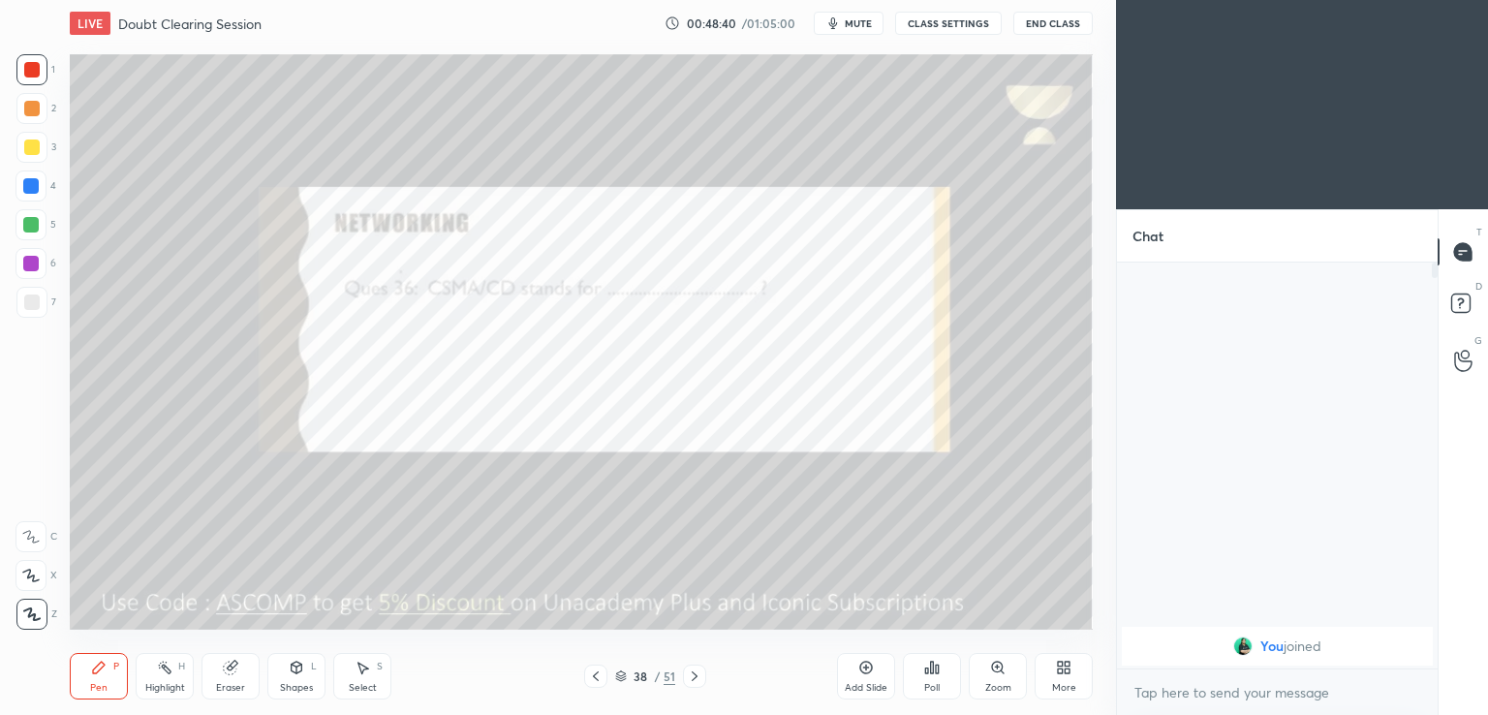
click at [698, 670] on icon at bounding box center [695, 677] width 16 height 16
click at [862, 25] on span "mute" at bounding box center [858, 23] width 27 height 14
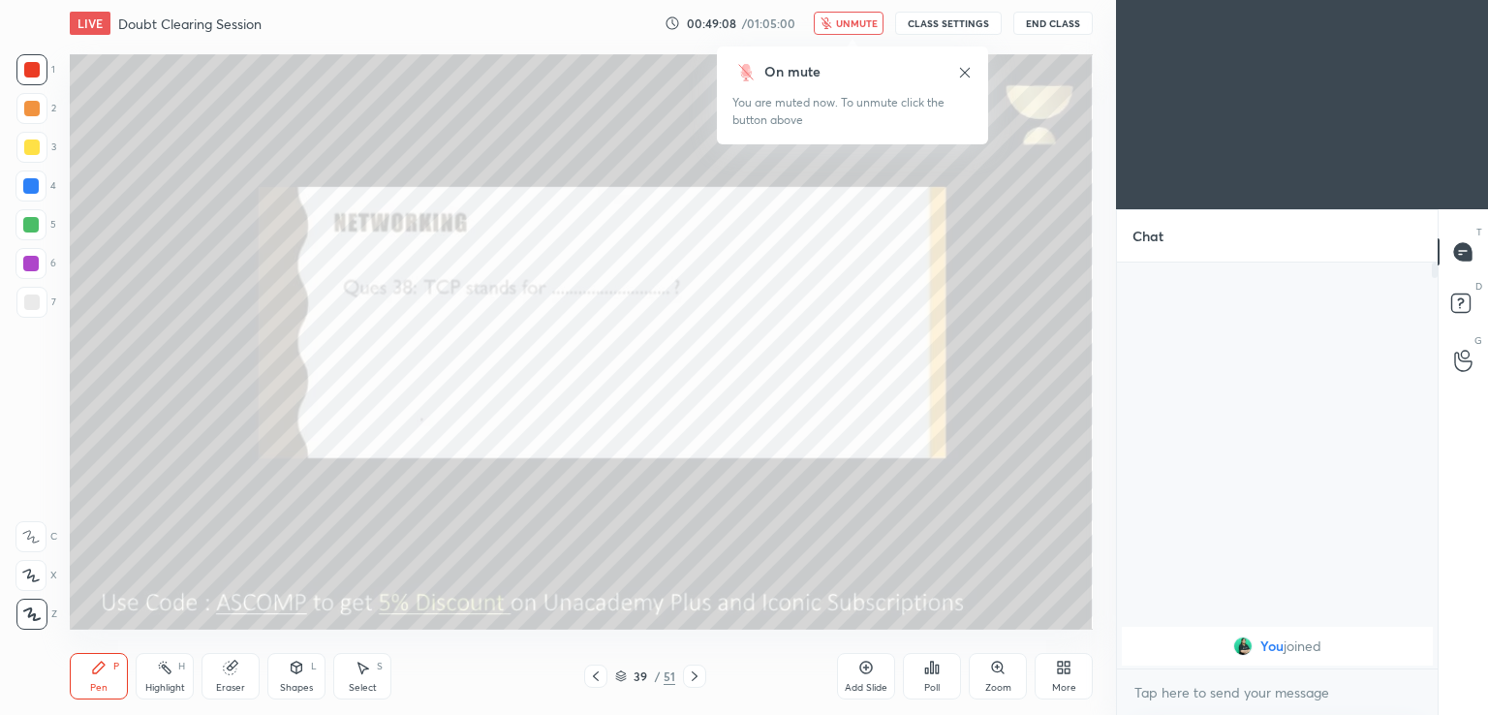
click at [838, 13] on button "unmute" at bounding box center [849, 23] width 70 height 23
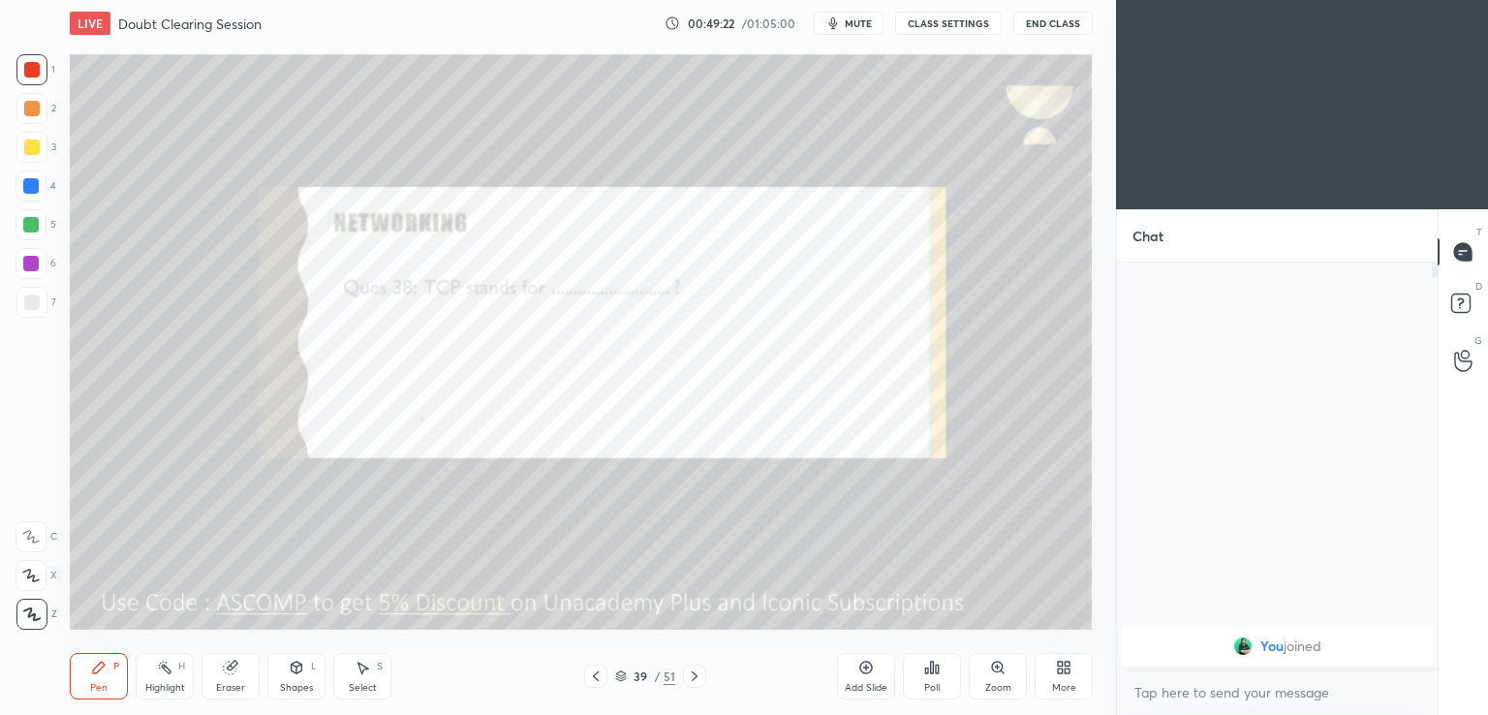
click at [698, 671] on icon at bounding box center [695, 677] width 16 height 16
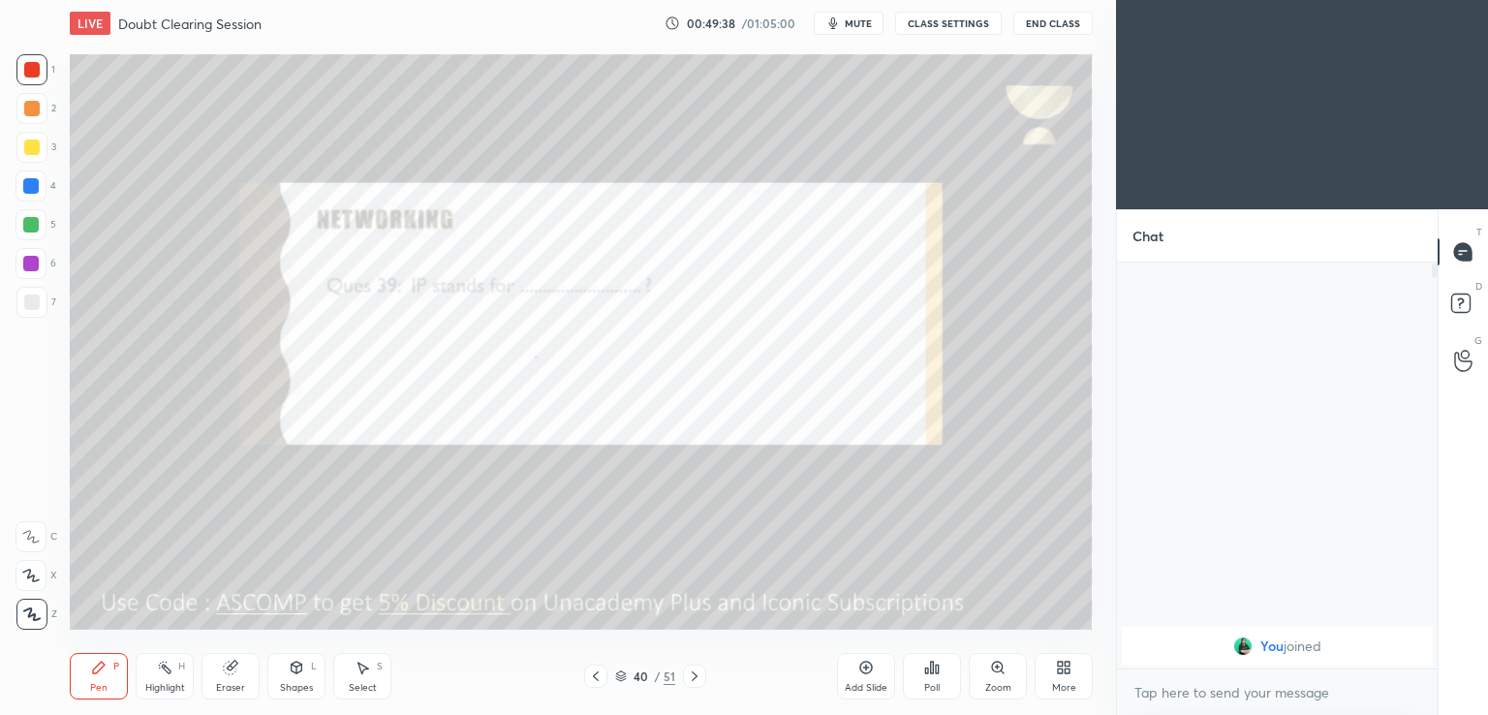
click at [233, 683] on div "Eraser" at bounding box center [230, 688] width 29 height 10
click at [38, 578] on icon at bounding box center [31, 576] width 16 height 16
click at [98, 677] on div "Pen P" at bounding box center [99, 676] width 58 height 47
click at [703, 674] on div at bounding box center [694, 676] width 23 height 23
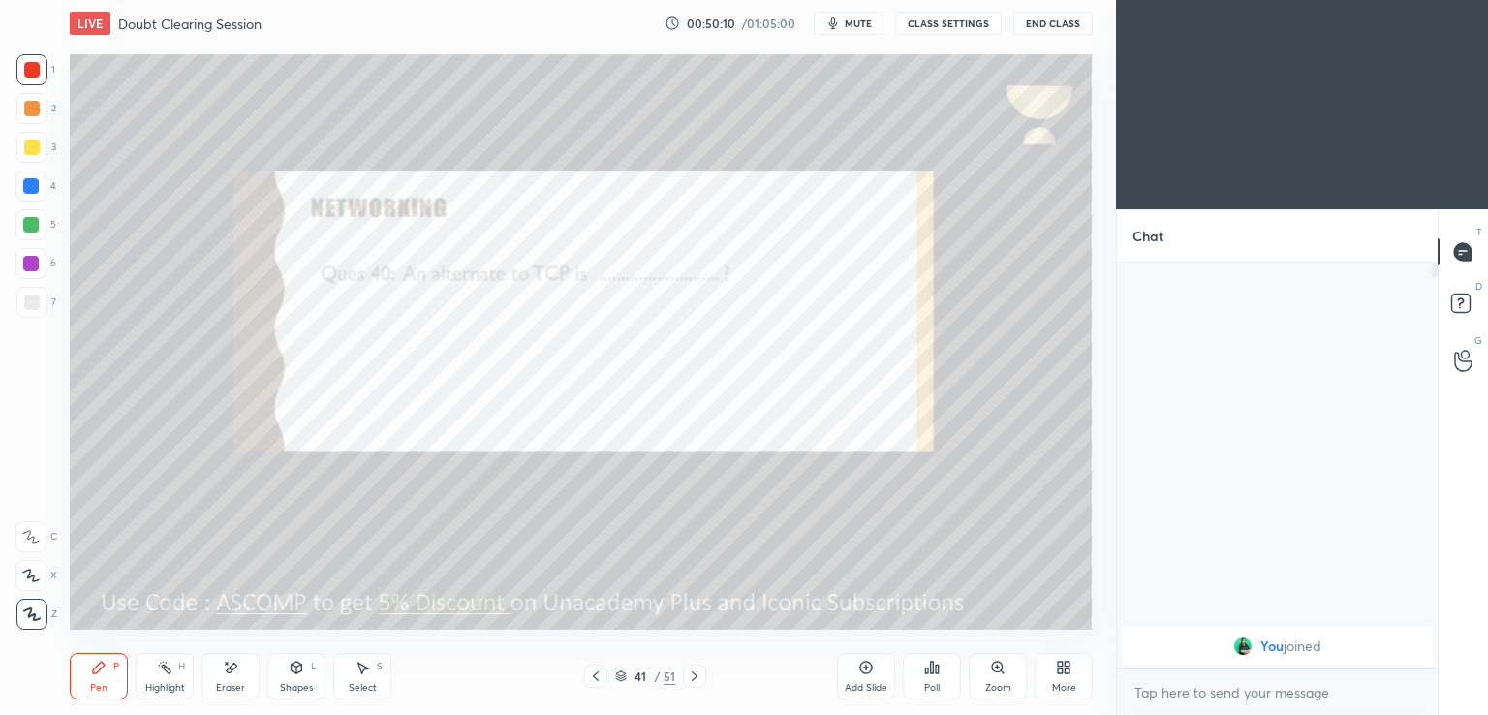
click at [1069, 19] on button "End Class" at bounding box center [1053, 23] width 79 height 23
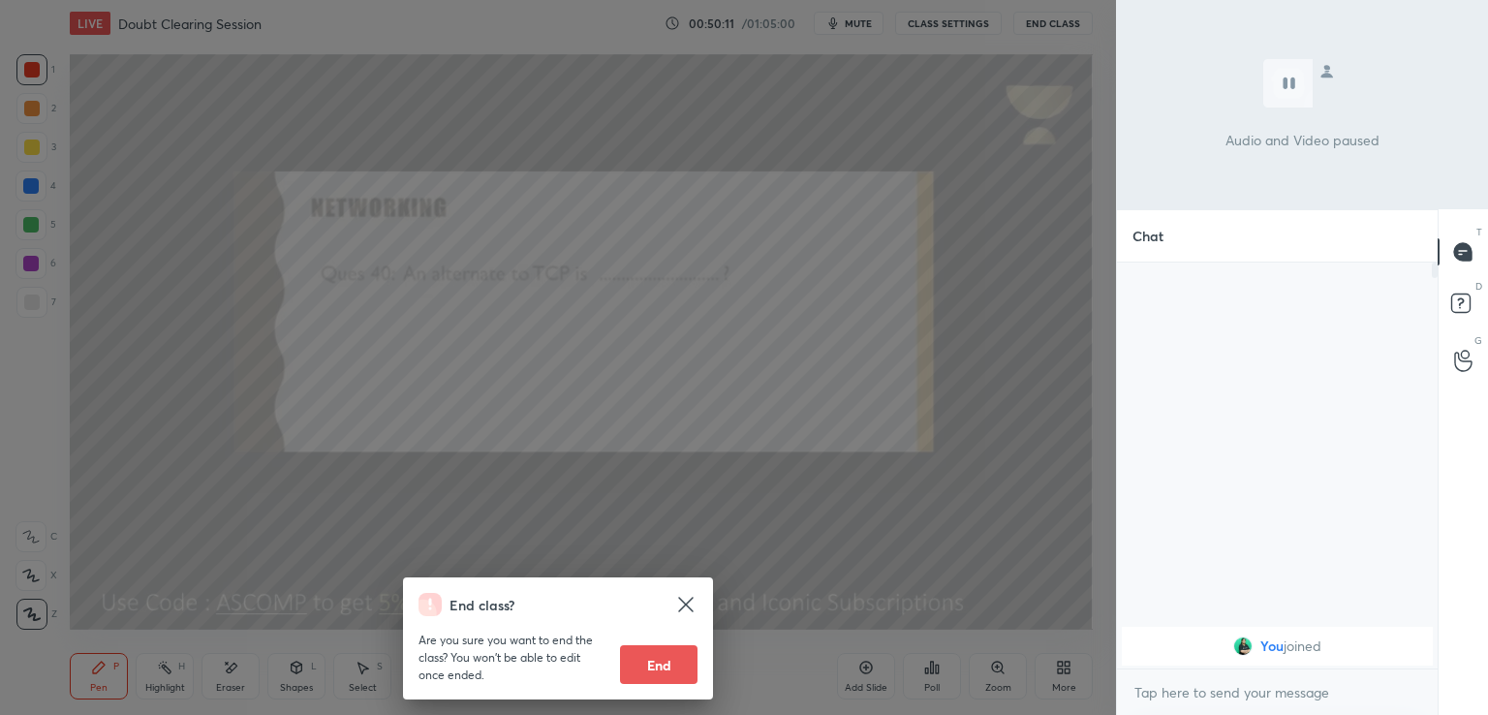
click at [666, 671] on button "End" at bounding box center [659, 664] width 78 height 39
type textarea "x"
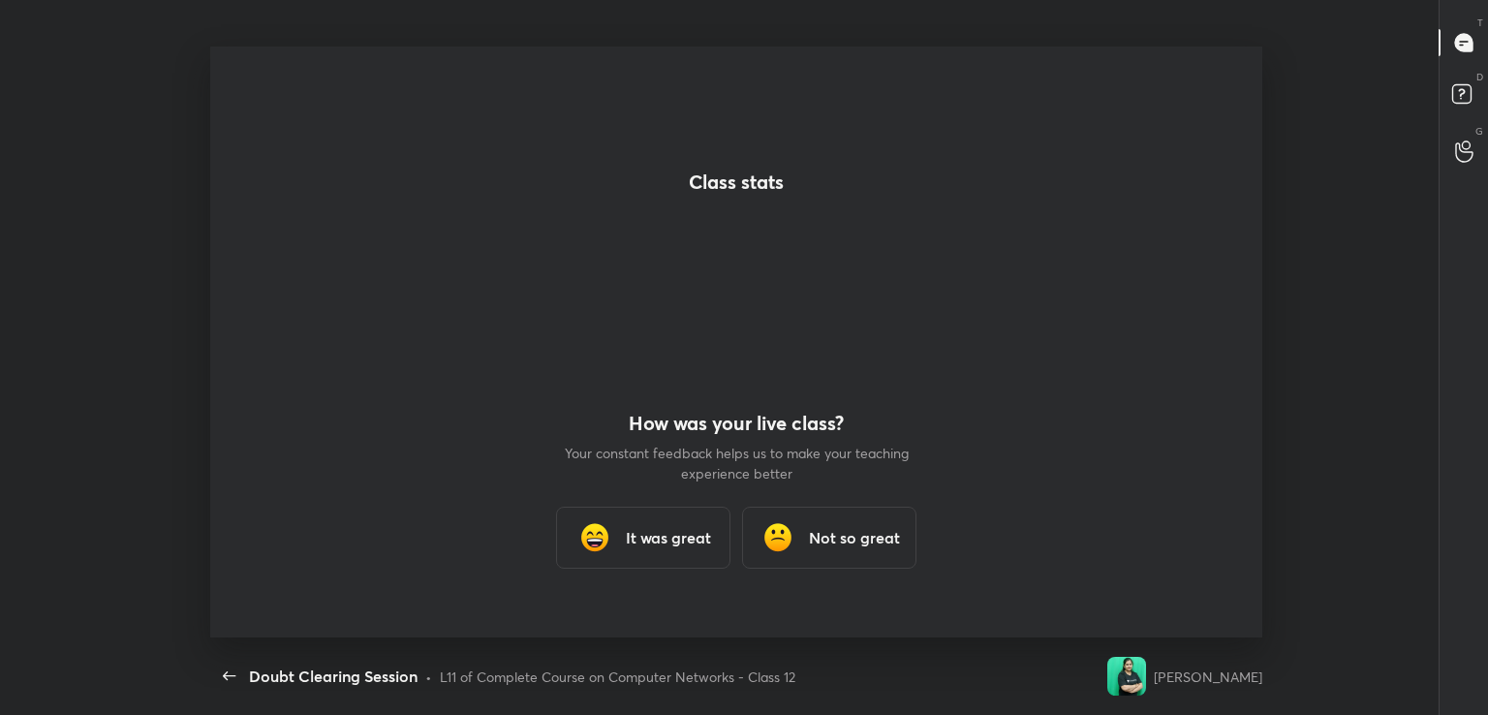
scroll to position [0, 0]
